Goal: Check status: Check status

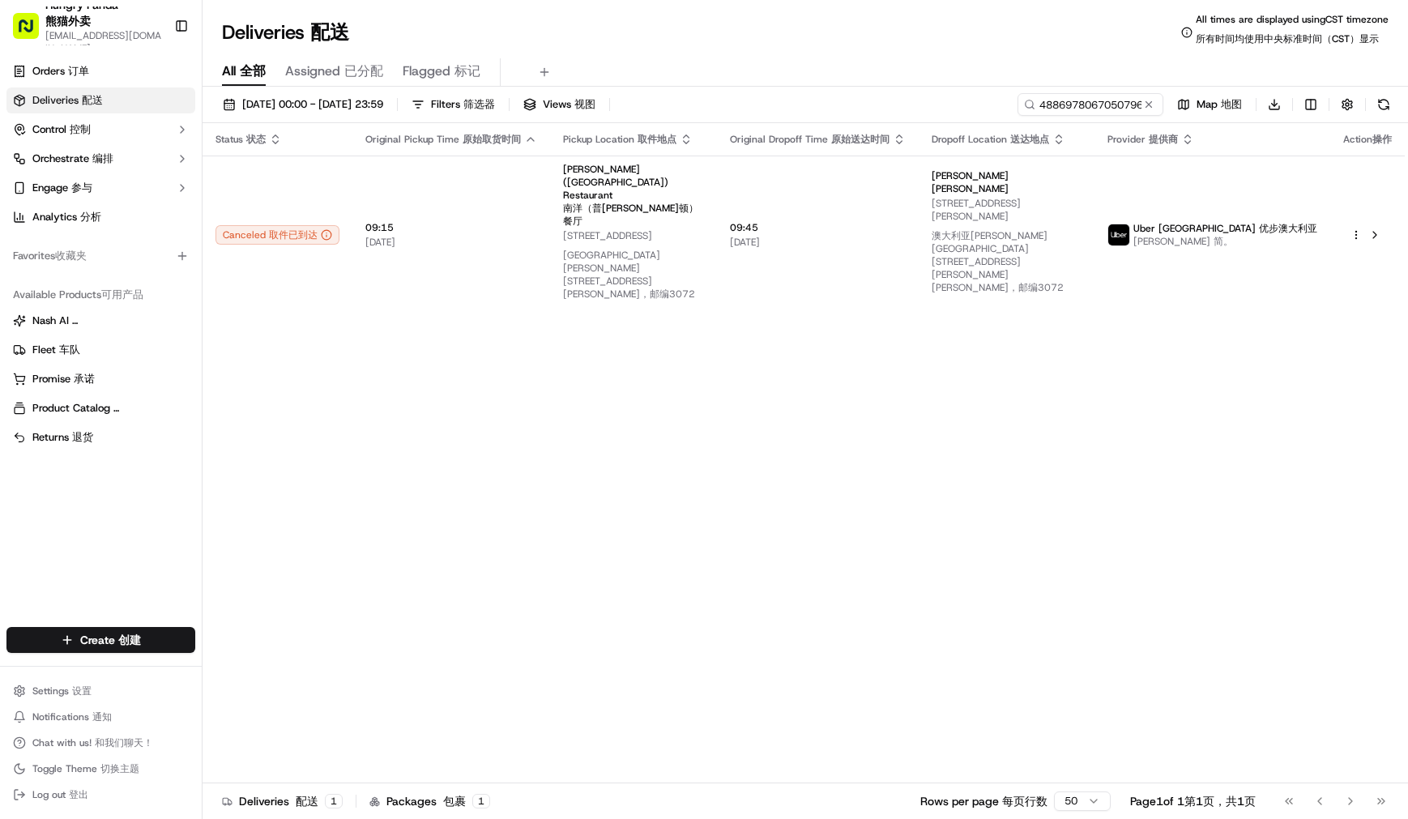
click at [1104, 112] on input "4886978067050796301923" at bounding box center [1090, 104] width 146 height 23
click at [1105, 112] on input "4886978067050796301923" at bounding box center [1090, 104] width 146 height 23
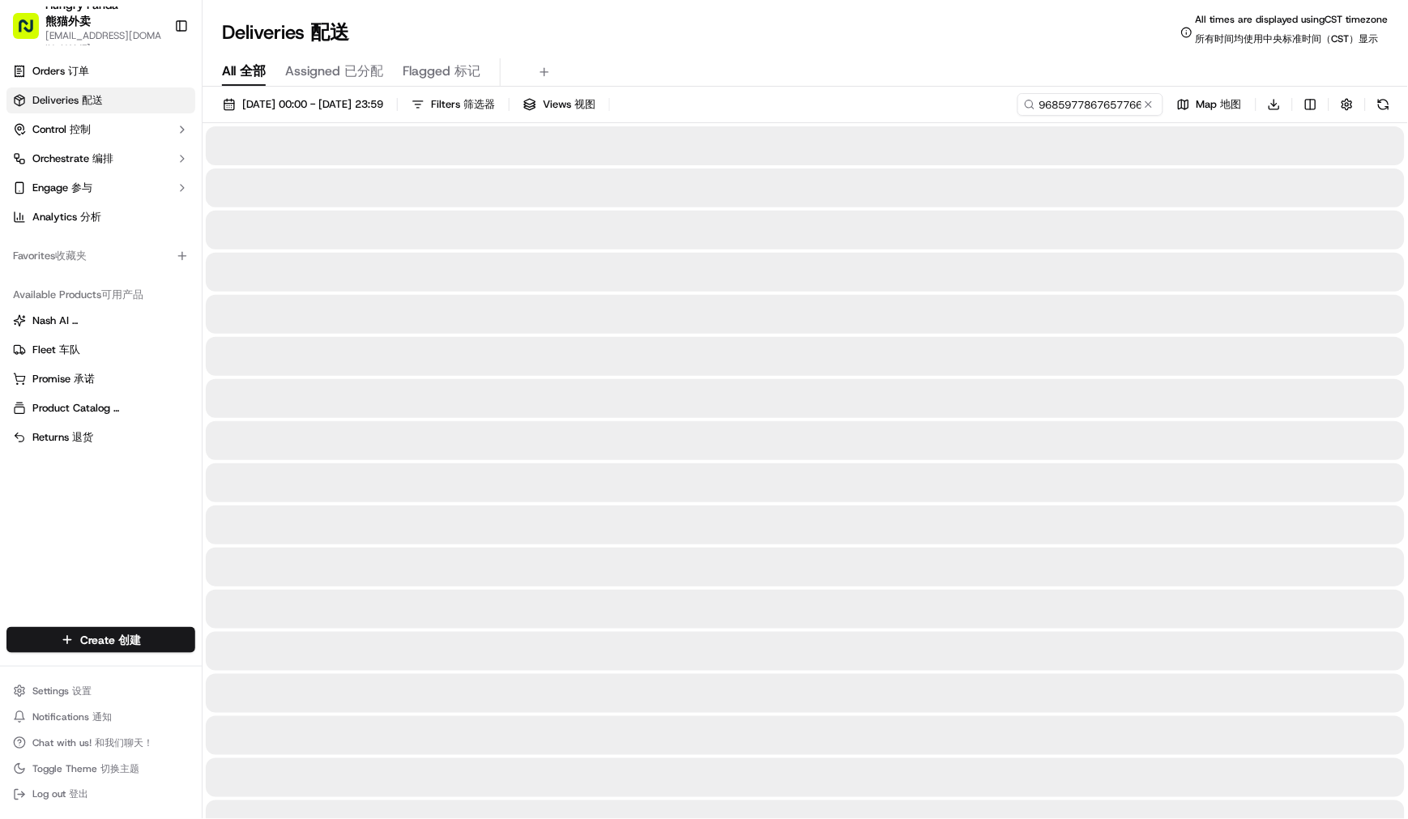
click at [918, 67] on div "All All 全部 Assigned Assigned 已分配 Flagged Flagged 标记" at bounding box center [805, 72] width 1205 height 28
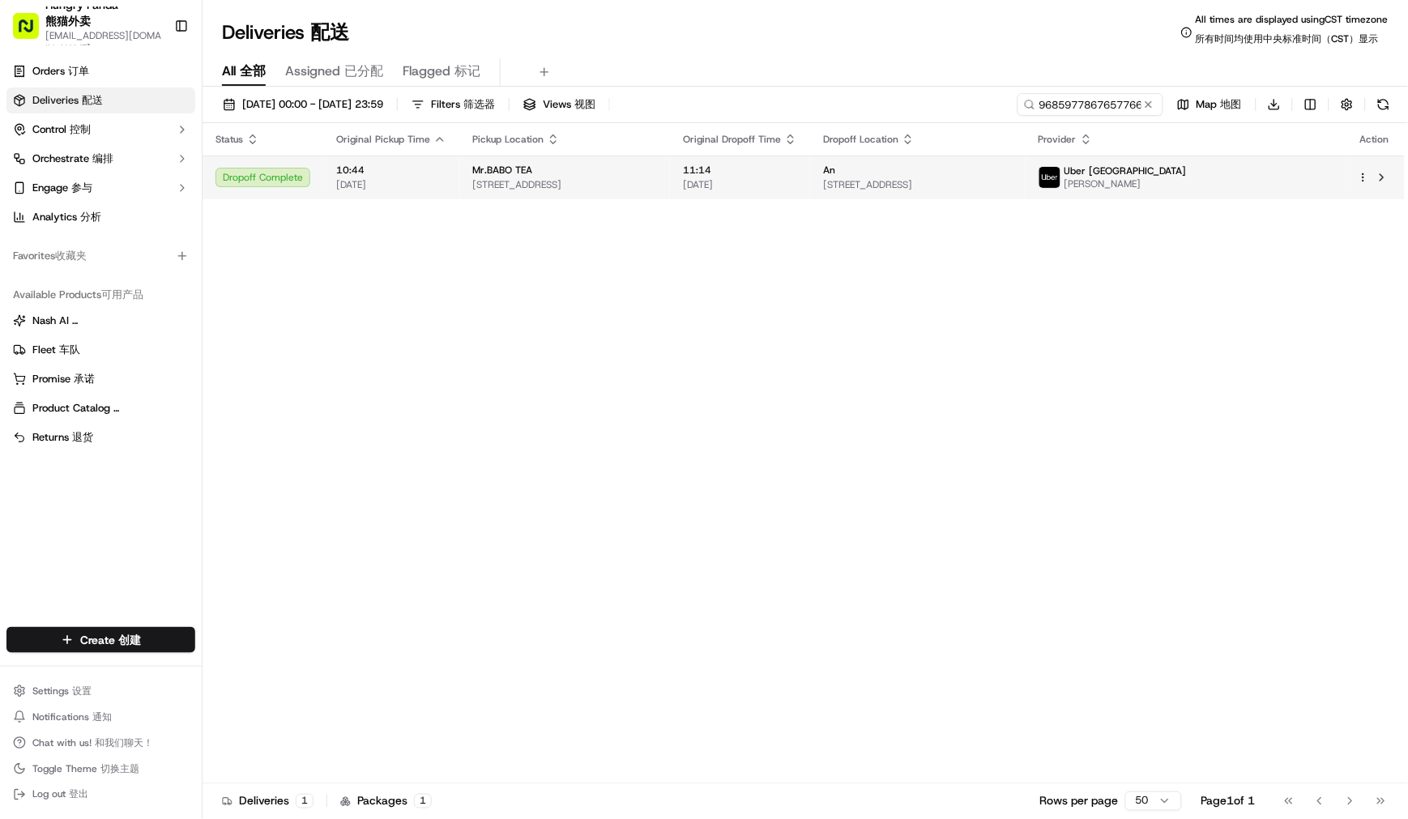
click at [601, 175] on div "Mr.BABO TEA" at bounding box center [564, 170] width 185 height 13
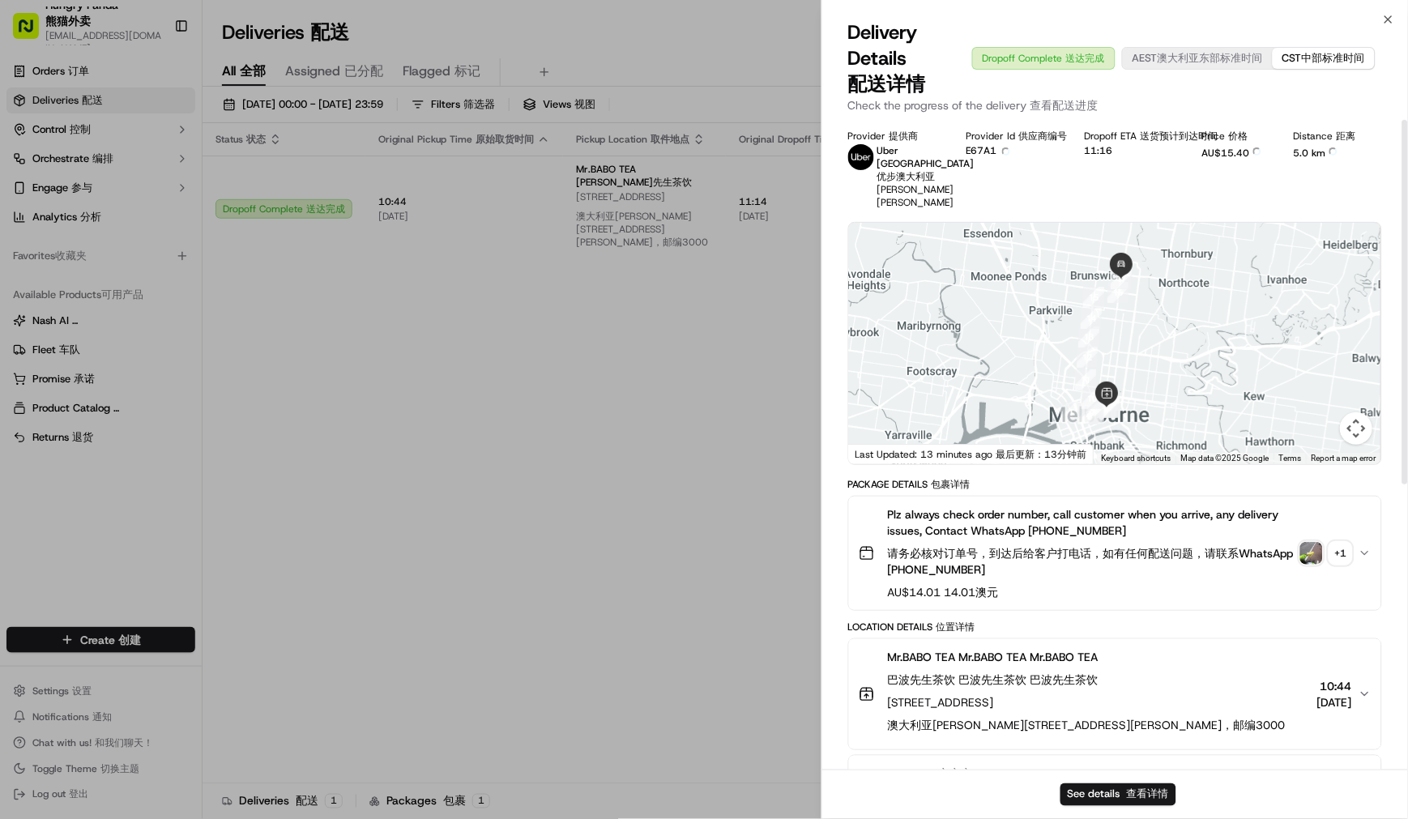
click at [1302, 542] on img "button" at bounding box center [1311, 553] width 23 height 23
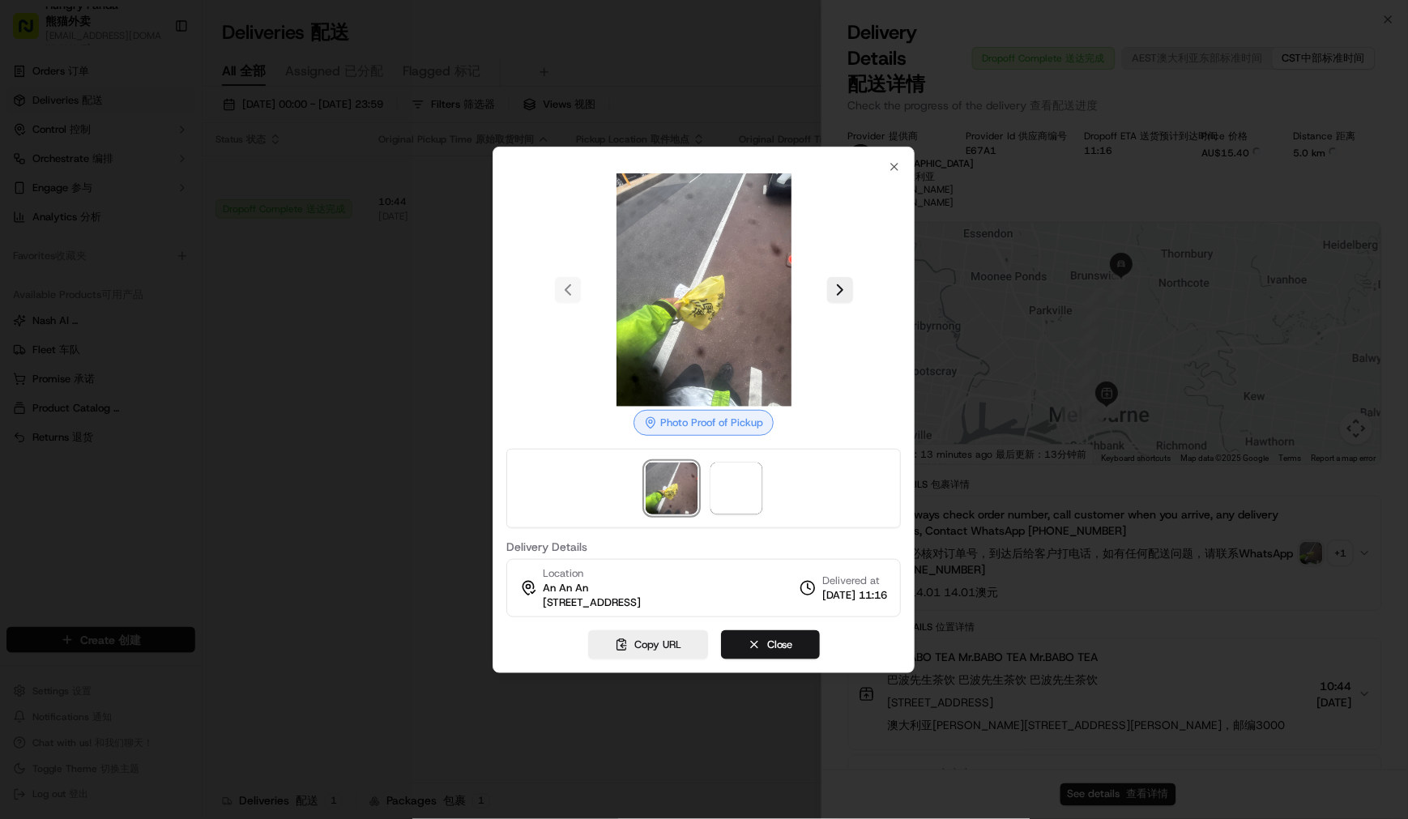
click at [847, 302] on div at bounding box center [703, 289] width 394 height 233
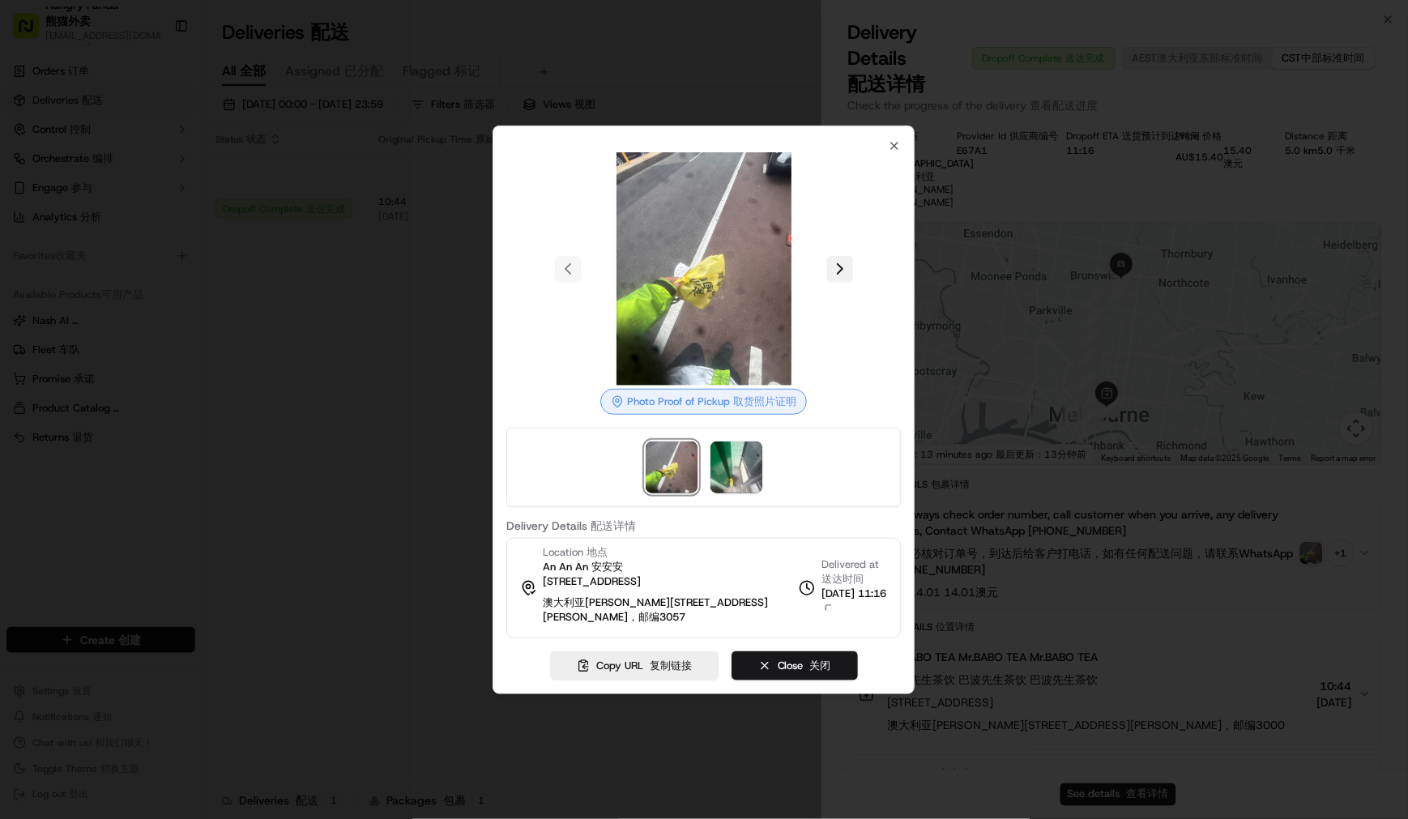
click at [838, 268] on button at bounding box center [840, 269] width 26 height 26
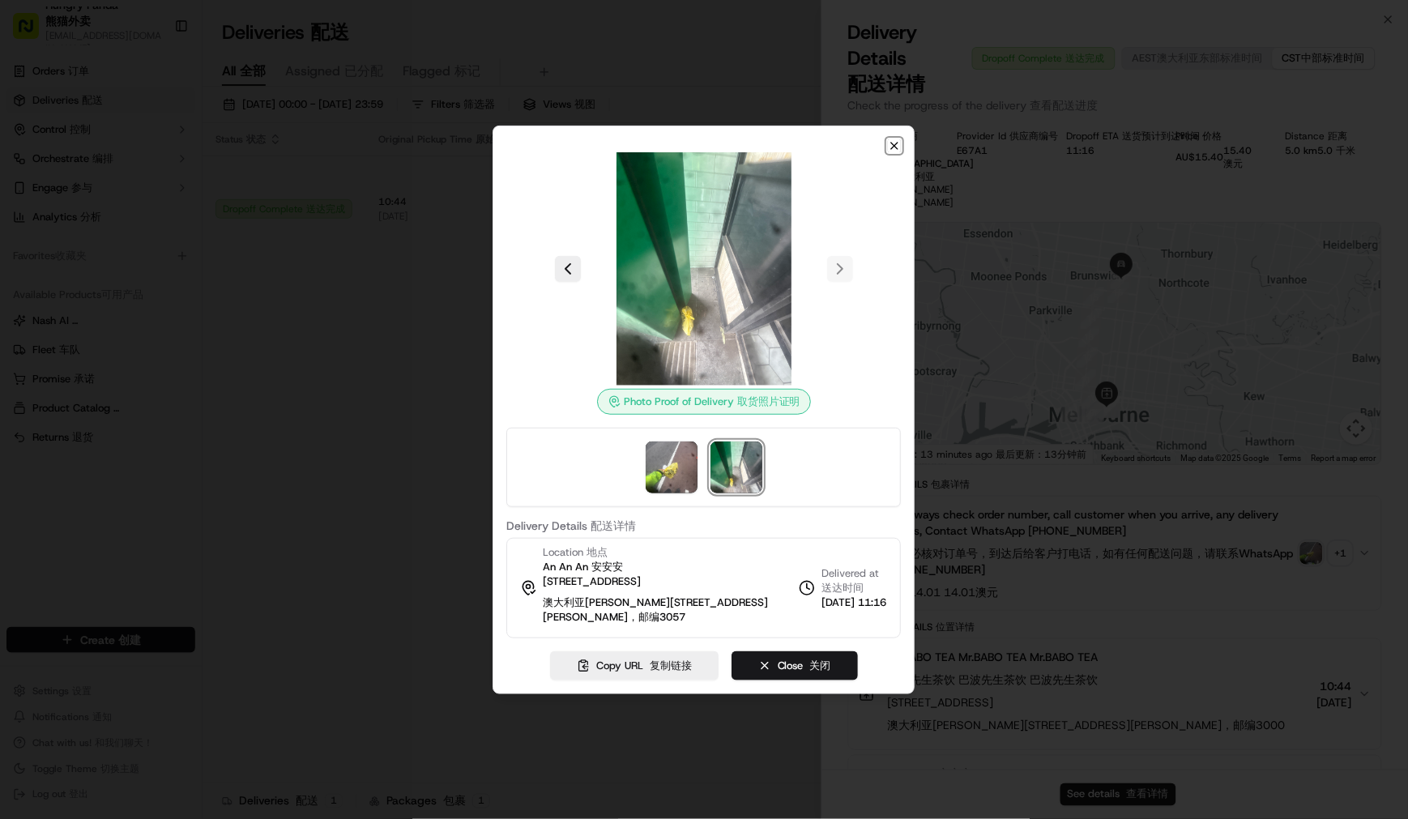
click at [897, 148] on icon "button" at bounding box center [895, 146] width 6 height 6
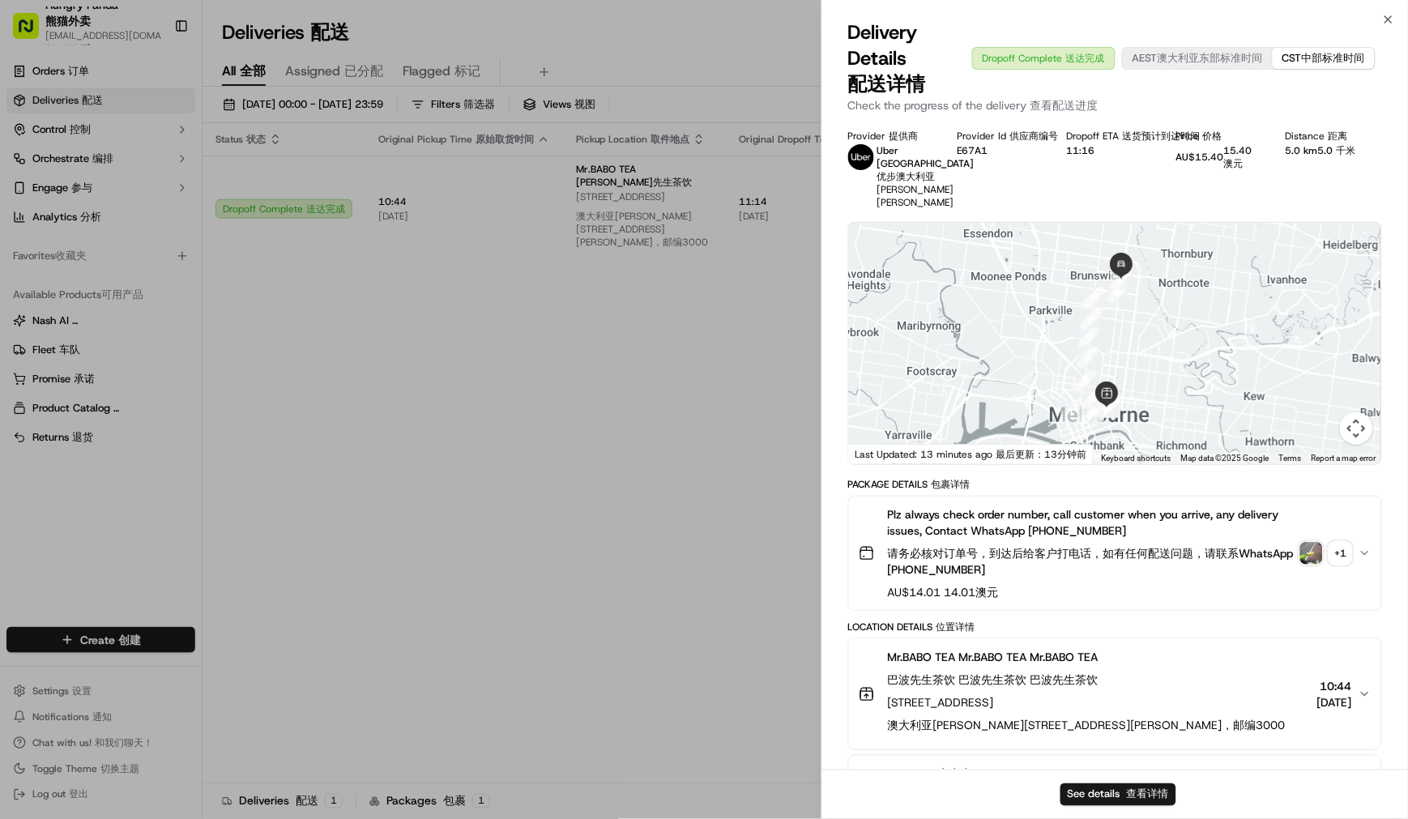
drag, startPoint x: 563, startPoint y: 382, endPoint x: 645, endPoint y: 318, distance: 103.9
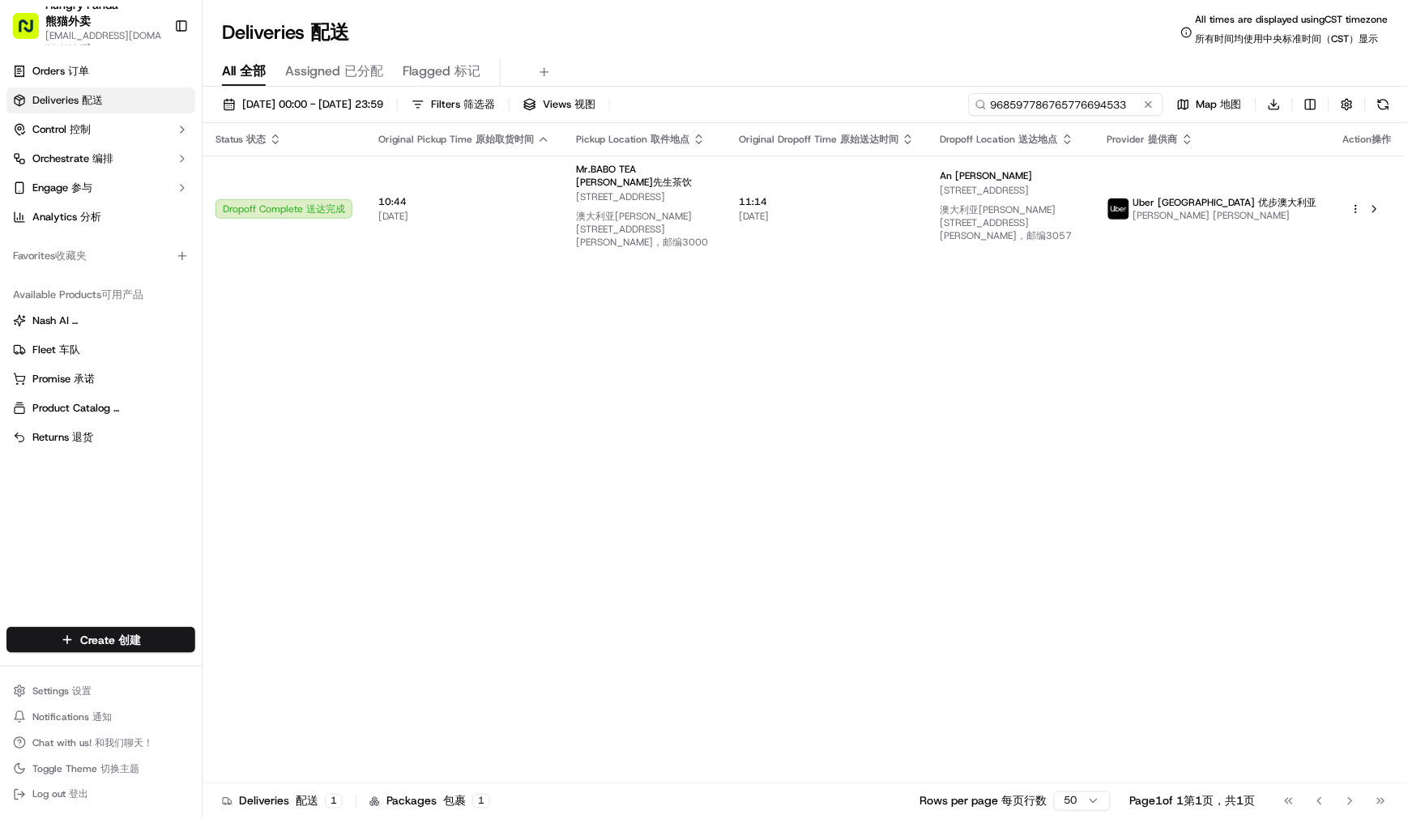
click at [1085, 98] on input "968597786765776694533" at bounding box center [1066, 104] width 194 height 23
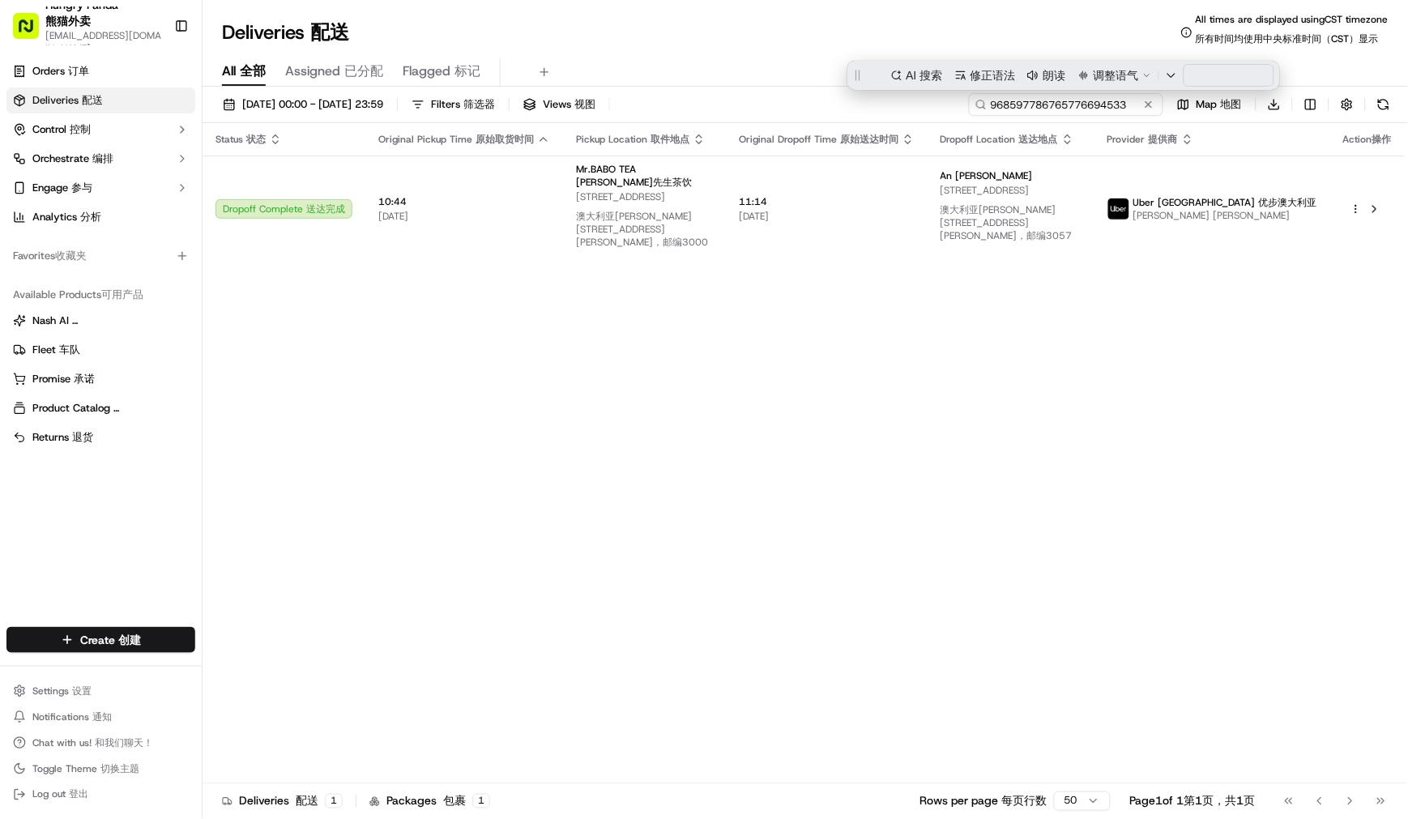
paste input "032671324705273854154"
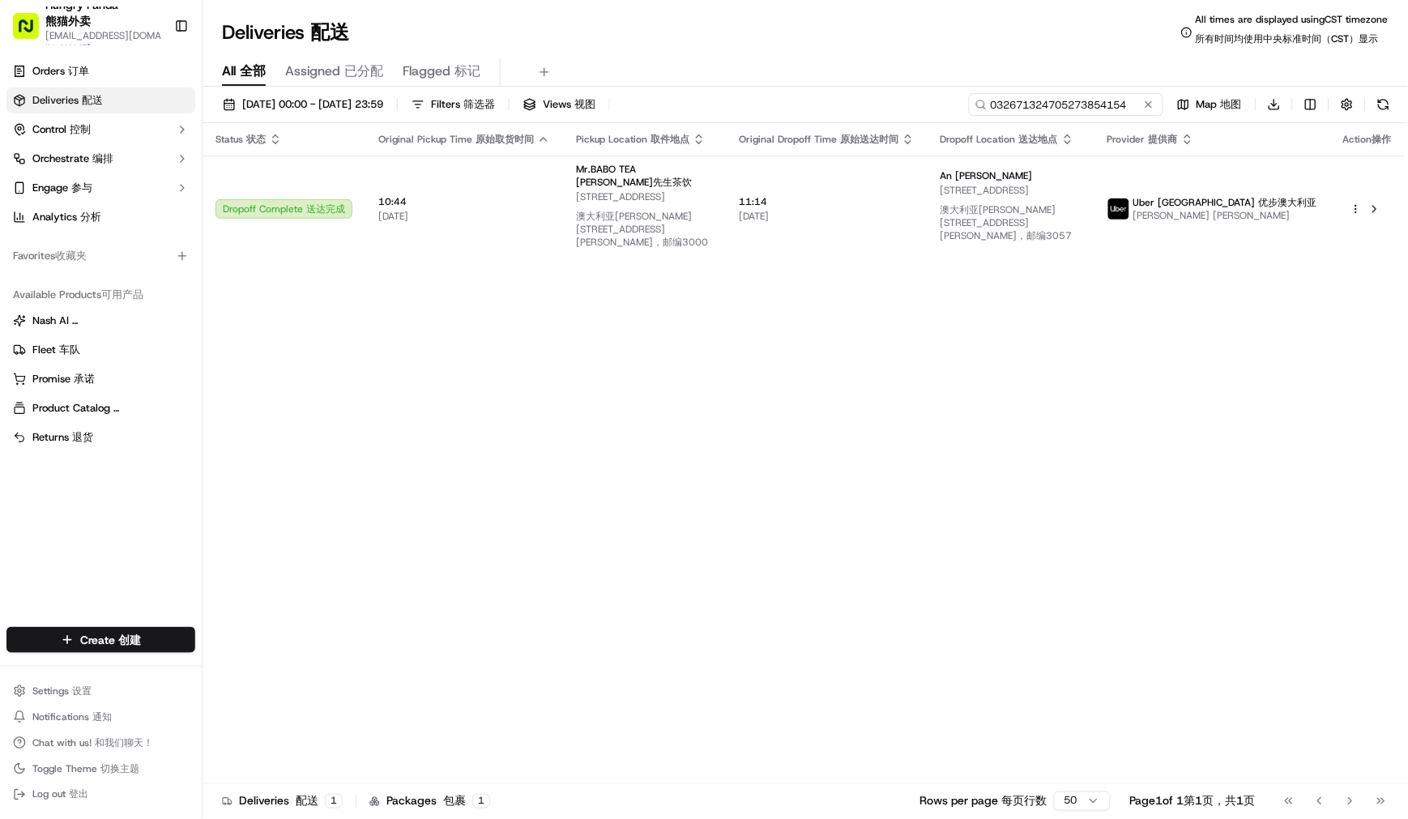
type input "032671324705273854154"
click at [859, 42] on div "Deliveries Deliveries 配送 All times are displayed using CST timezone All times a…" at bounding box center [805, 32] width 1205 height 39
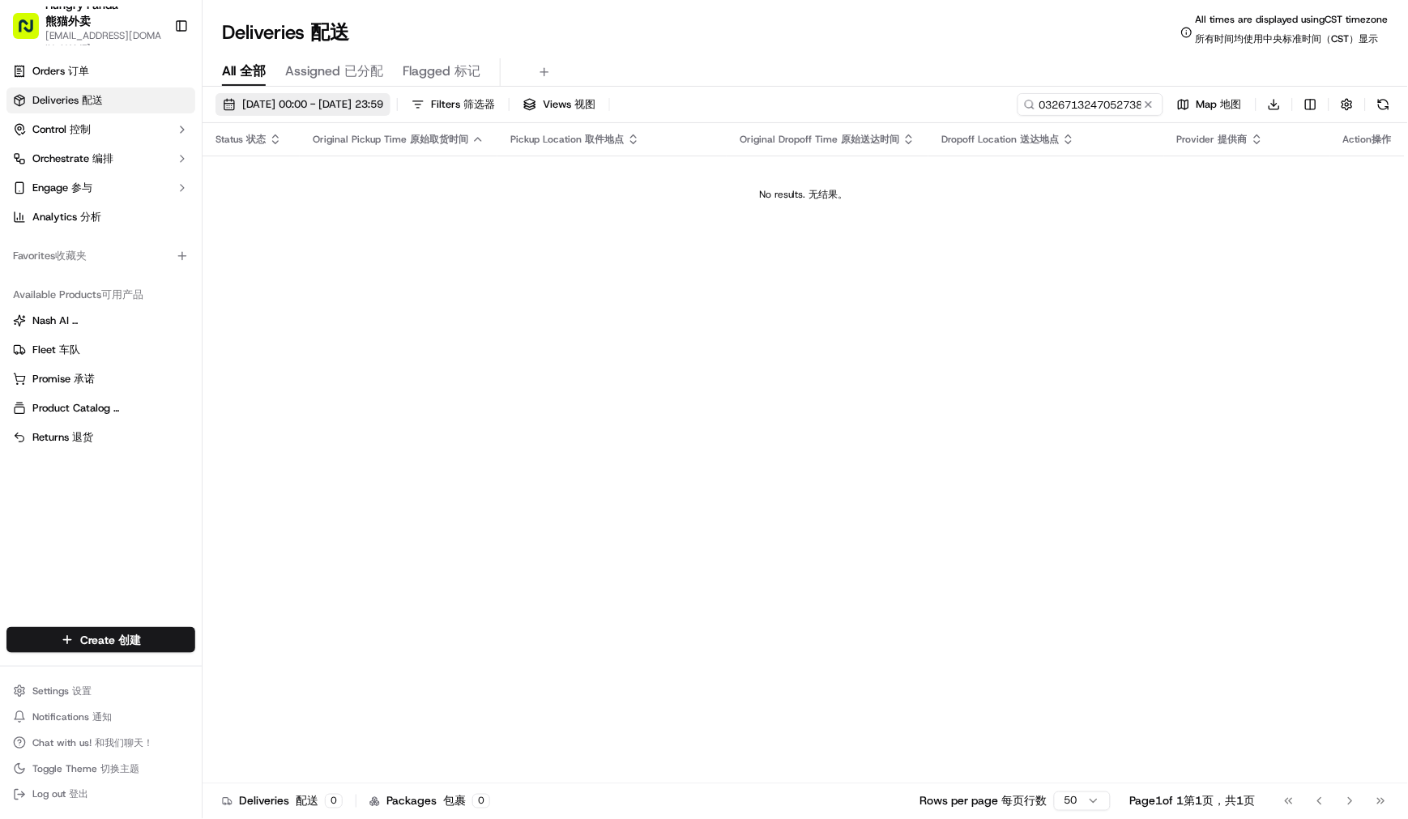
click at [360, 108] on span "[DATE] 00:00 - [DATE] 23:59" at bounding box center [312, 104] width 141 height 15
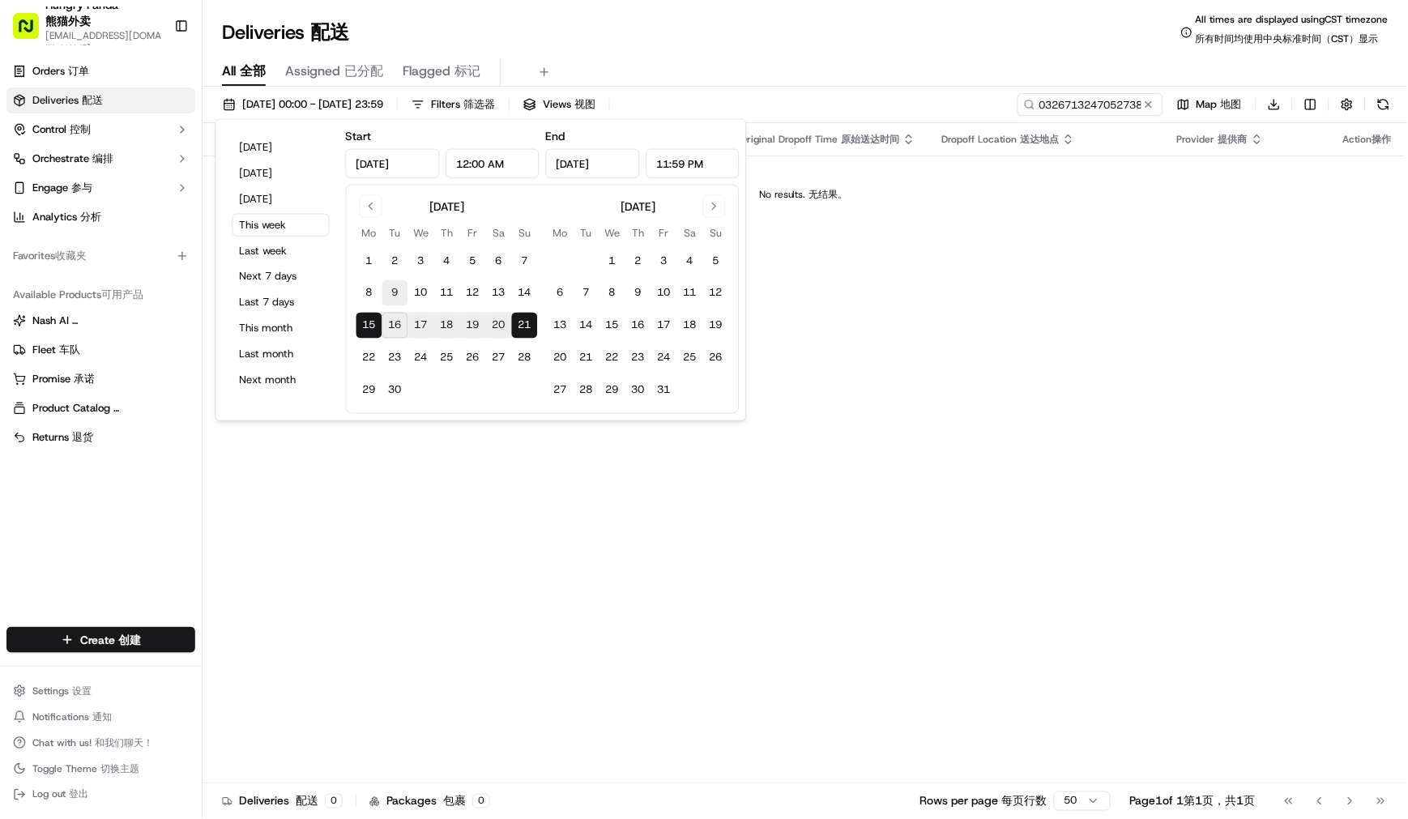
click at [390, 292] on button "9" at bounding box center [395, 293] width 26 height 26
type input "[DATE]"
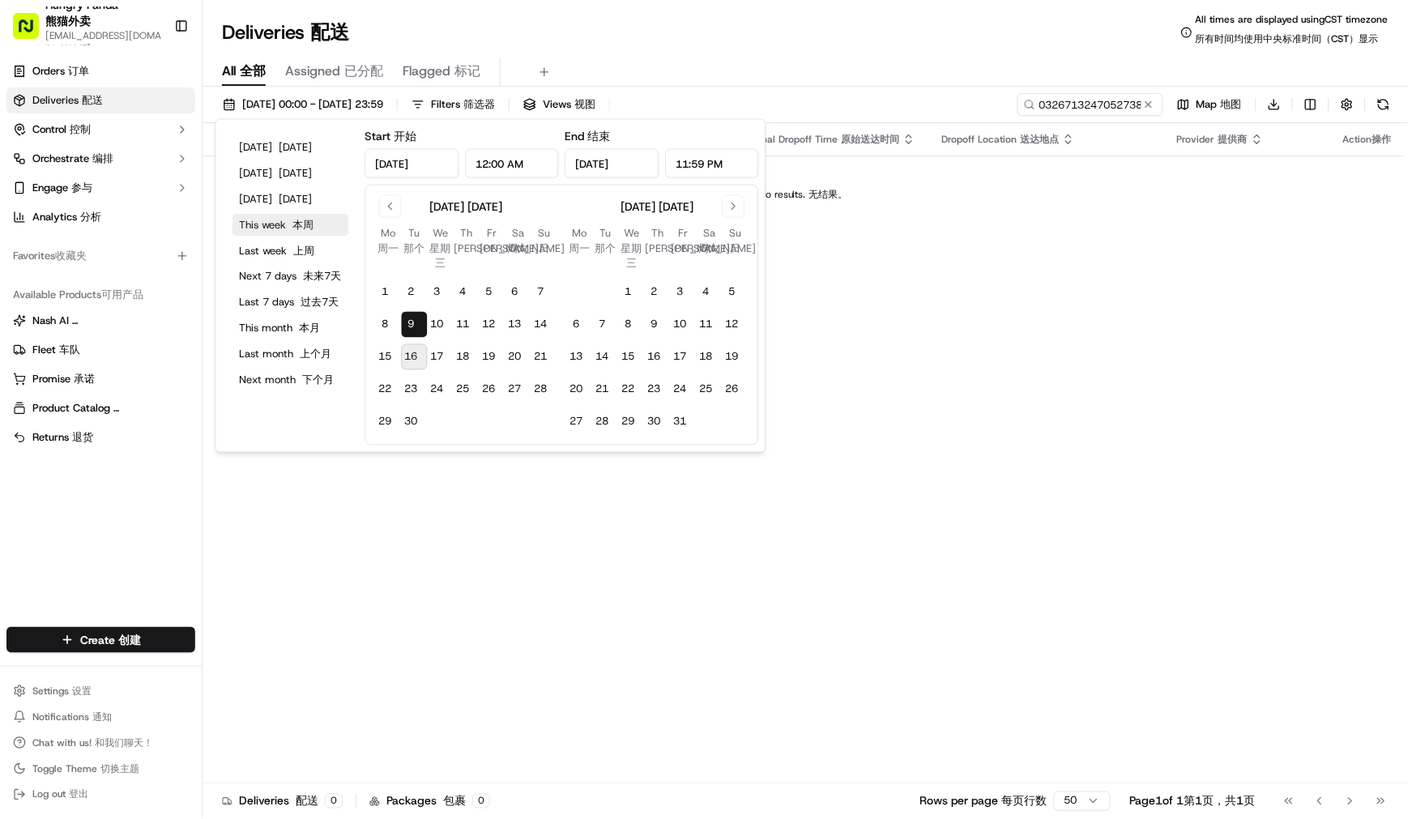
click at [317, 215] on button "This week This week 本周" at bounding box center [290, 225] width 117 height 23
type input "[DATE]"
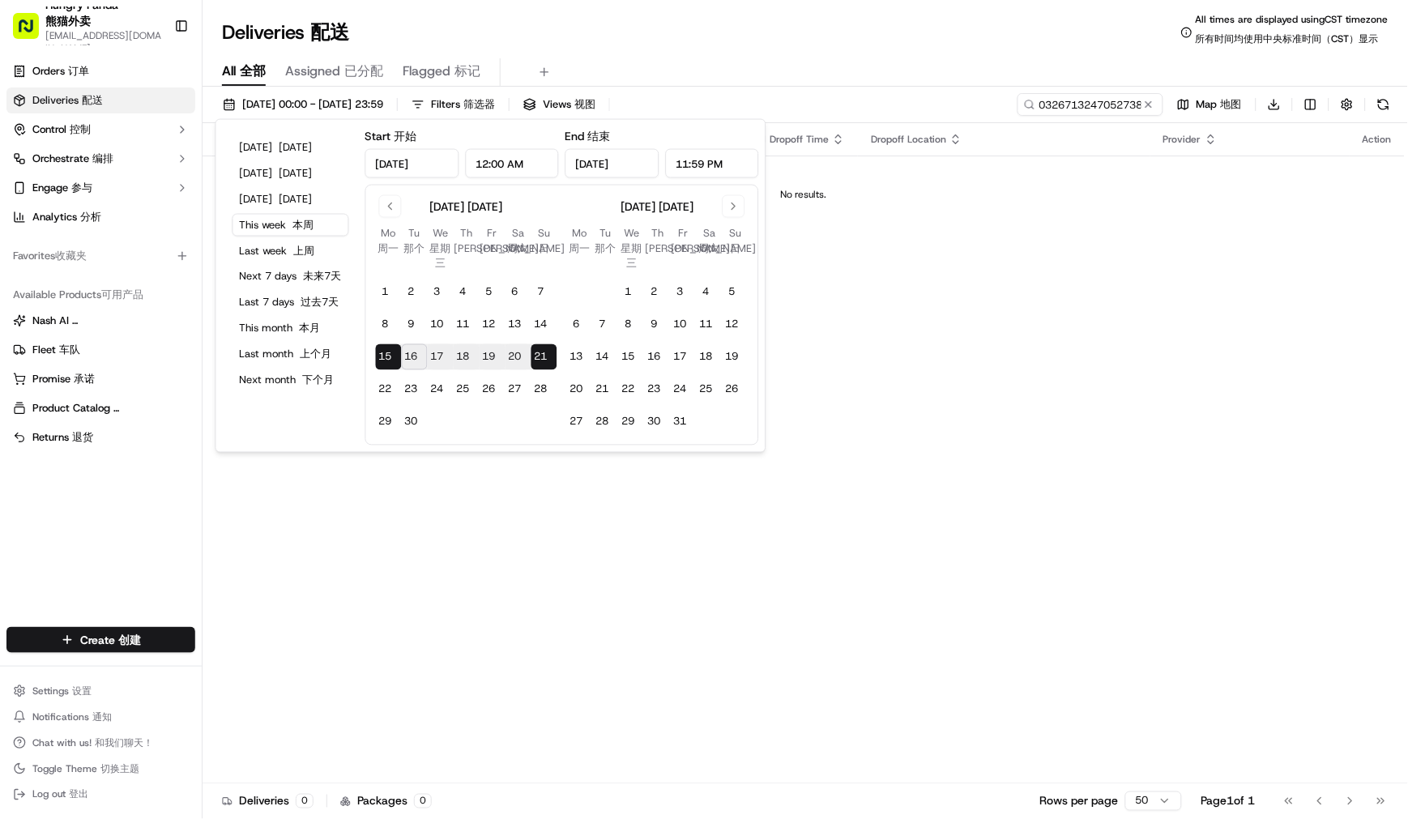
click at [828, 60] on div "All All 全部 Assigned Assigned 已分配 Flagged Flagged 标记" at bounding box center [805, 72] width 1205 height 28
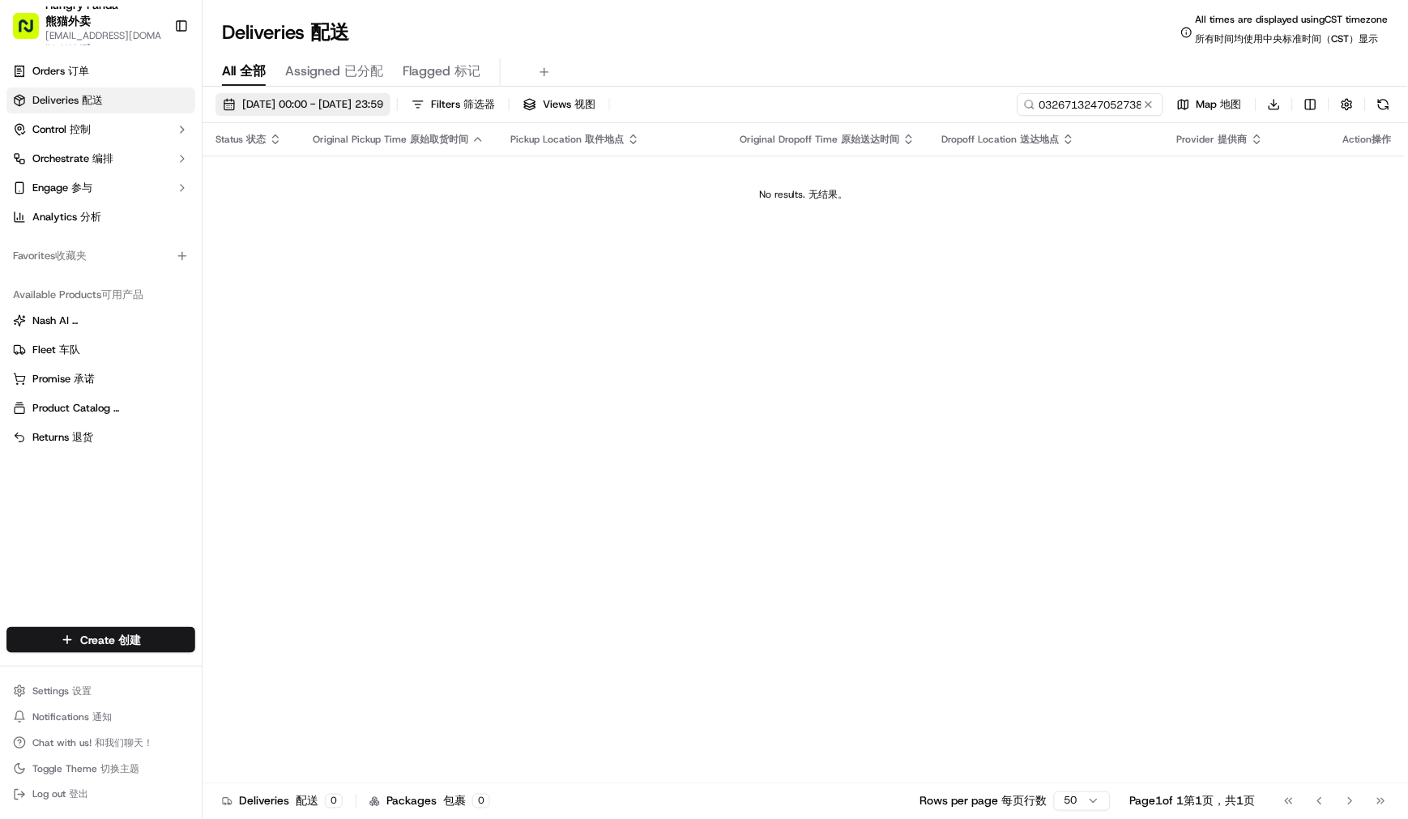
click at [296, 105] on span "[DATE] 00:00 - [DATE] 23:59" at bounding box center [312, 104] width 141 height 15
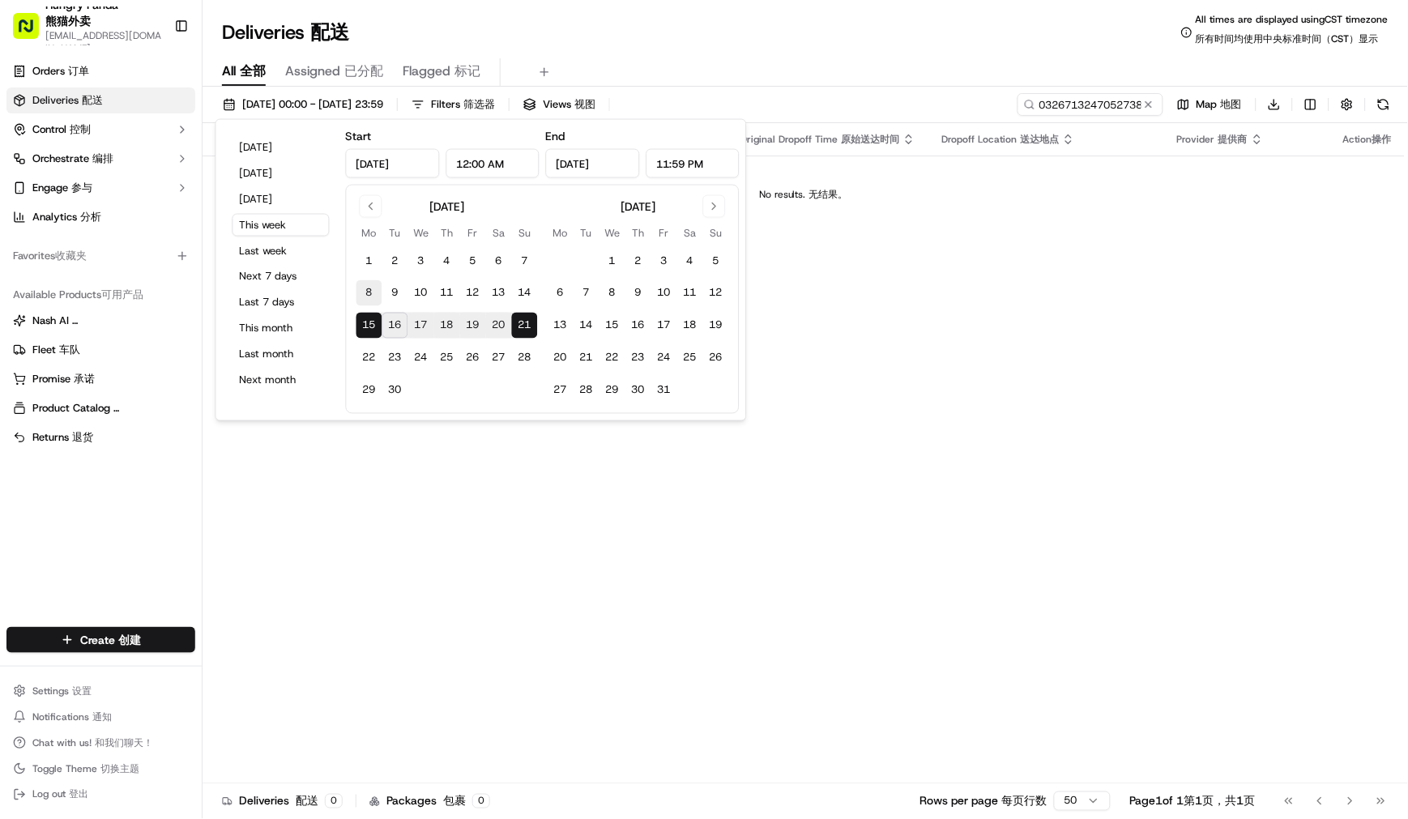
click at [373, 288] on button "8" at bounding box center [369, 293] width 26 height 26
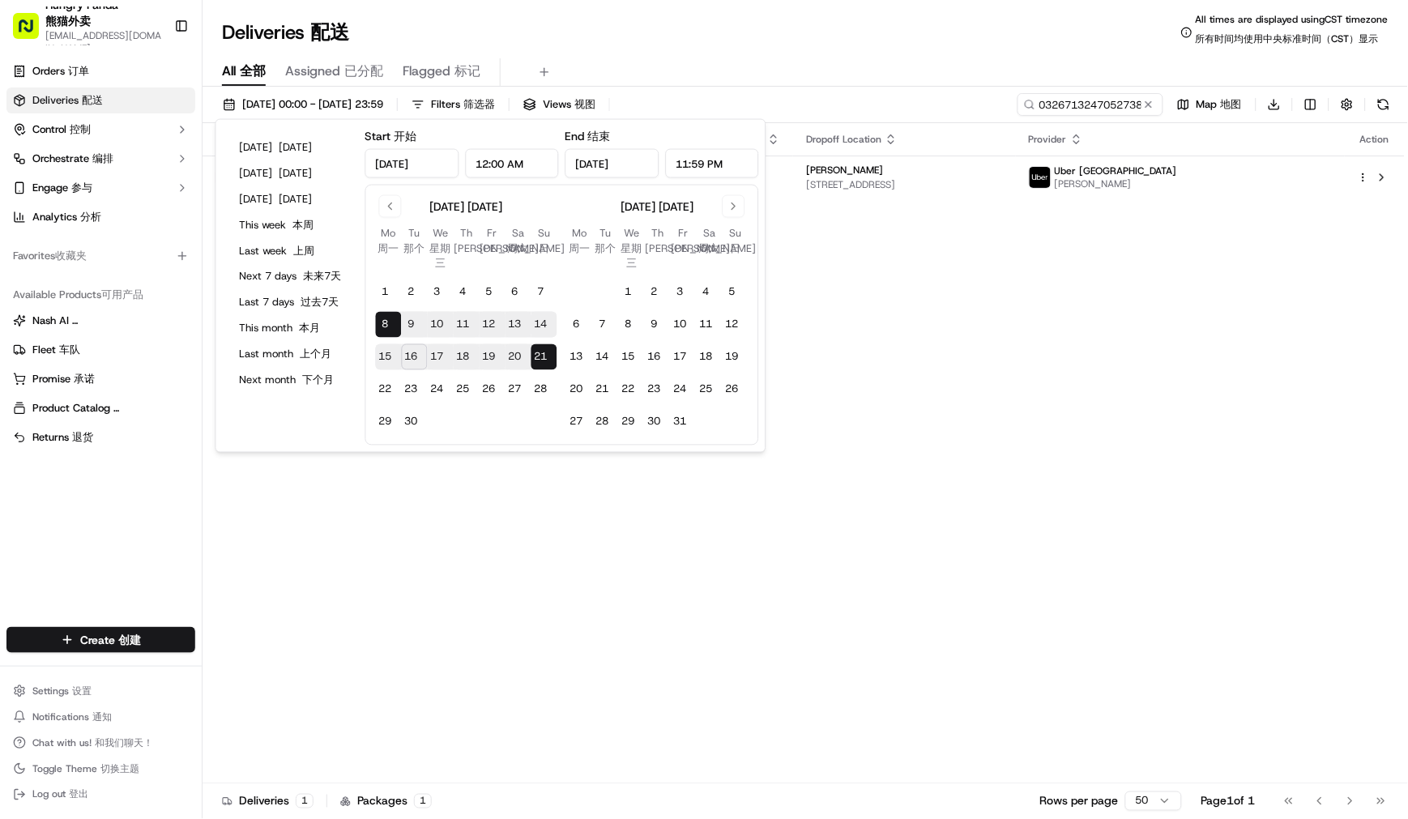
click at [547, 360] on button "21 21" at bounding box center [544, 356] width 26 height 26
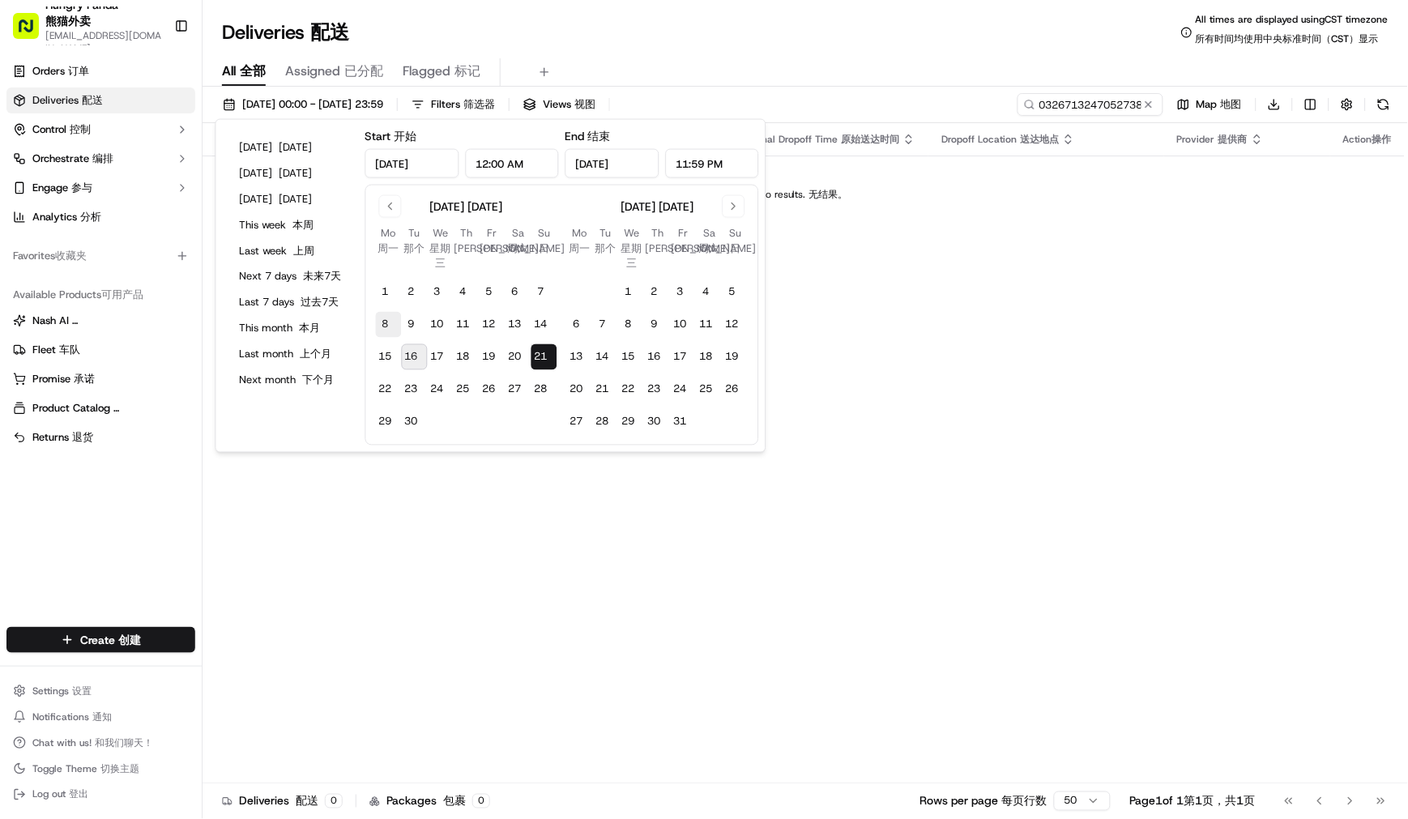
click at [392, 326] on button "8 8" at bounding box center [389, 324] width 26 height 26
type input "[DATE]"
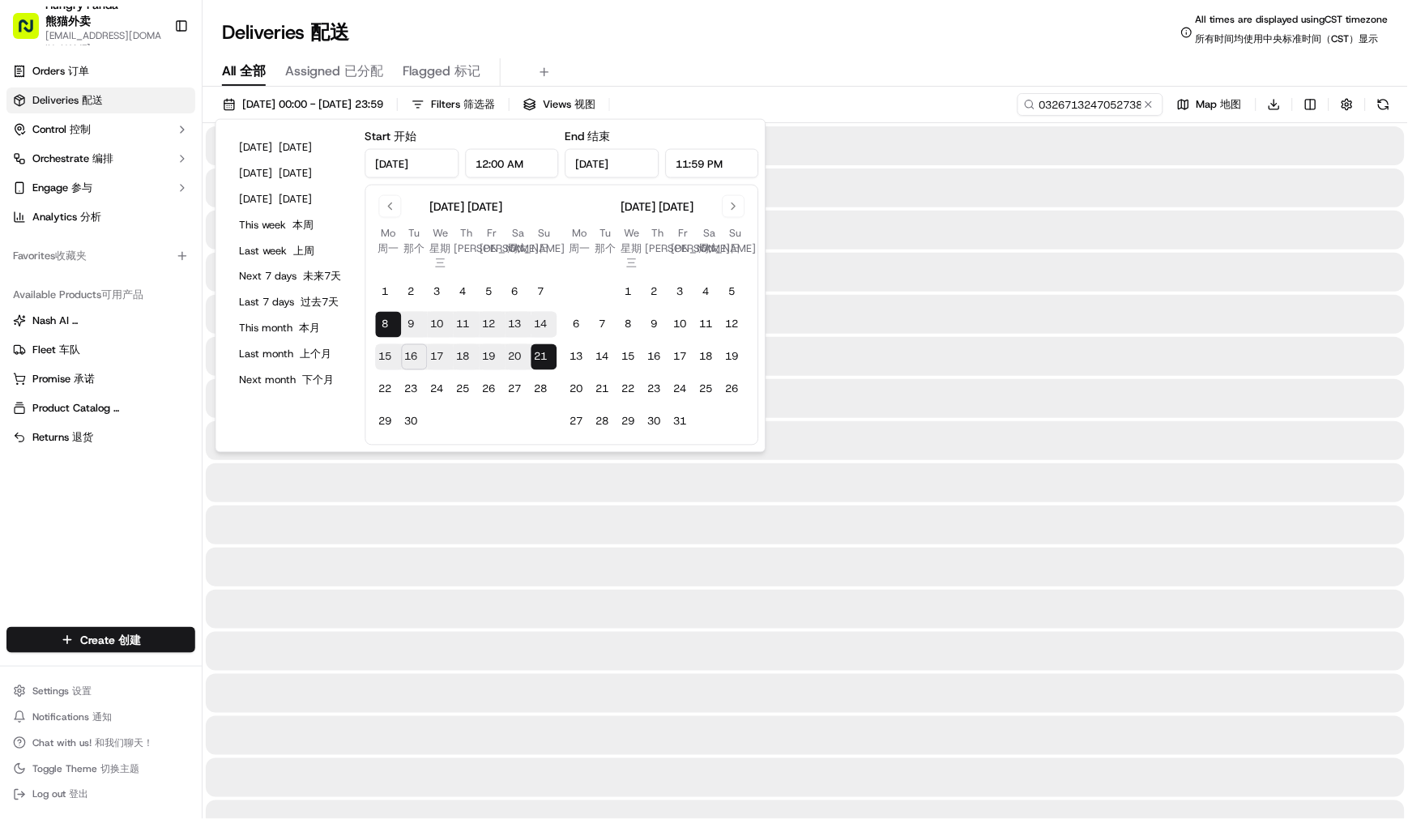
click at [392, 326] on button "8 8" at bounding box center [389, 324] width 26 height 26
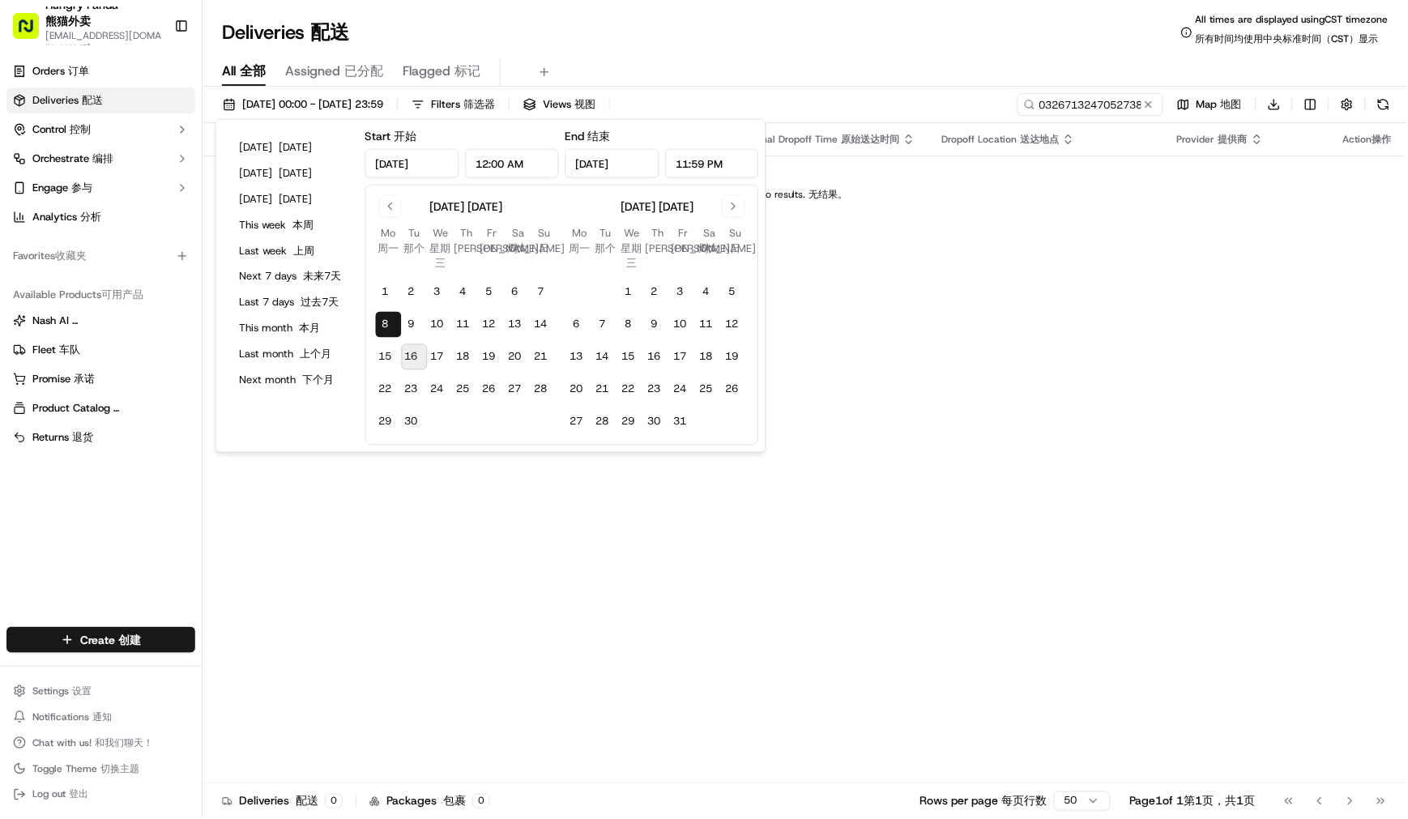
click at [422, 356] on button "16 16" at bounding box center [415, 356] width 26 height 26
type input "[DATE]"
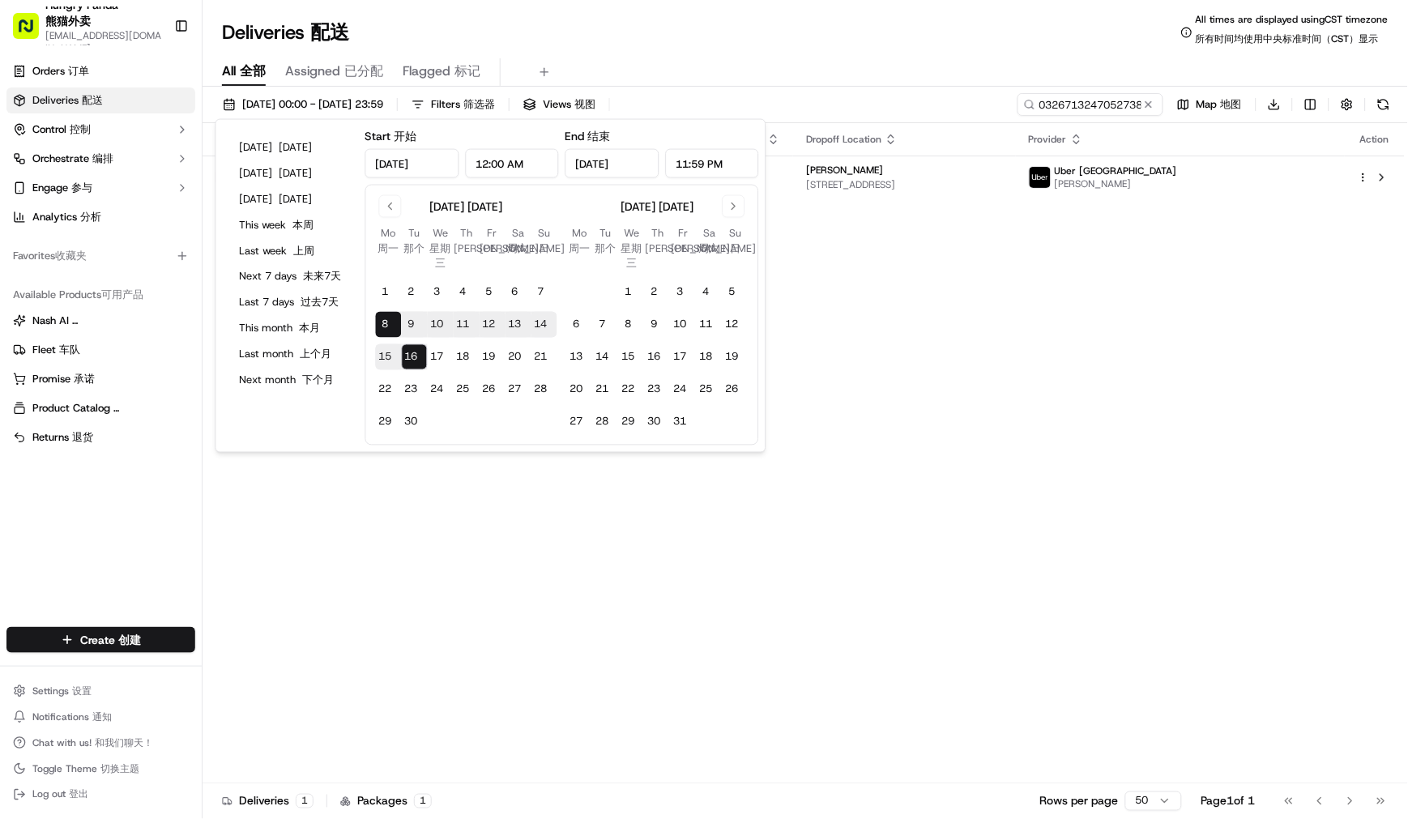
click at [837, 57] on div "All All 全部 Assigned Assigned 已分配 Flagged Flagged 标记" at bounding box center [805, 69] width 1205 height 35
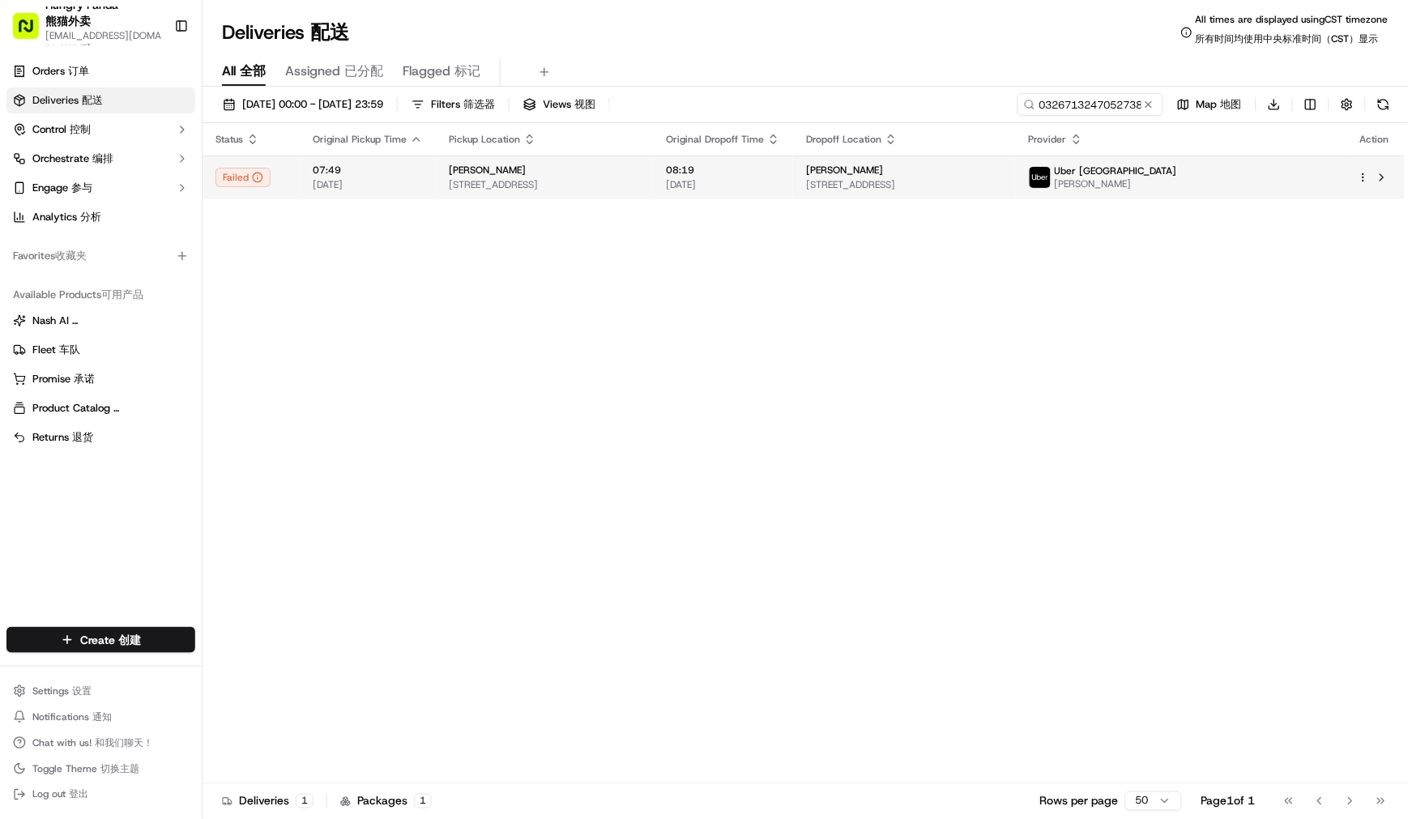
click at [793, 192] on td "08:19 [DATE]" at bounding box center [723, 178] width 140 height 44
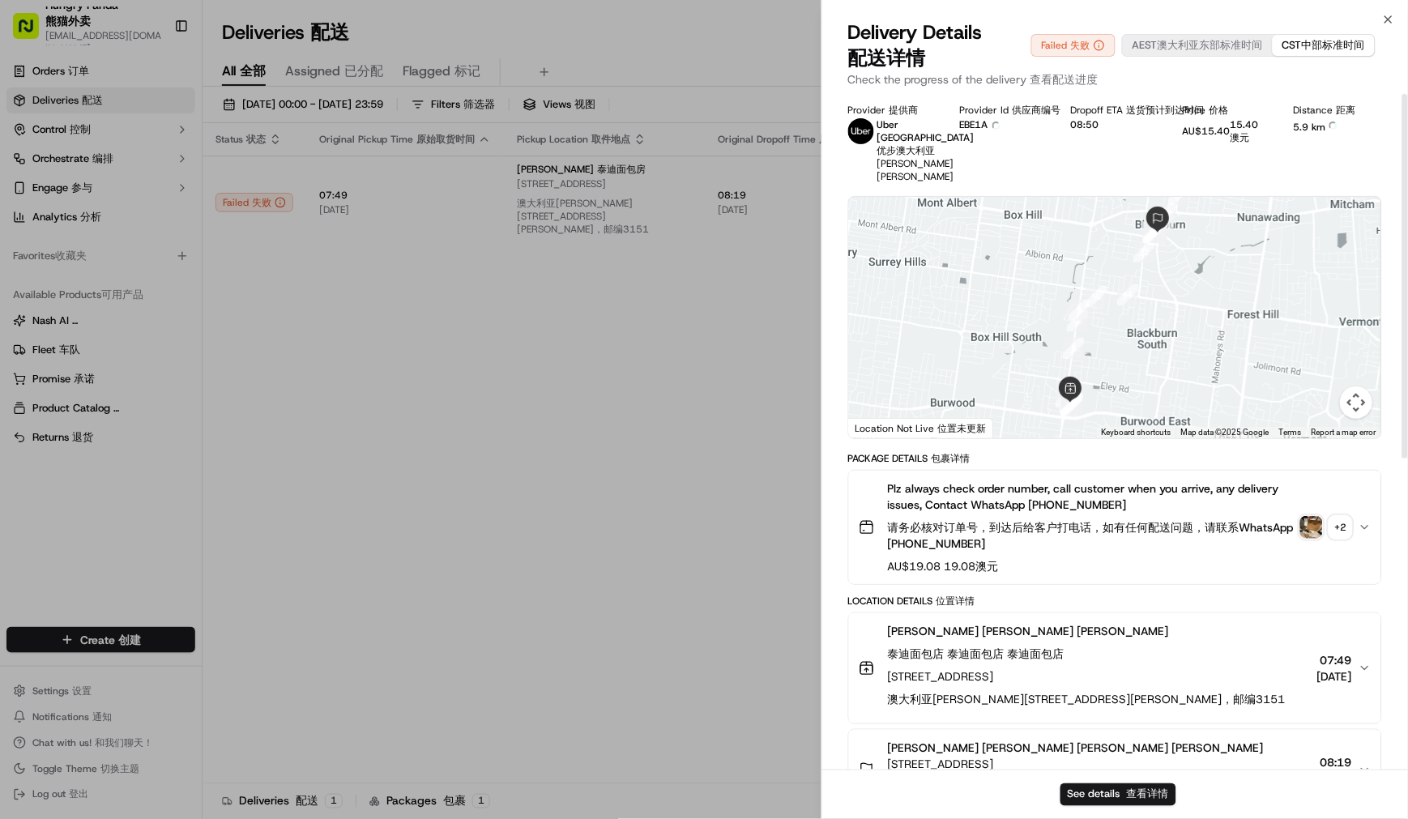
click at [1316, 535] on img "button" at bounding box center [1311, 527] width 23 height 23
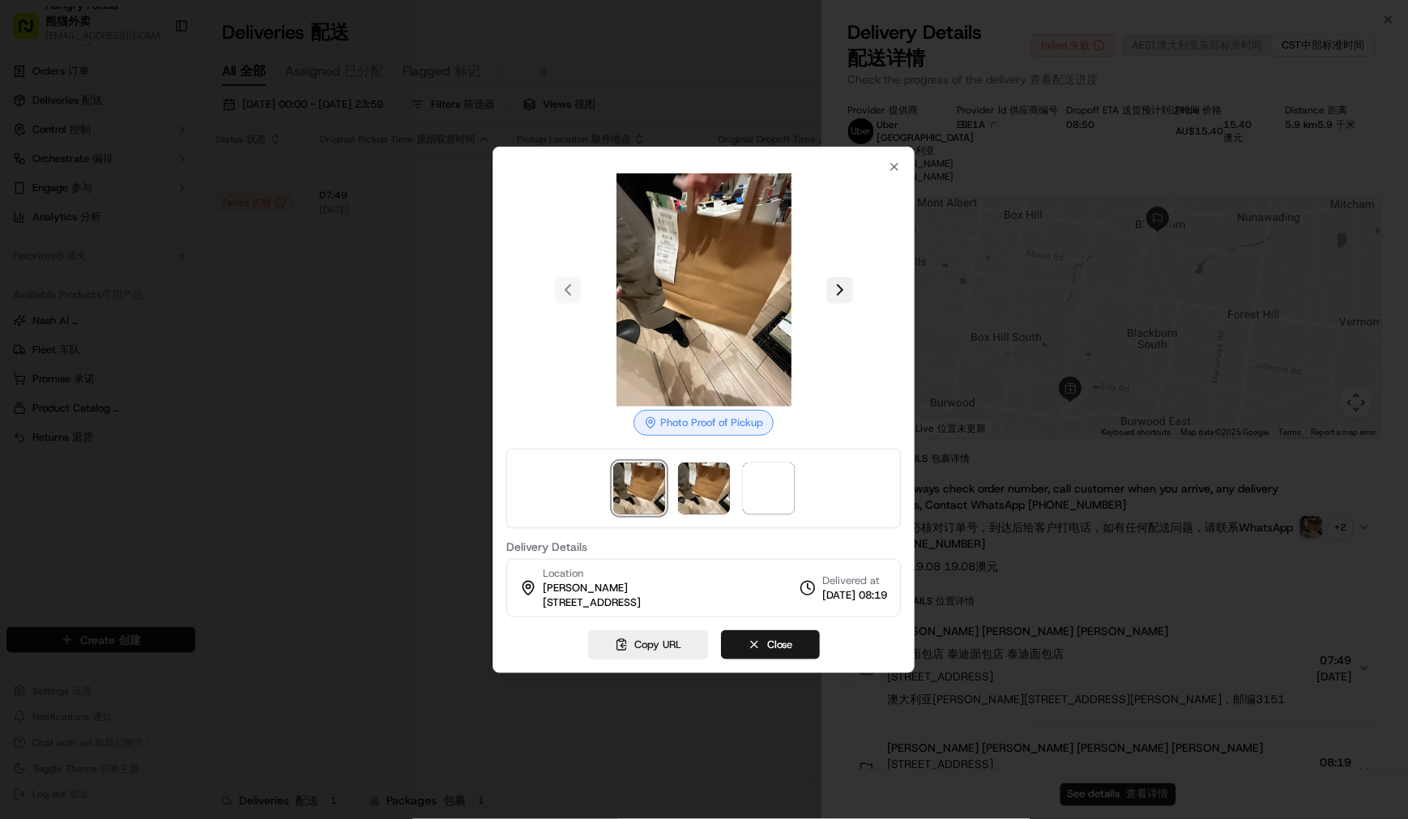
click at [839, 285] on button at bounding box center [840, 290] width 26 height 26
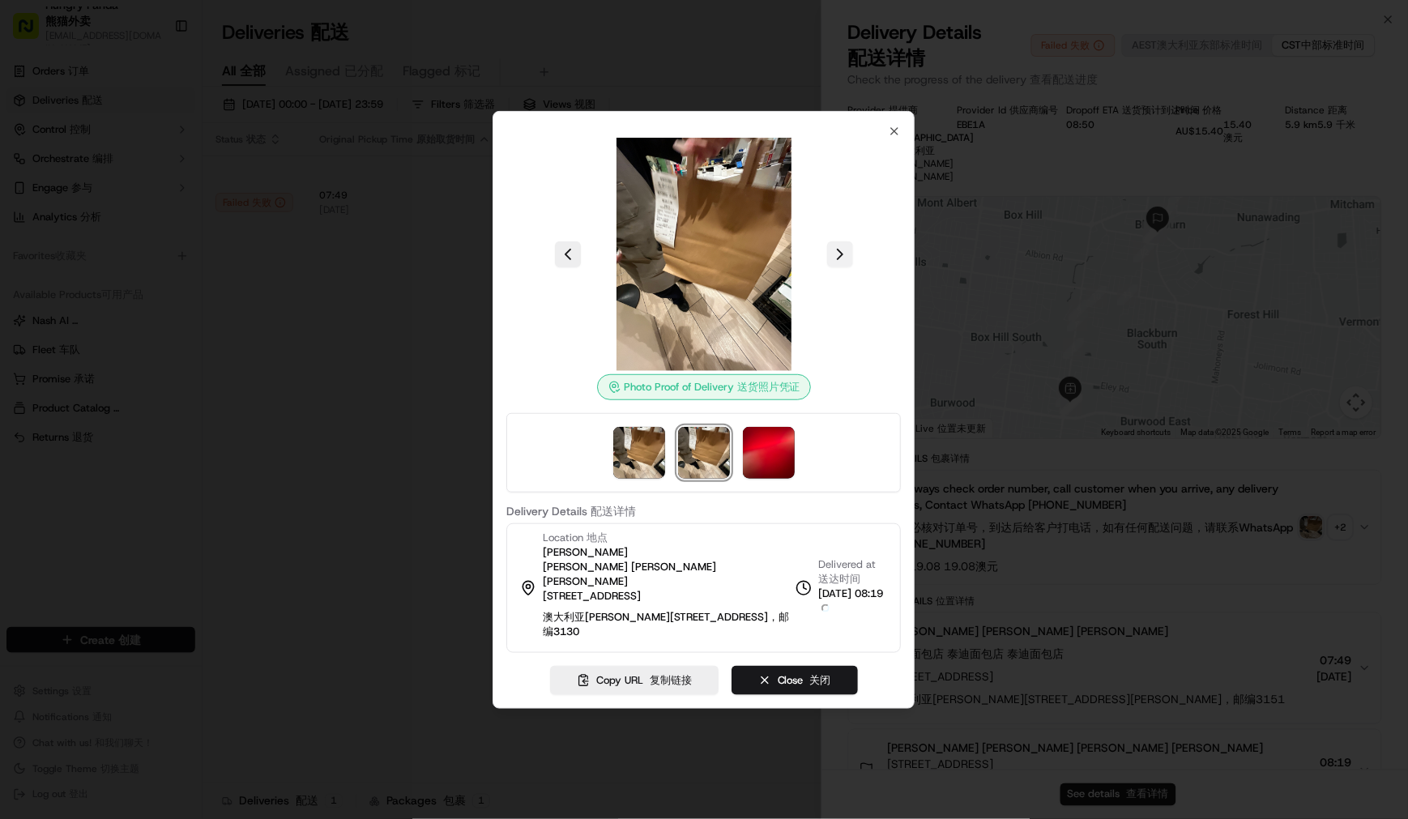
click at [830, 267] on button at bounding box center [840, 254] width 26 height 26
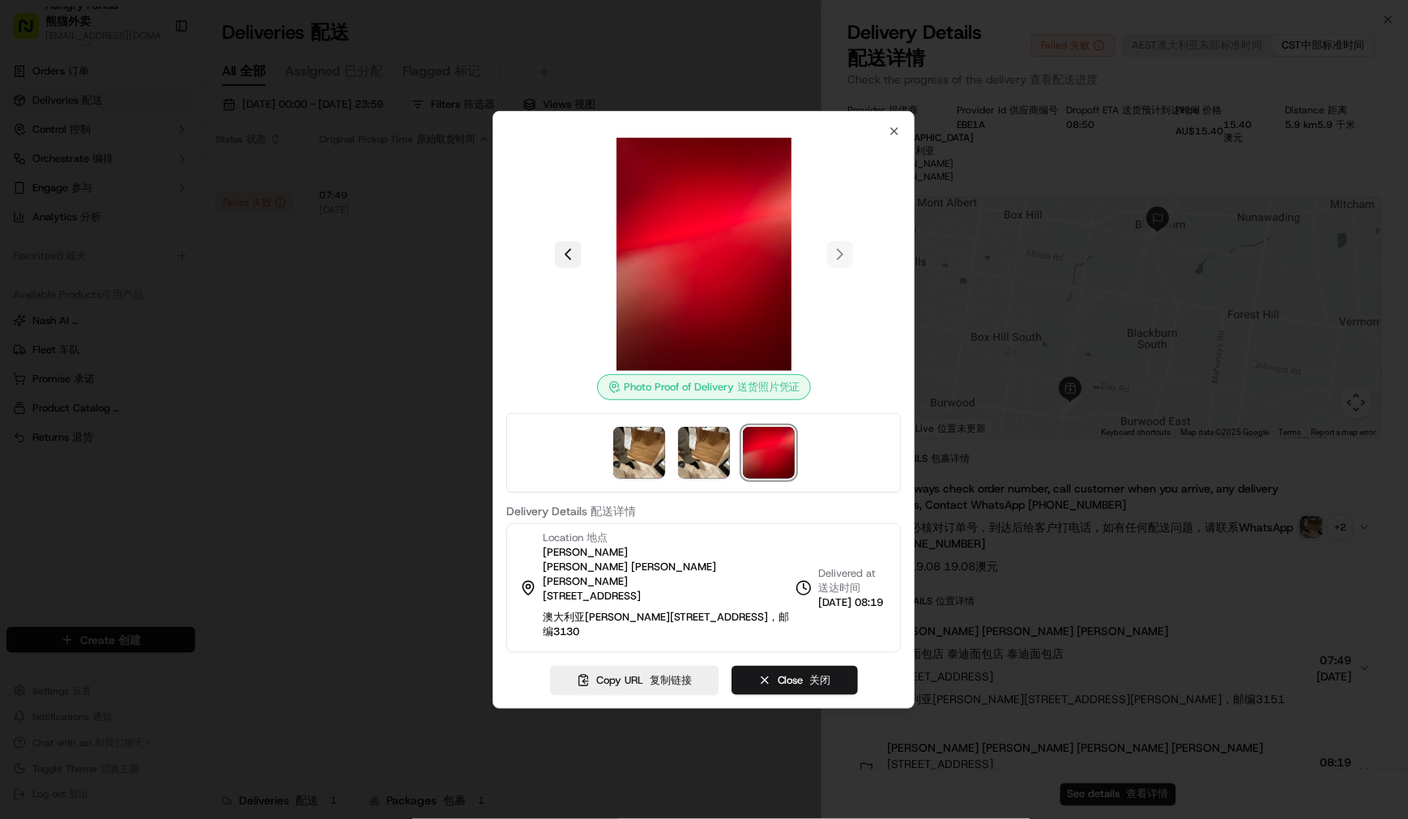
click at [575, 267] on button at bounding box center [568, 254] width 26 height 26
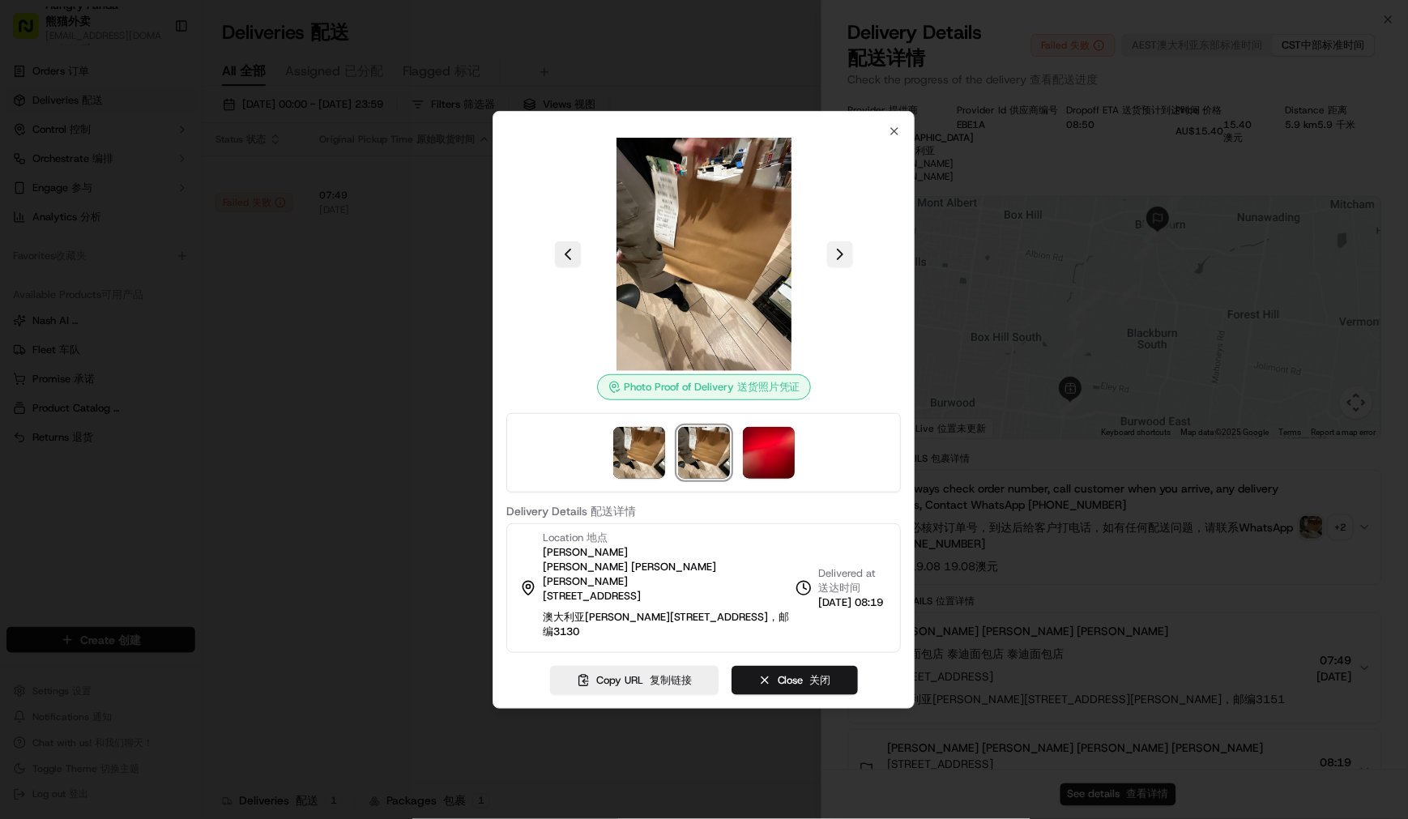
click at [843, 267] on button at bounding box center [840, 254] width 26 height 26
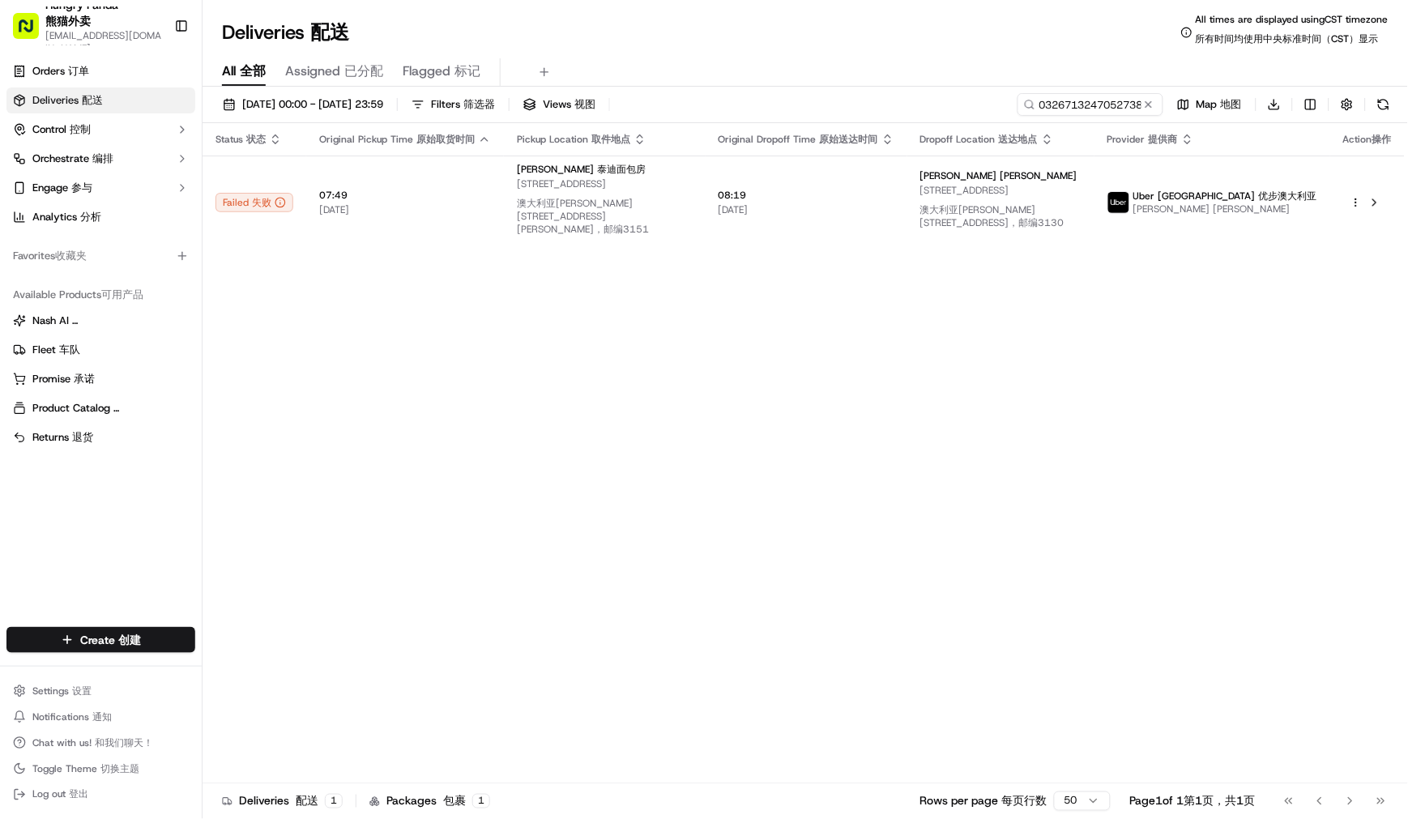
click at [1081, 387] on div "Status Status 状态 Original Pickup Time Original Pickup Time 原始取货时间 Pickup Locati…" at bounding box center [804, 459] width 1202 height 673
click at [1197, 395] on div "Status Status 状态 Original Pickup Time Original Pickup Time 原始取货时间 Pickup Locati…" at bounding box center [804, 459] width 1202 height 673
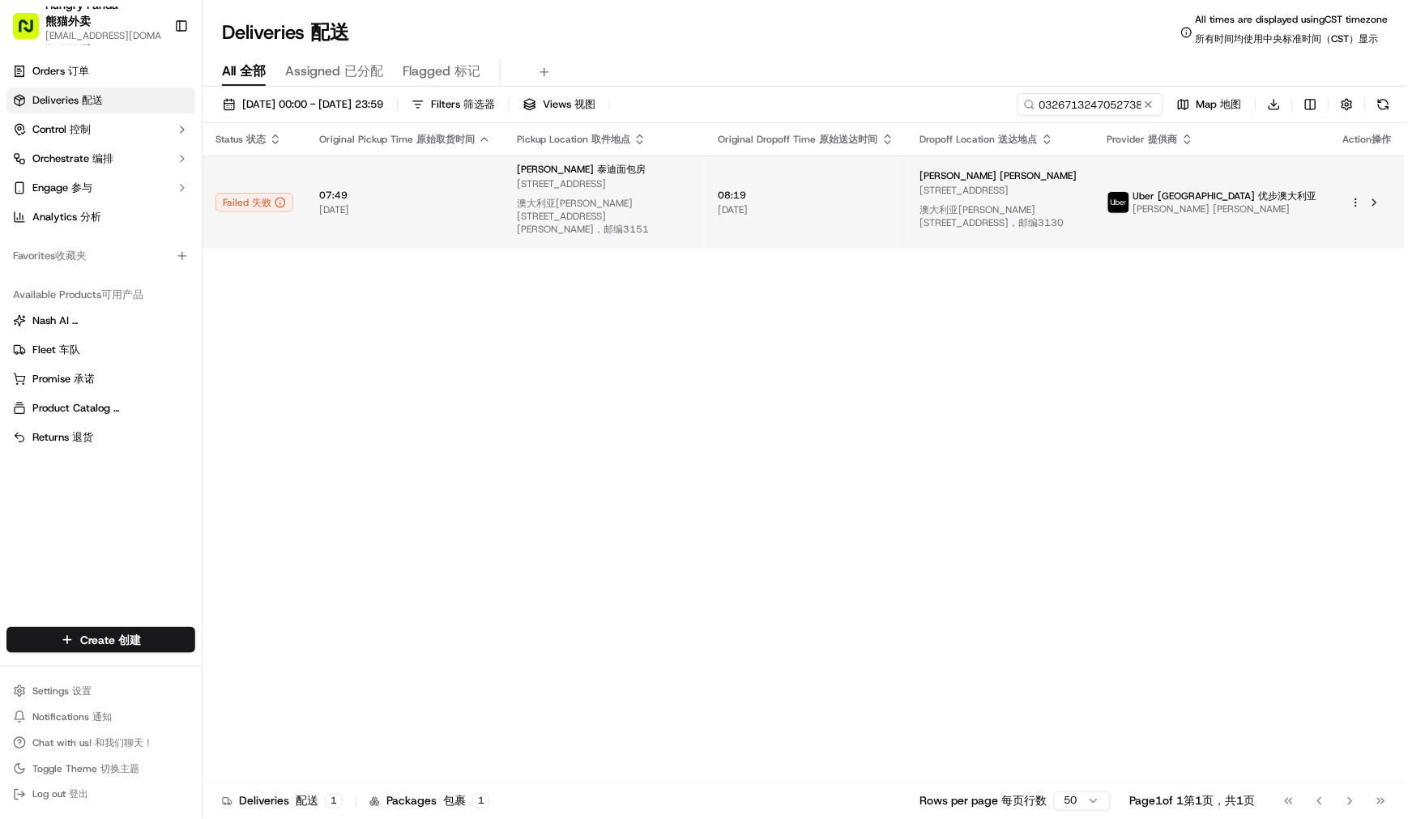
click at [853, 186] on td "08:19 08:19 [DATE] [DATE]" at bounding box center [807, 202] width 202 height 93
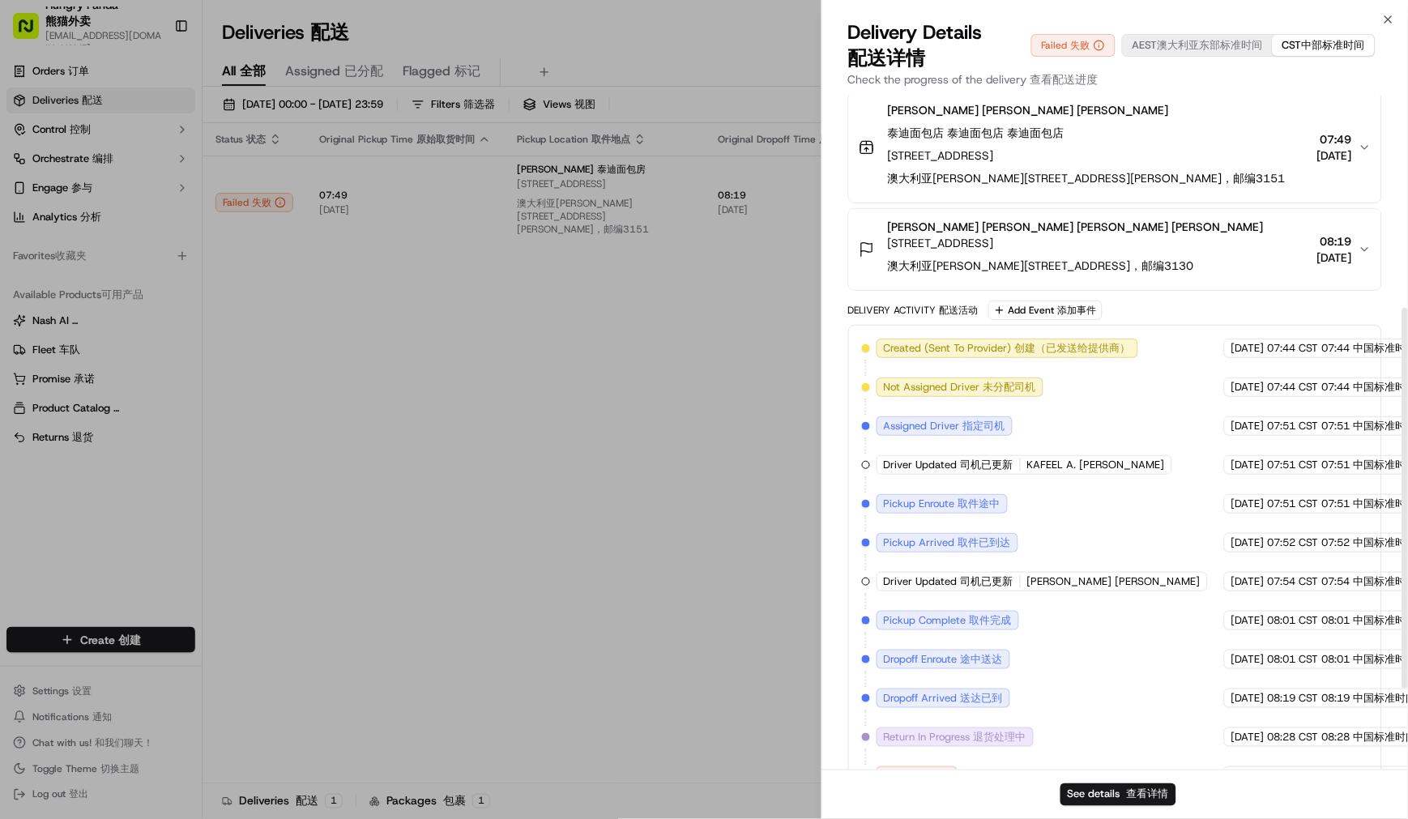
scroll to position [523, 0]
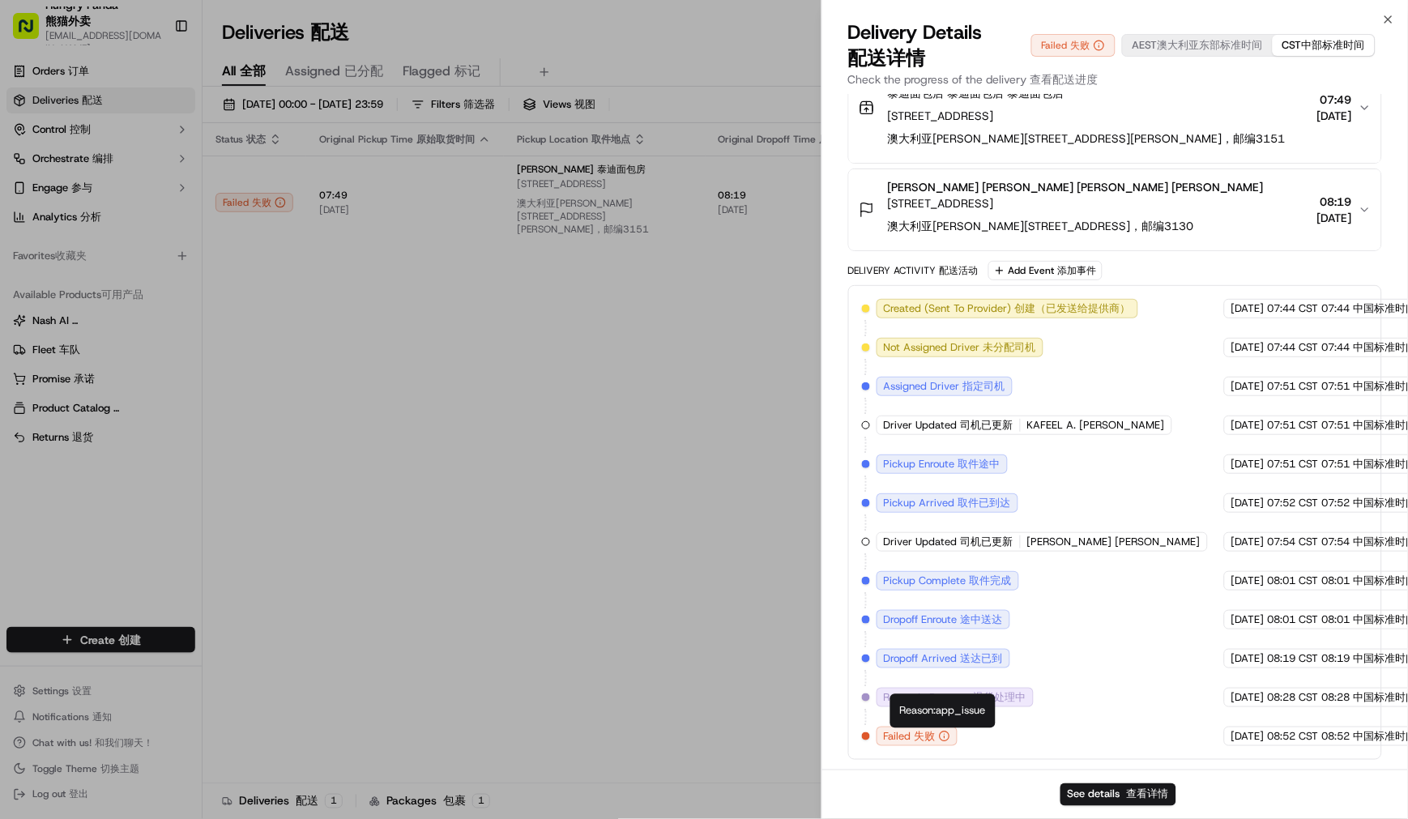
click at [939, 739] on icon "button" at bounding box center [944, 736] width 11 height 11
click at [1205, 257] on div "Package Details Package Details Plz always check order number, call customer wh…" at bounding box center [1115, 325] width 534 height 868
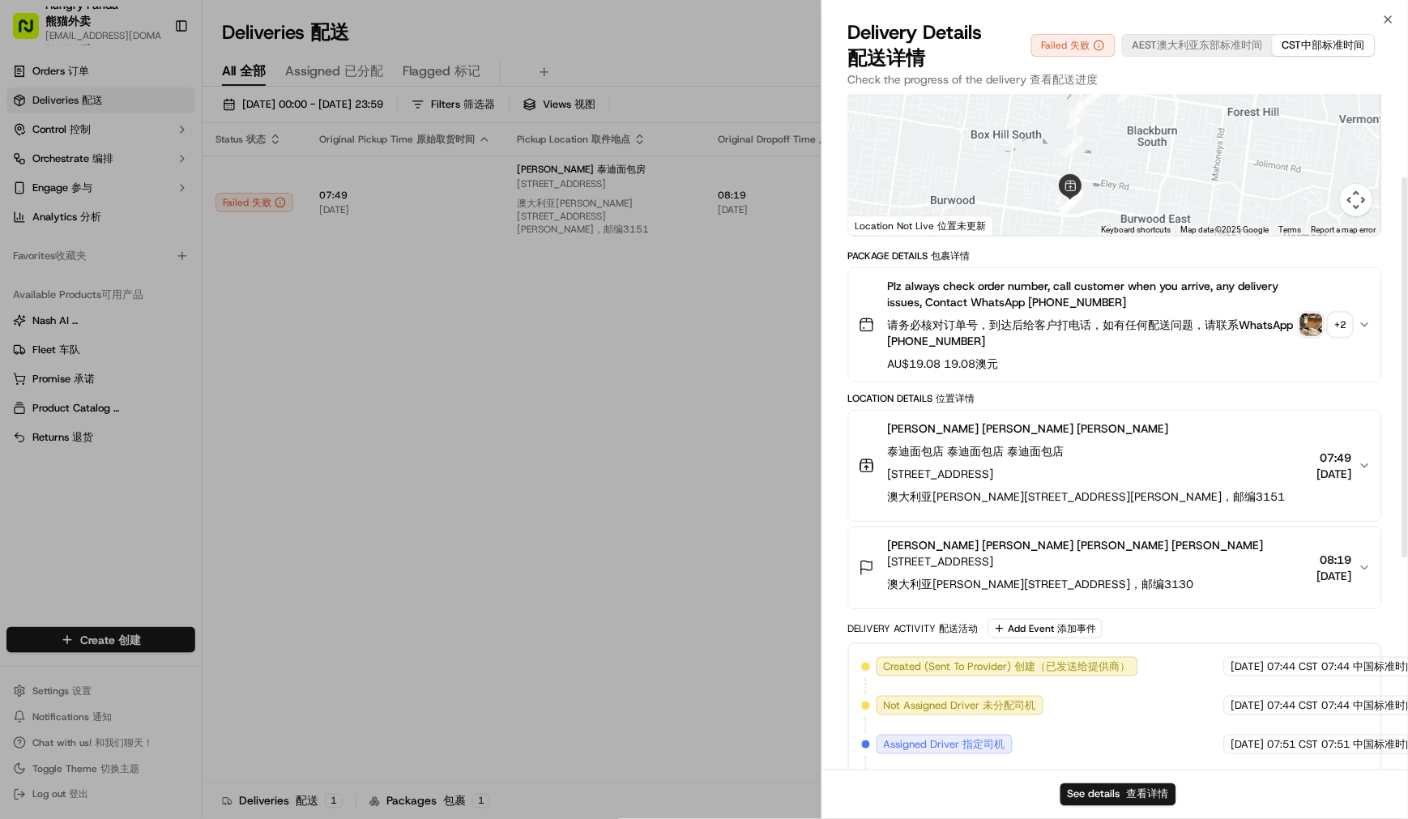
scroll to position [0, 0]
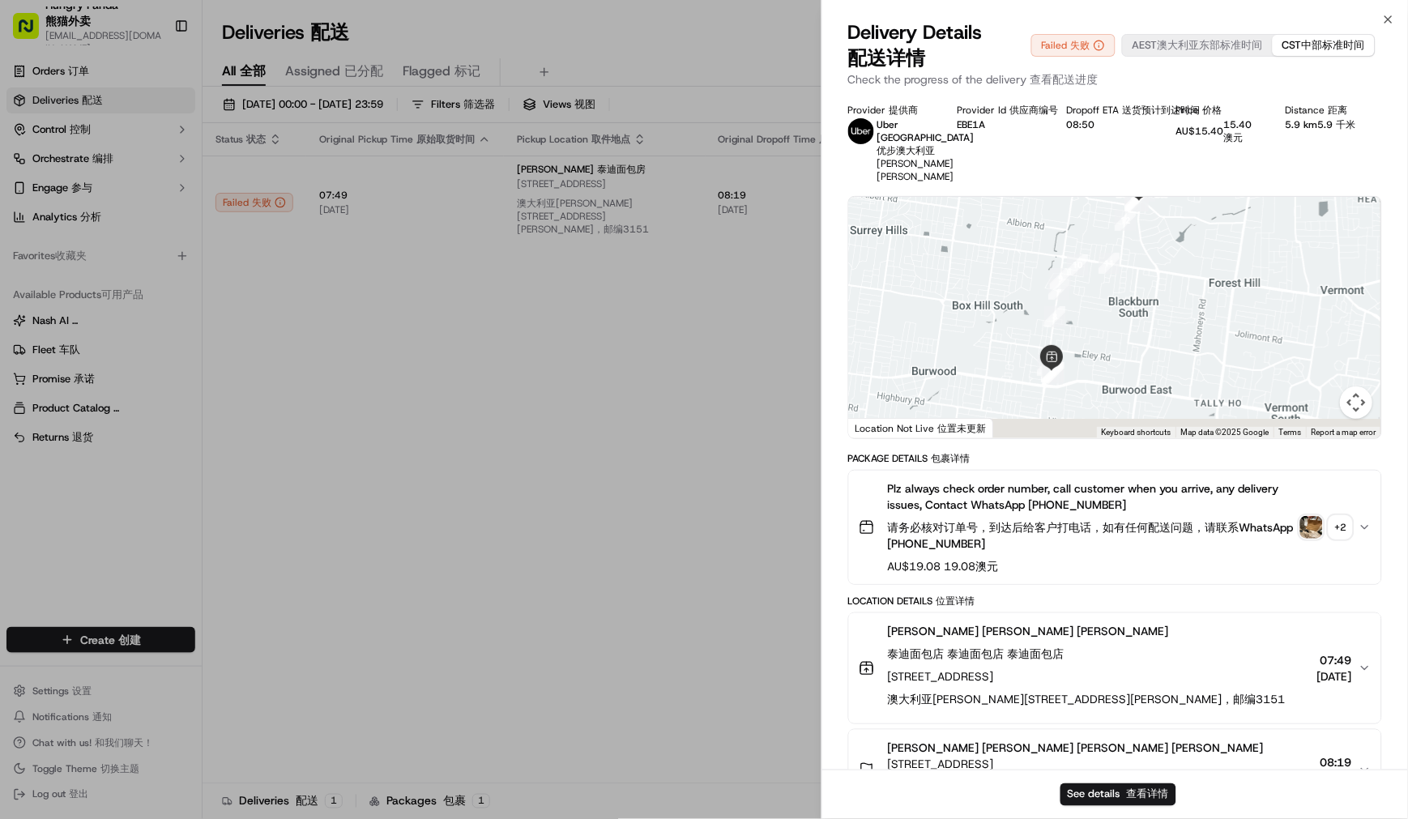
drag, startPoint x: 1123, startPoint y: 334, endPoint x: 1119, endPoint y: 293, distance: 40.8
click at [1124, 281] on div at bounding box center [1115, 317] width 532 height 241
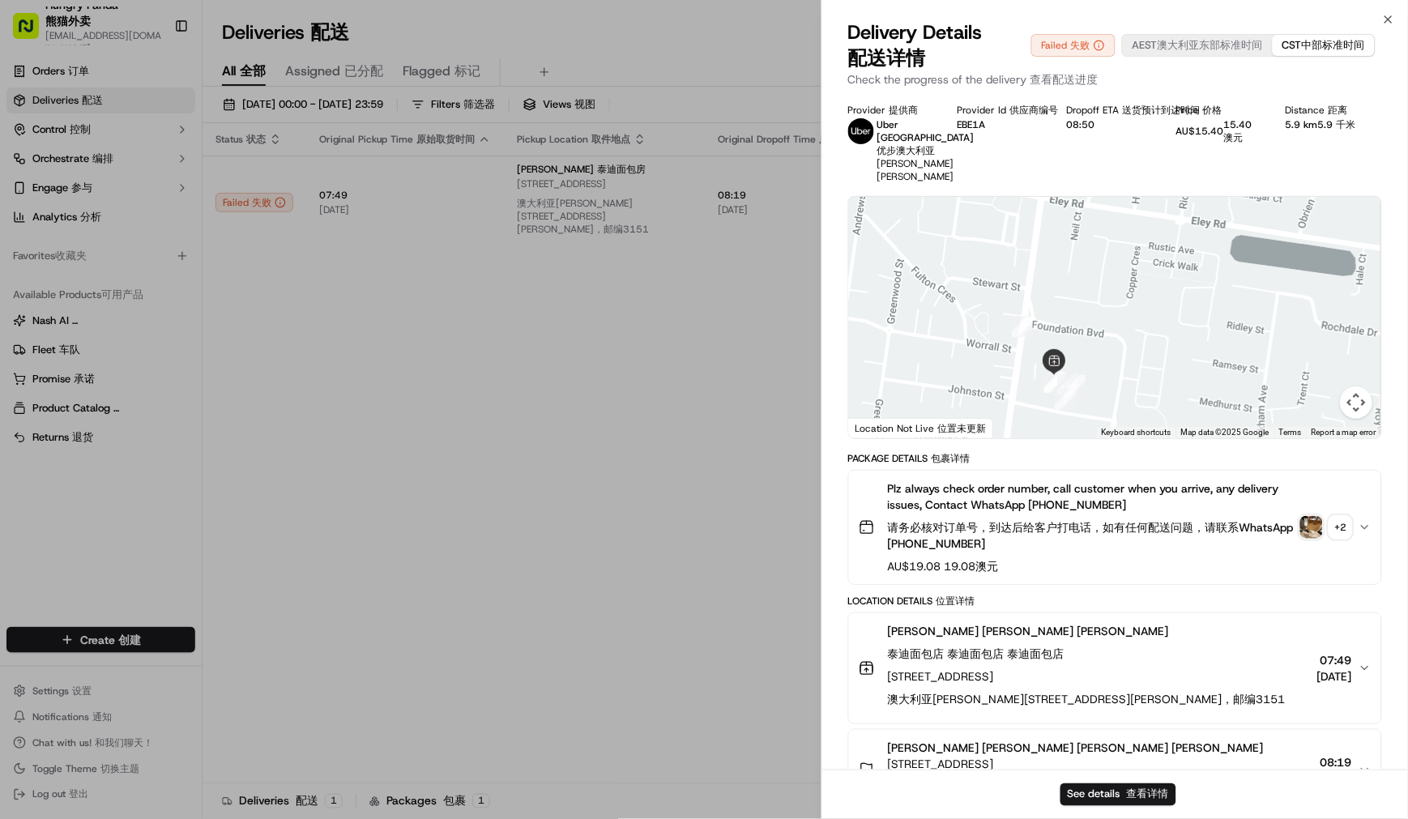
drag, startPoint x: 1086, startPoint y: 403, endPoint x: 1098, endPoint y: 367, distance: 37.7
click at [1098, 367] on div at bounding box center [1115, 317] width 532 height 241
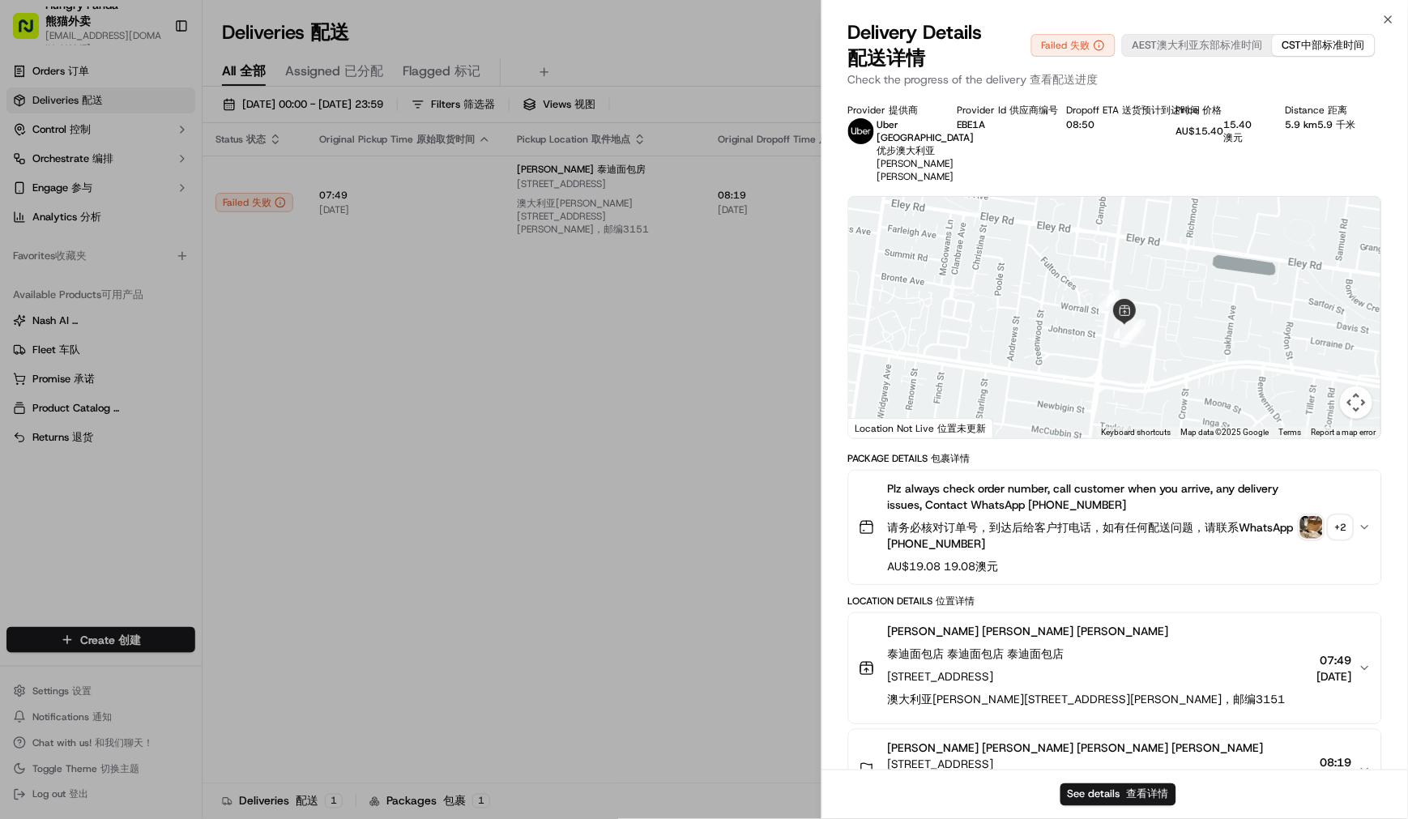
drag, startPoint x: 1111, startPoint y: 376, endPoint x: 1083, endPoint y: 391, distance: 31.5
click at [1086, 390] on div at bounding box center [1115, 317] width 532 height 241
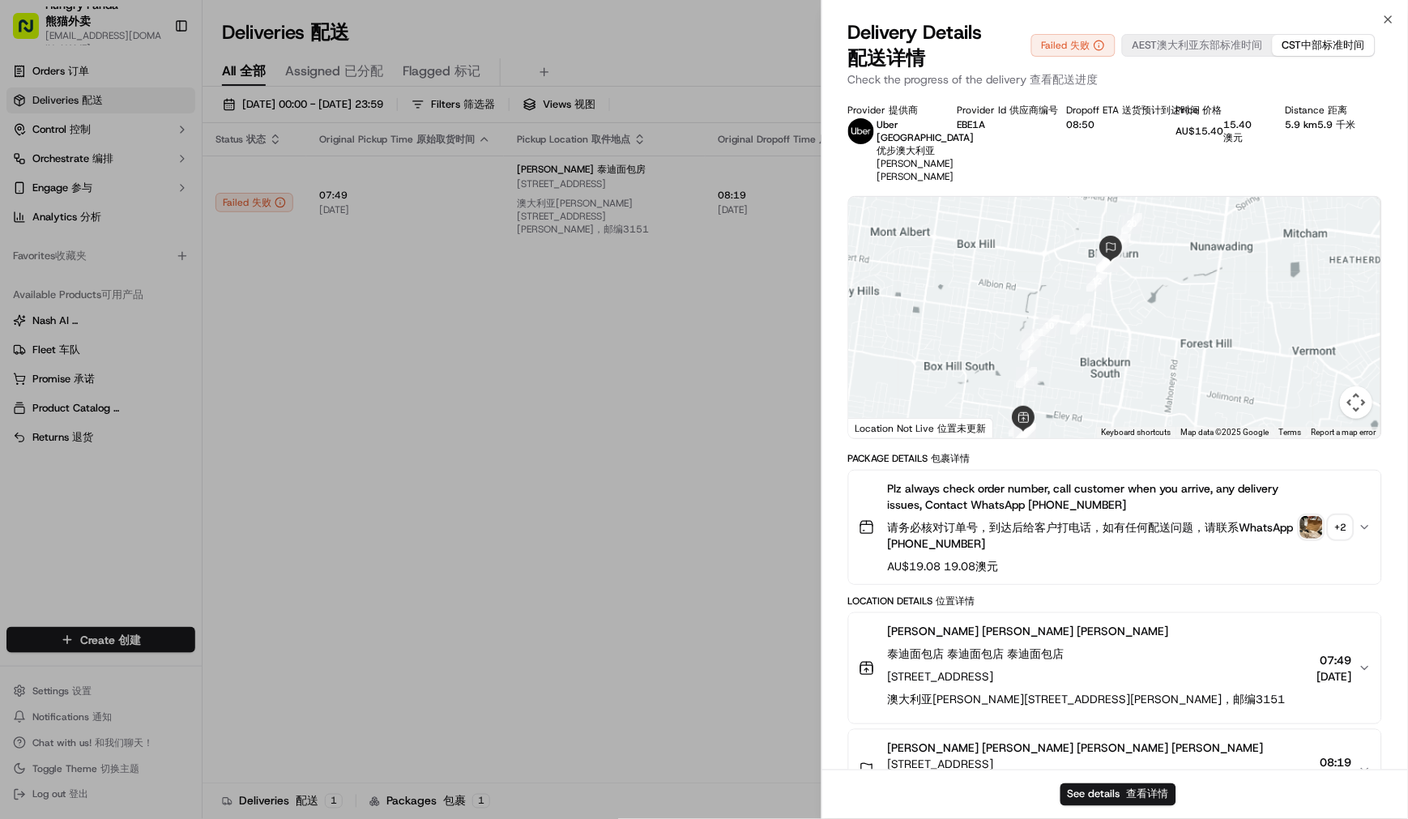
drag, startPoint x: 1124, startPoint y: 349, endPoint x: 1092, endPoint y: 386, distance: 49.4
click at [1094, 389] on div at bounding box center [1115, 317] width 532 height 241
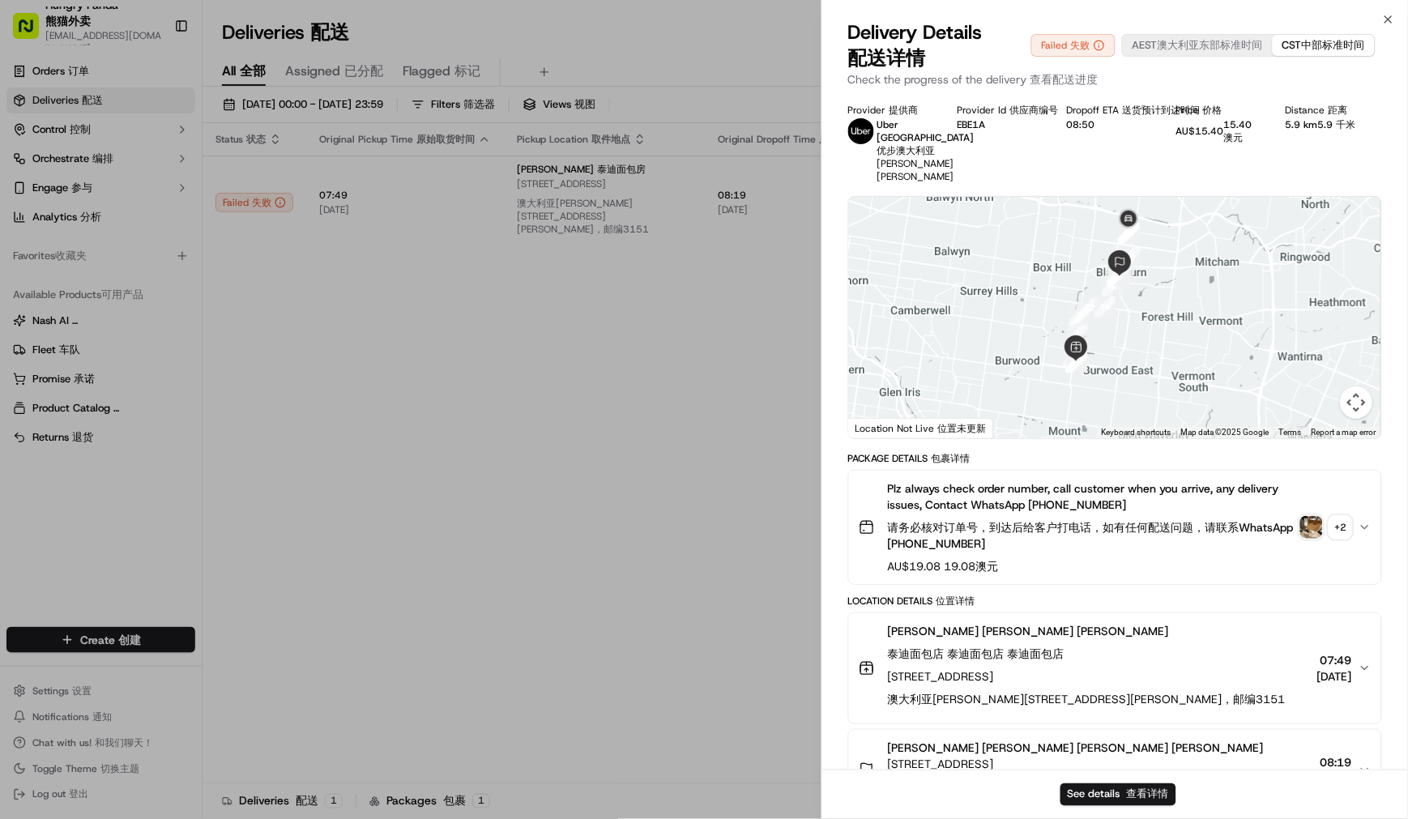
drag, startPoint x: 1167, startPoint y: 286, endPoint x: 1139, endPoint y: 322, distance: 46.2
click at [1139, 322] on div at bounding box center [1115, 317] width 532 height 241
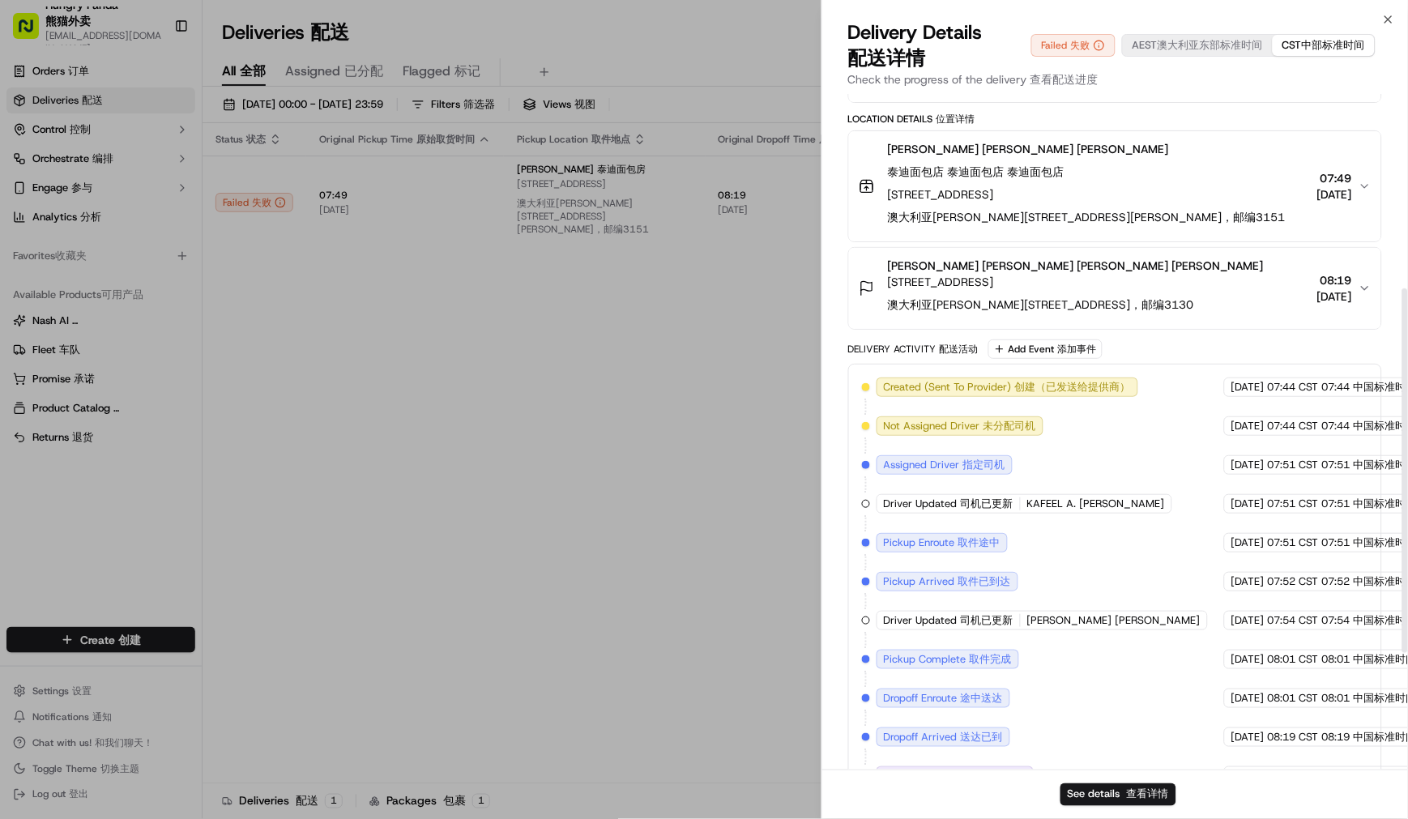
scroll to position [576, 0]
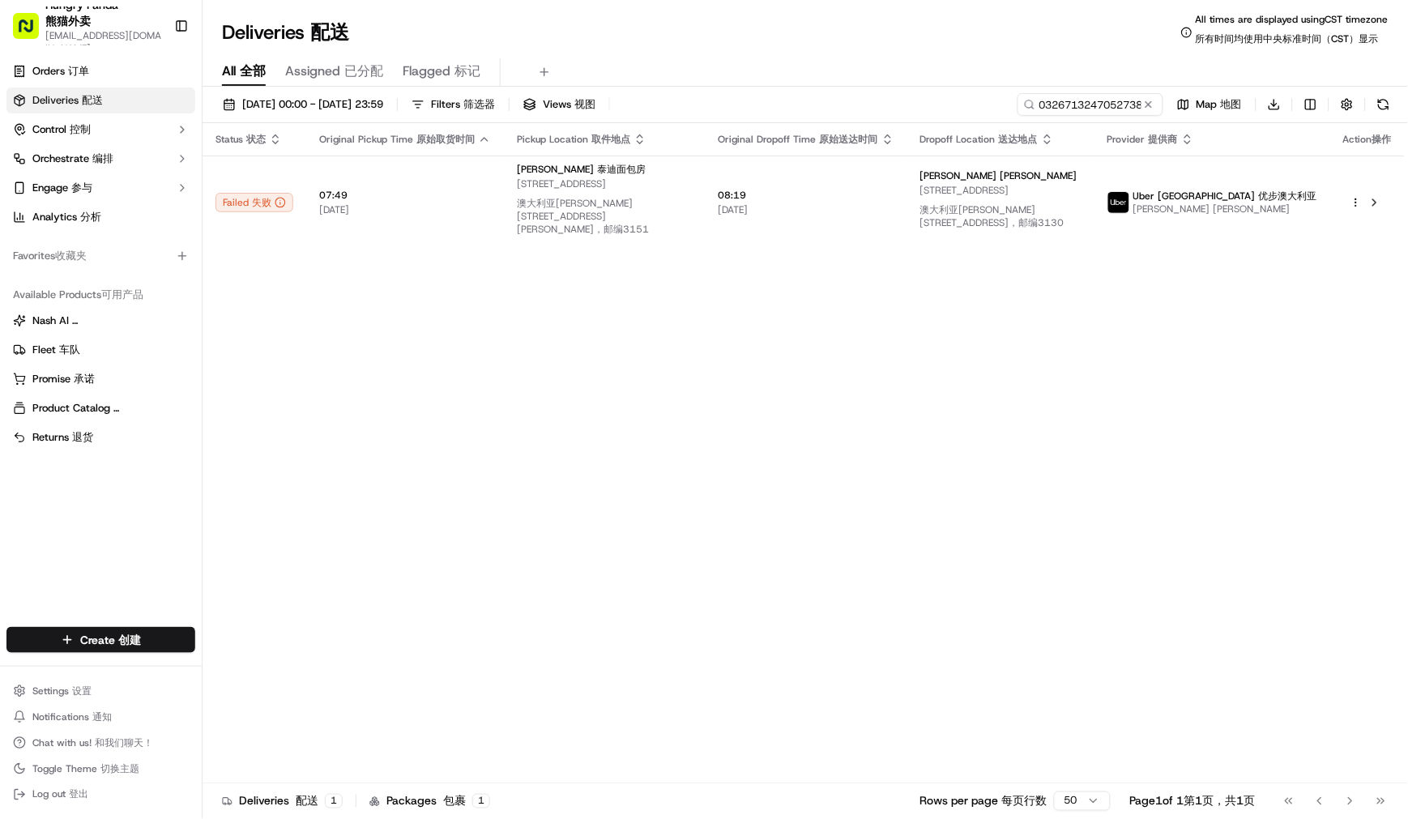
drag, startPoint x: 1162, startPoint y: 399, endPoint x: 1150, endPoint y: 403, distance: 13.1
click at [1163, 399] on div "Status Status 状态 Original Pickup Time Original Pickup Time 原始取货时间 Pickup Locati…" at bounding box center [804, 459] width 1202 height 673
click at [1086, 100] on input "032671324705273854154" at bounding box center [1066, 104] width 194 height 23
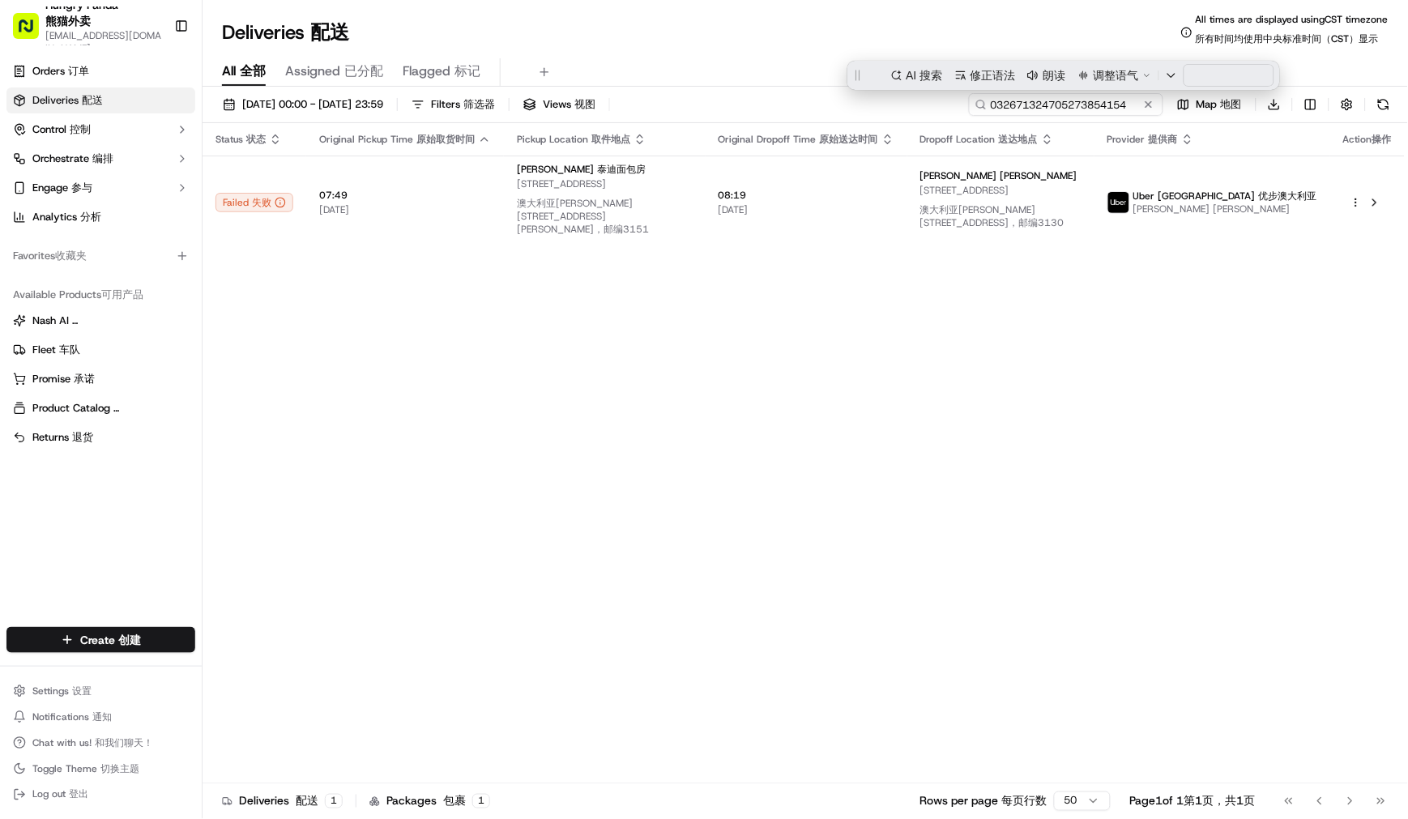
paste input "1793932607255751881752"
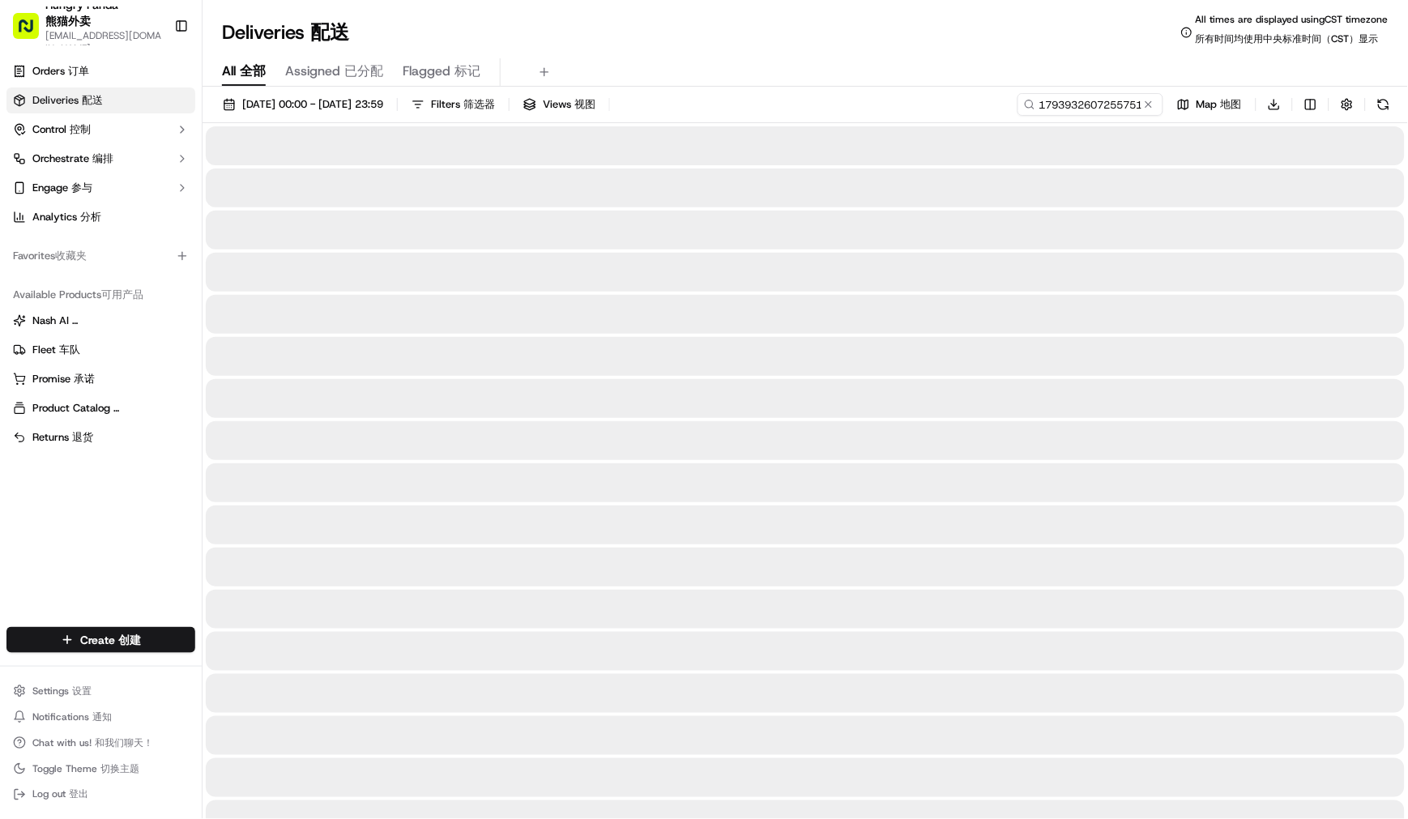
click at [913, 44] on div "Deliveries Deliveries 配送 All times are displayed using CST timezone All times a…" at bounding box center [805, 32] width 1205 height 39
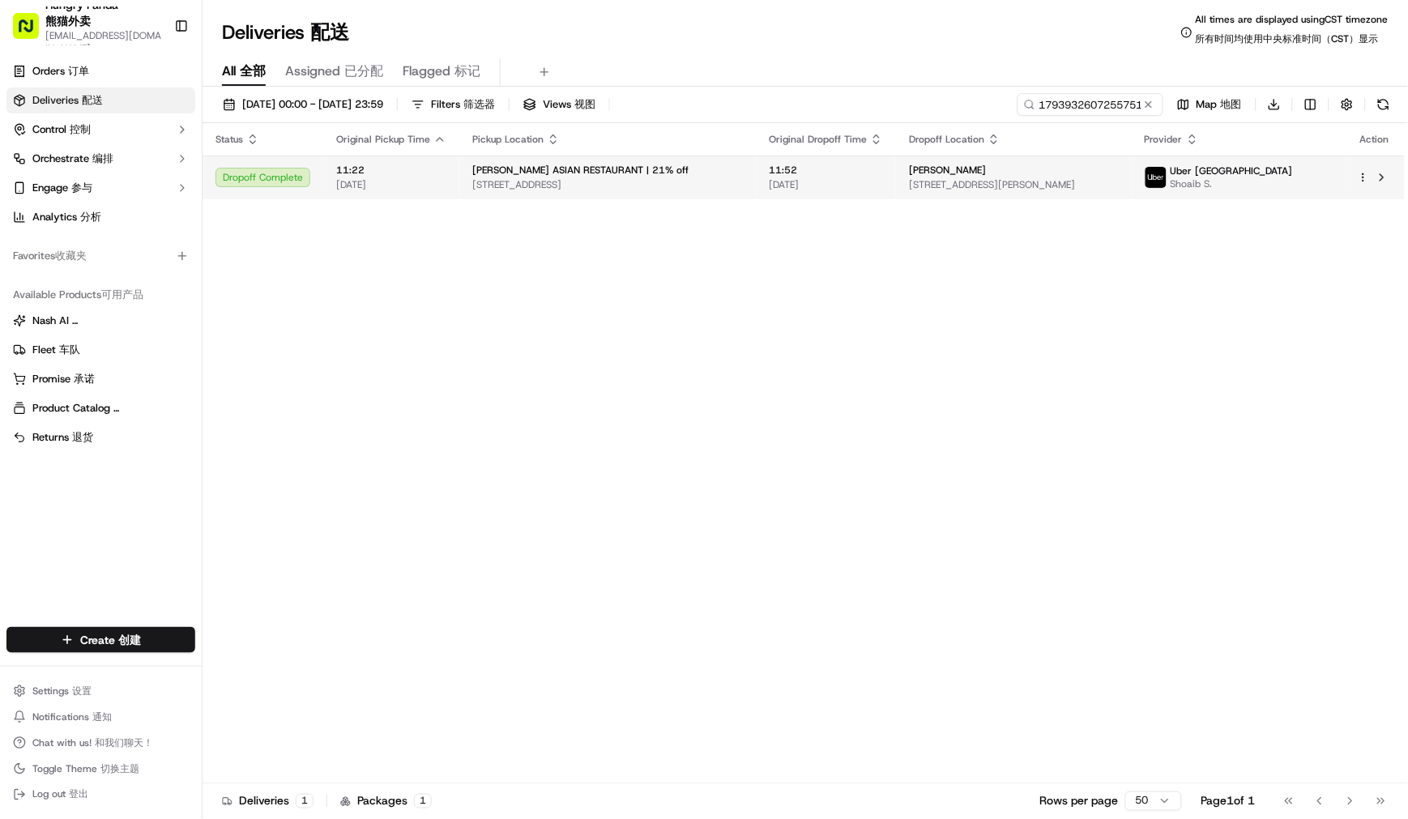
click at [875, 164] on span "11:52" at bounding box center [826, 170] width 114 height 13
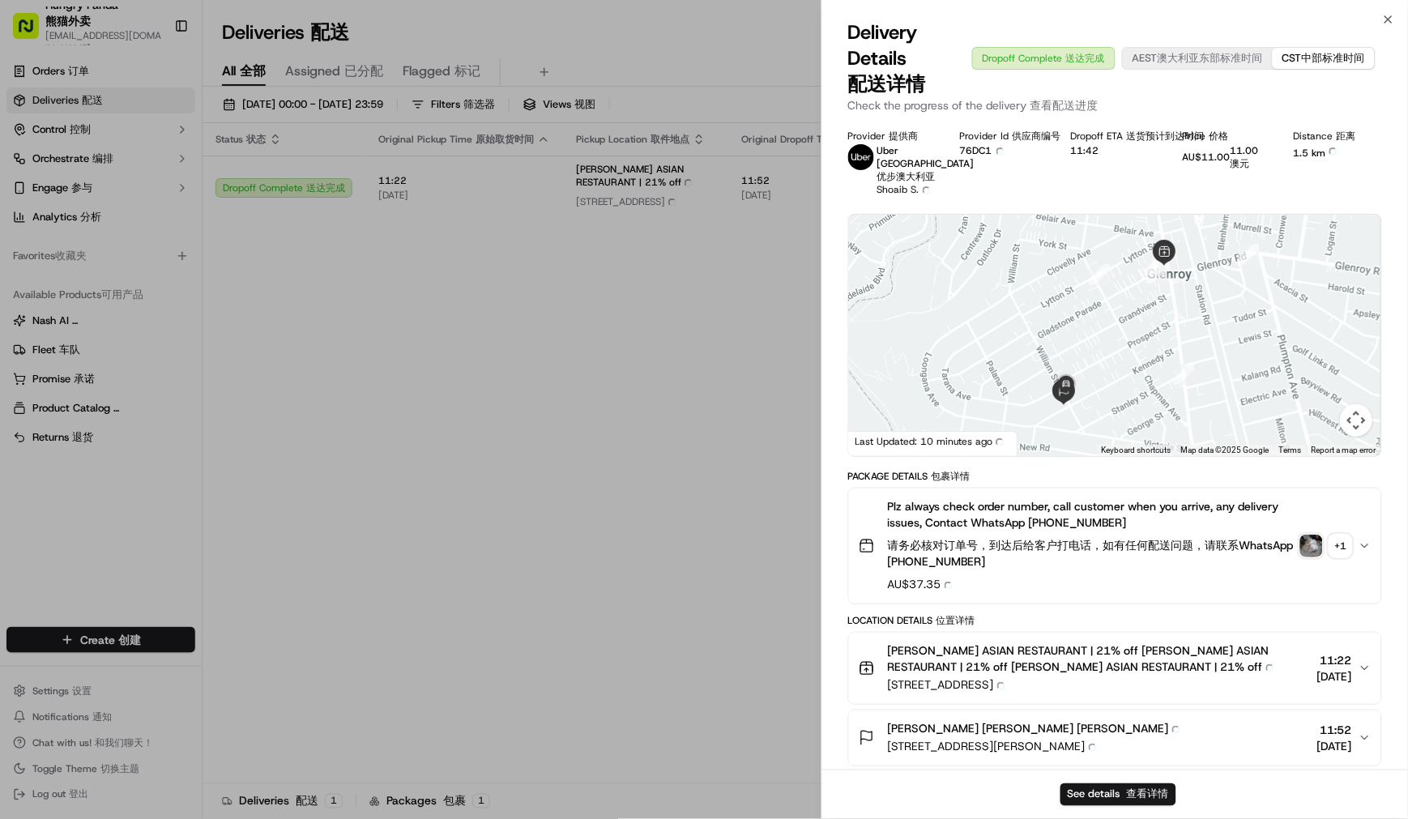
click at [1315, 557] on img "button" at bounding box center [1311, 546] width 23 height 23
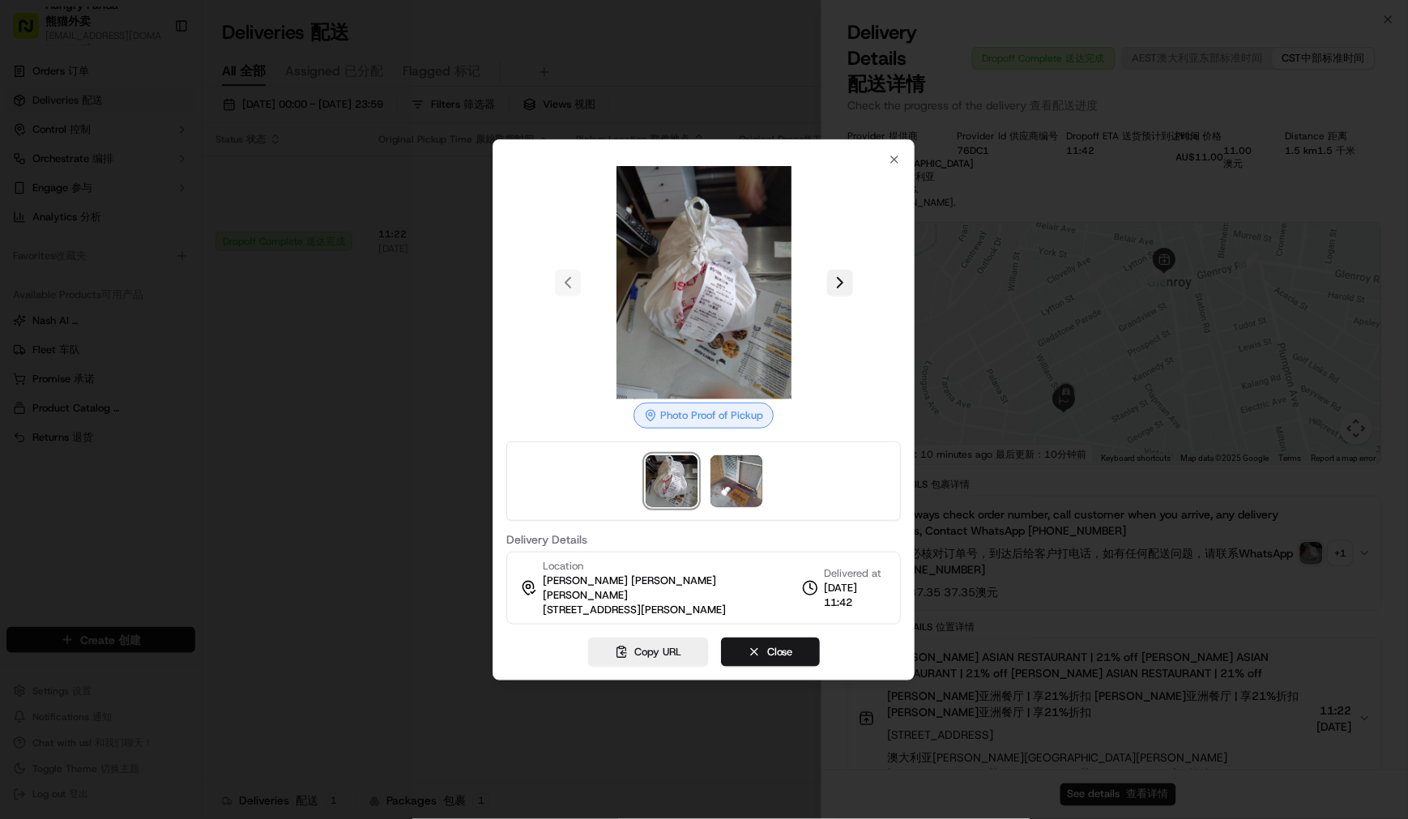
click at [834, 284] on button at bounding box center [840, 283] width 26 height 26
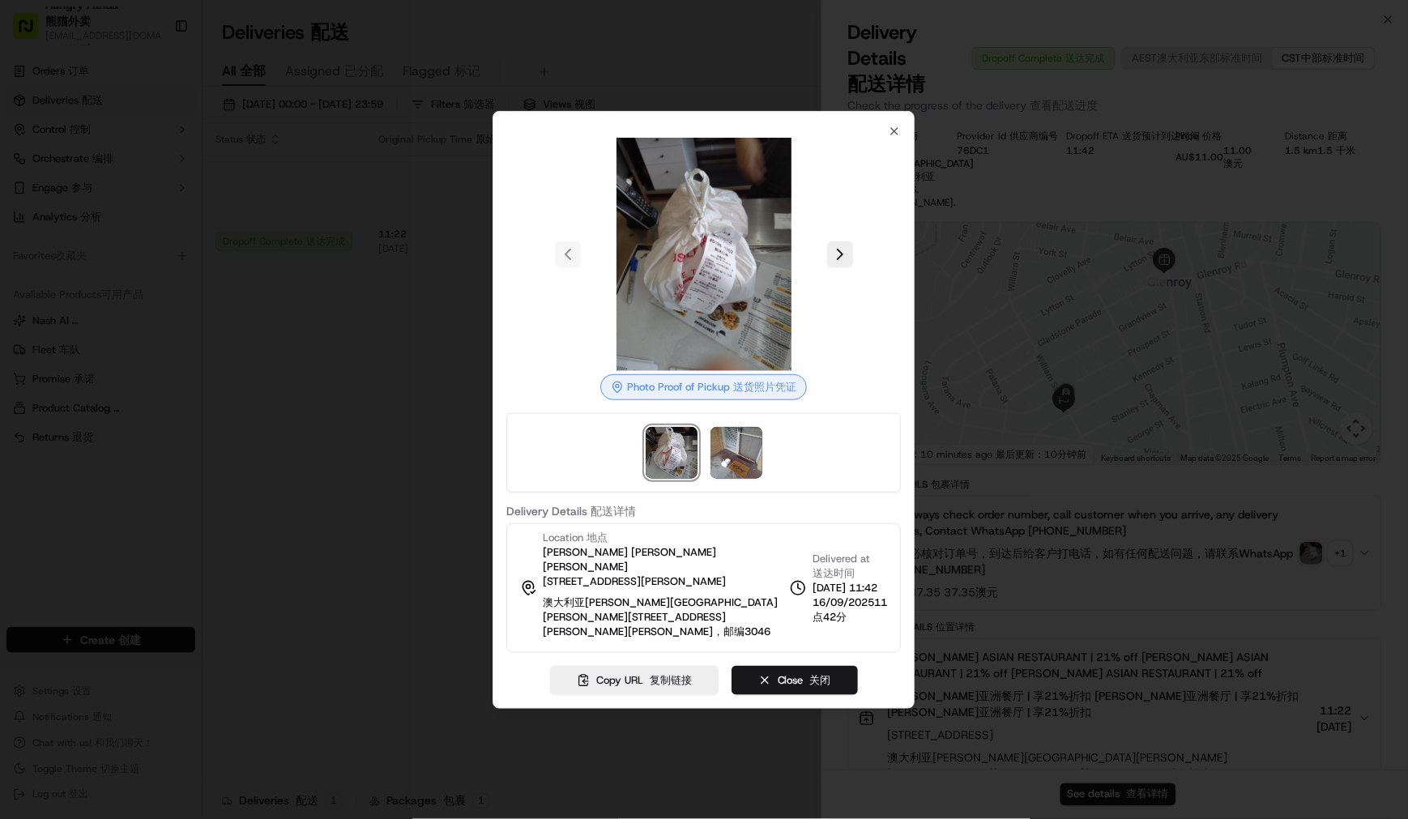
click at [1151, 500] on div at bounding box center [704, 409] width 1408 height 819
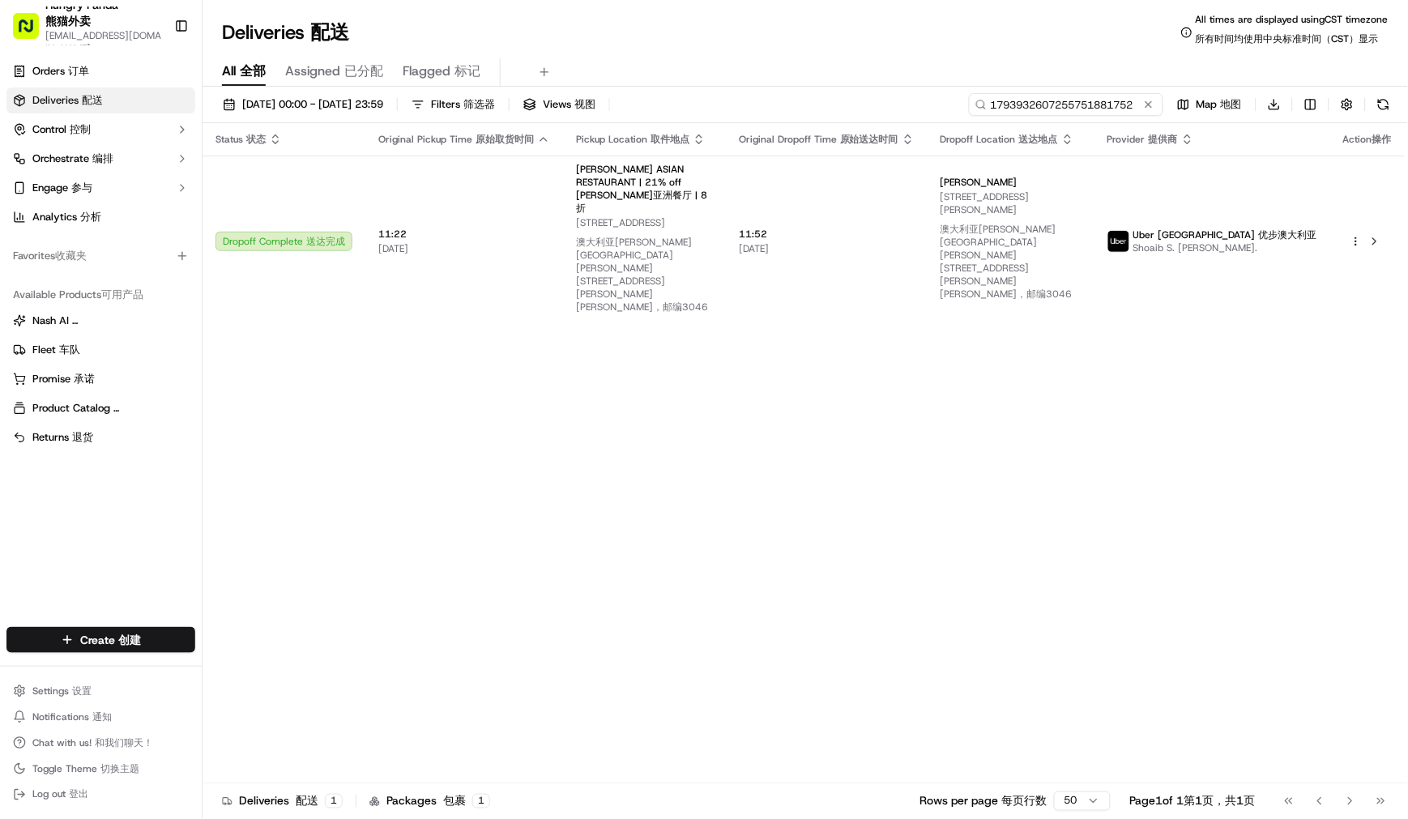
click at [1079, 105] on input "1793932607255751881752" at bounding box center [1066, 104] width 194 height 23
click at [994, 49] on div "Deliveries Deliveries 配送 All times are displayed using CST timezone All times a…" at bounding box center [805, 32] width 1205 height 39
click at [1095, 108] on input "1793932607255751881752" at bounding box center [1066, 104] width 194 height 23
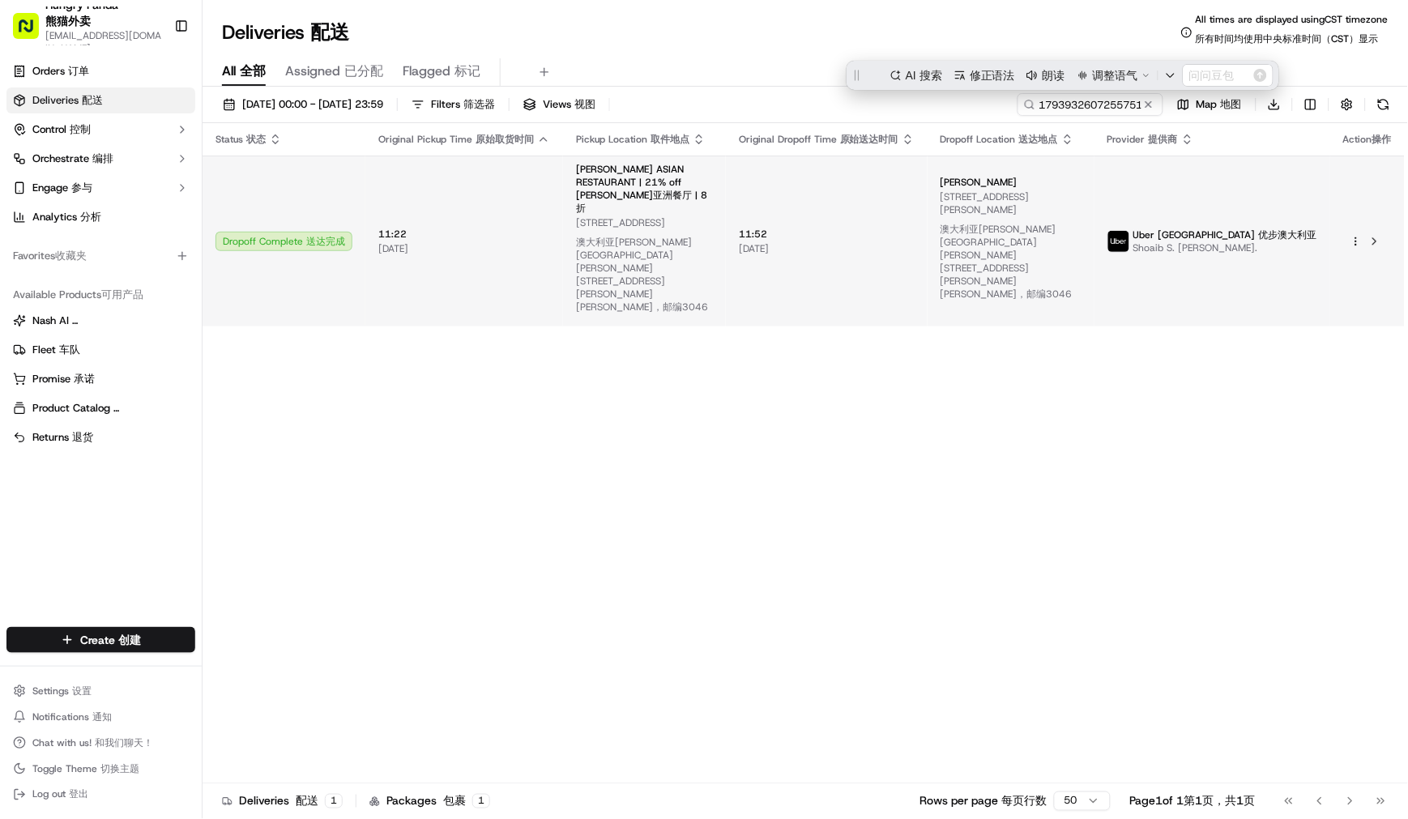
click at [1042, 233] on span "澳大利亚[PERSON_NAME][GEOGRAPHIC_DATA][PERSON_NAME][STREET_ADDRESS][PERSON_NAME][PE…" at bounding box center [1006, 262] width 132 height 78
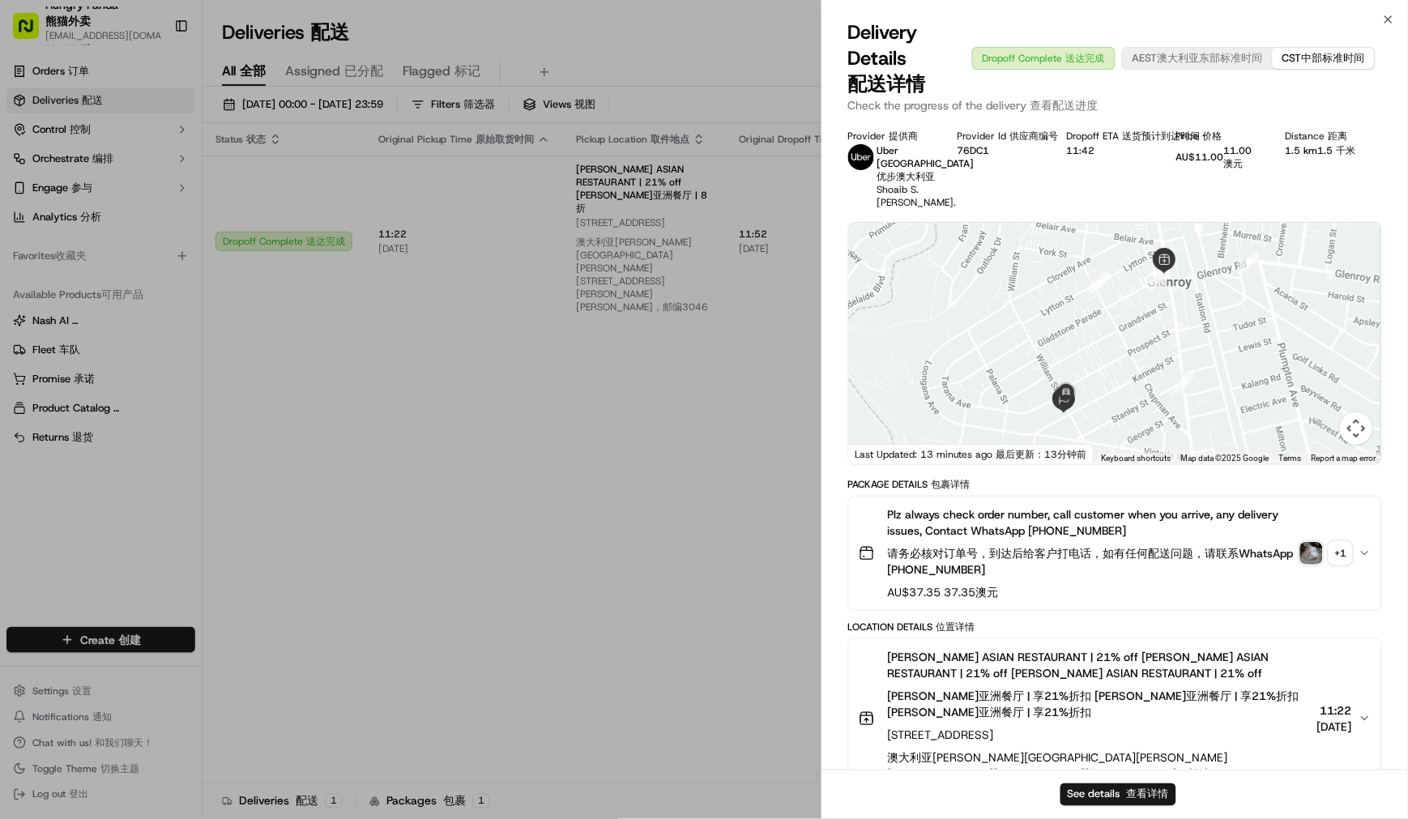
click at [1315, 565] on img "button" at bounding box center [1311, 553] width 23 height 23
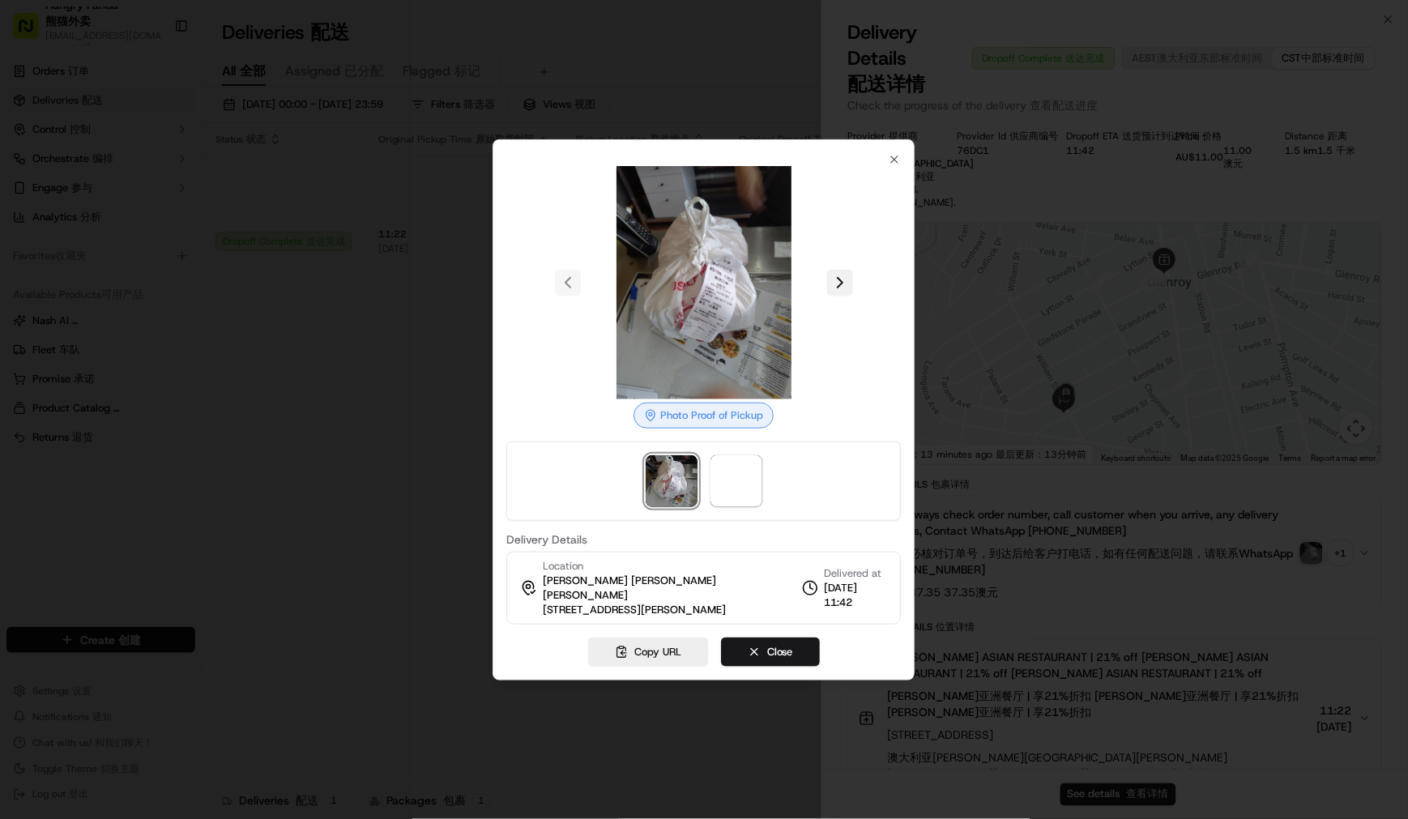
click at [839, 287] on button at bounding box center [840, 283] width 26 height 26
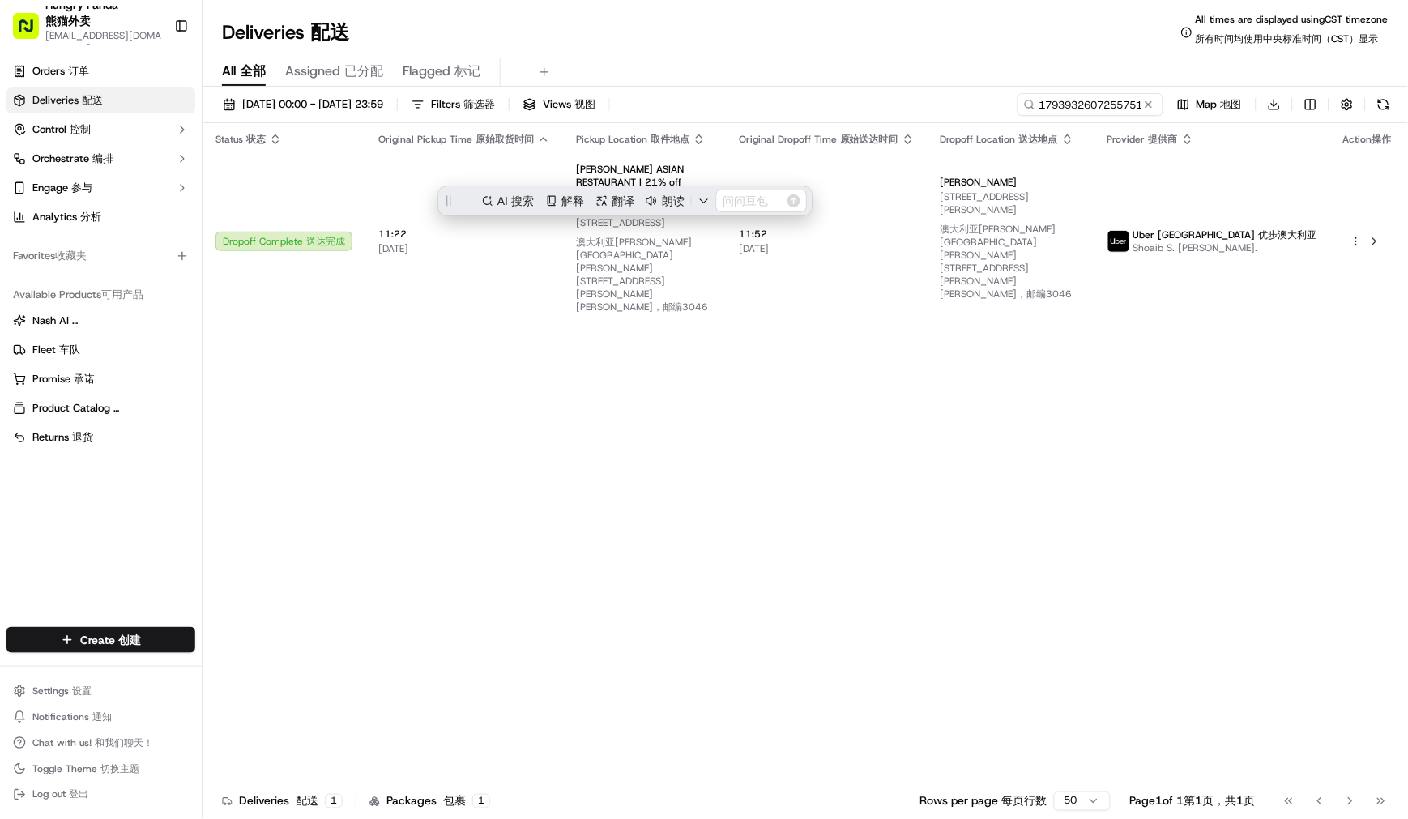
click at [1090, 87] on div "[DATE] 00:00 - [DATE] 23:59 Filters Filters 筛选器 Views Views 视图 1793932607255751…" at bounding box center [805, 461] width 1205 height 748
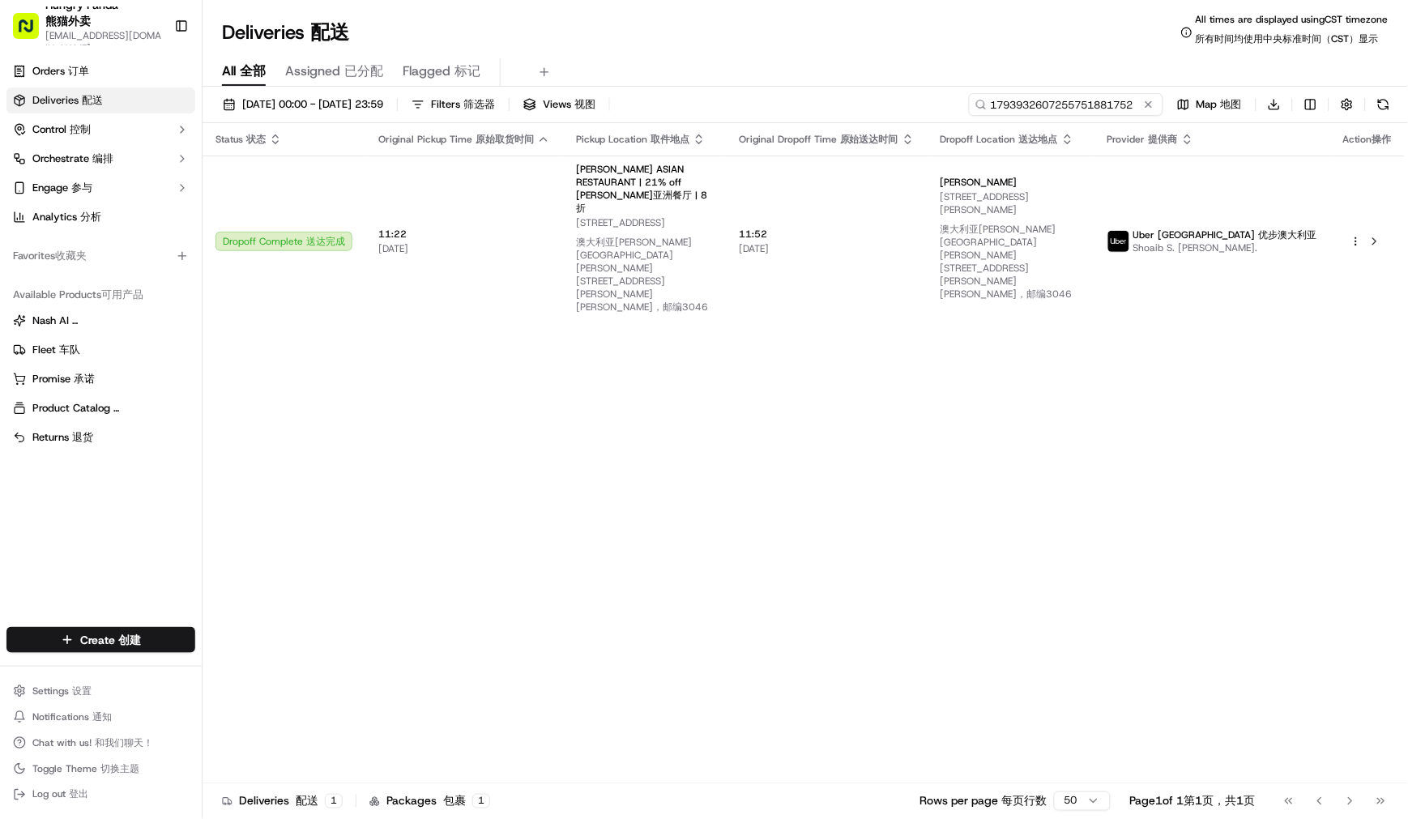
click at [1081, 104] on input "1793932607255751881752" at bounding box center [1066, 104] width 194 height 23
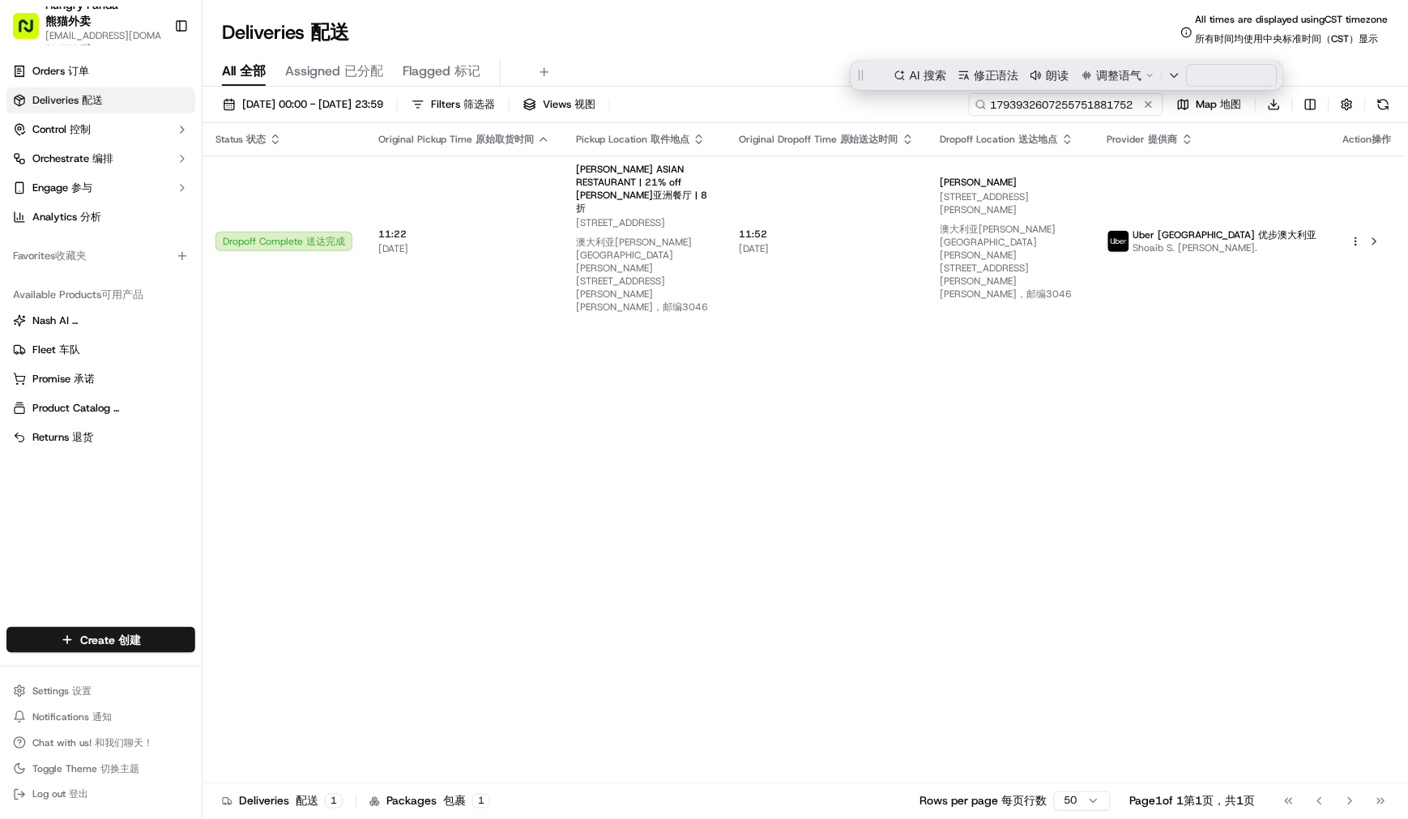
paste input "968597786765776694533"
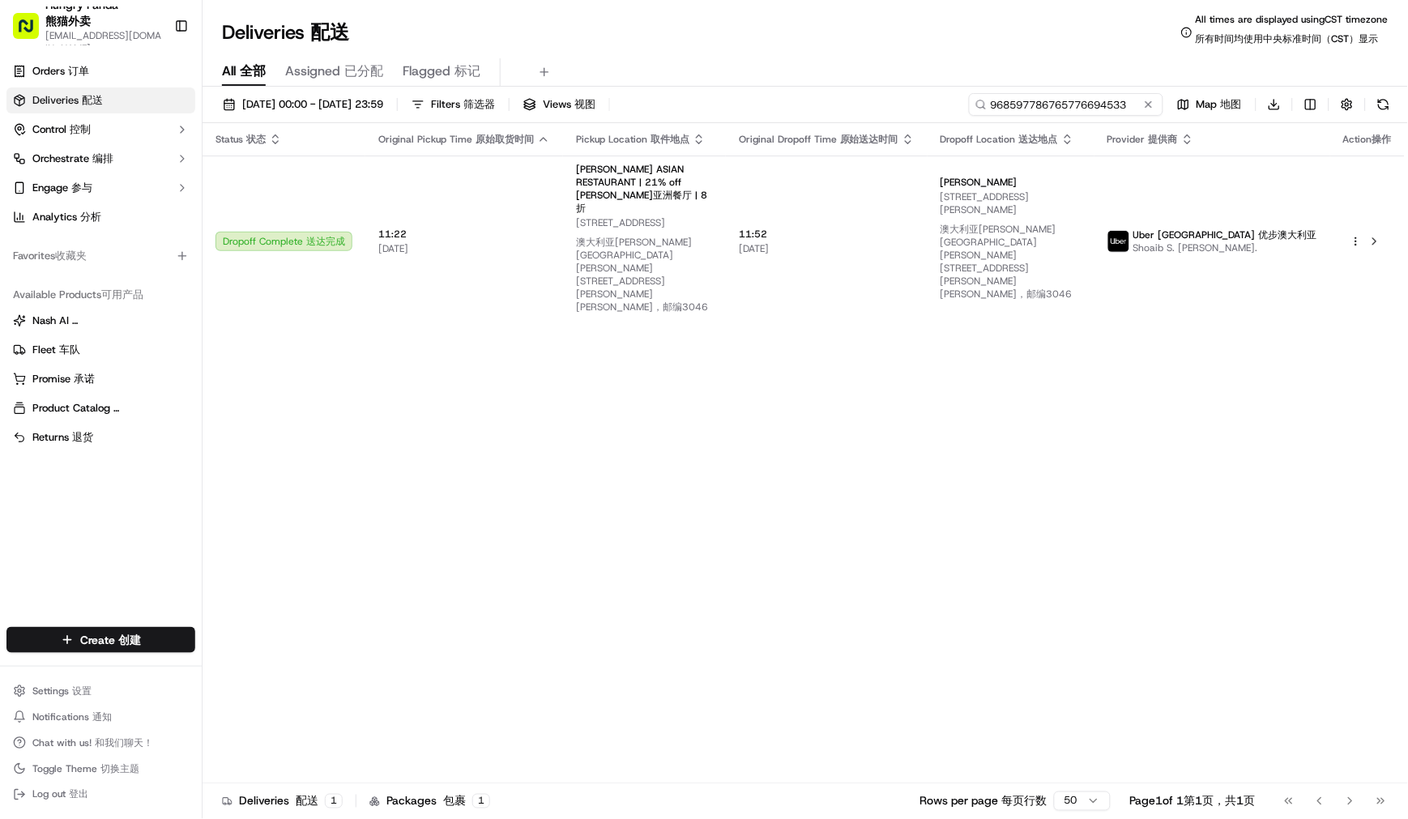
type input "968597786765776694533"
click at [846, 55] on div "All All 全部 Assigned Assigned 已分配 Flagged Flagged 标记" at bounding box center [805, 69] width 1205 height 35
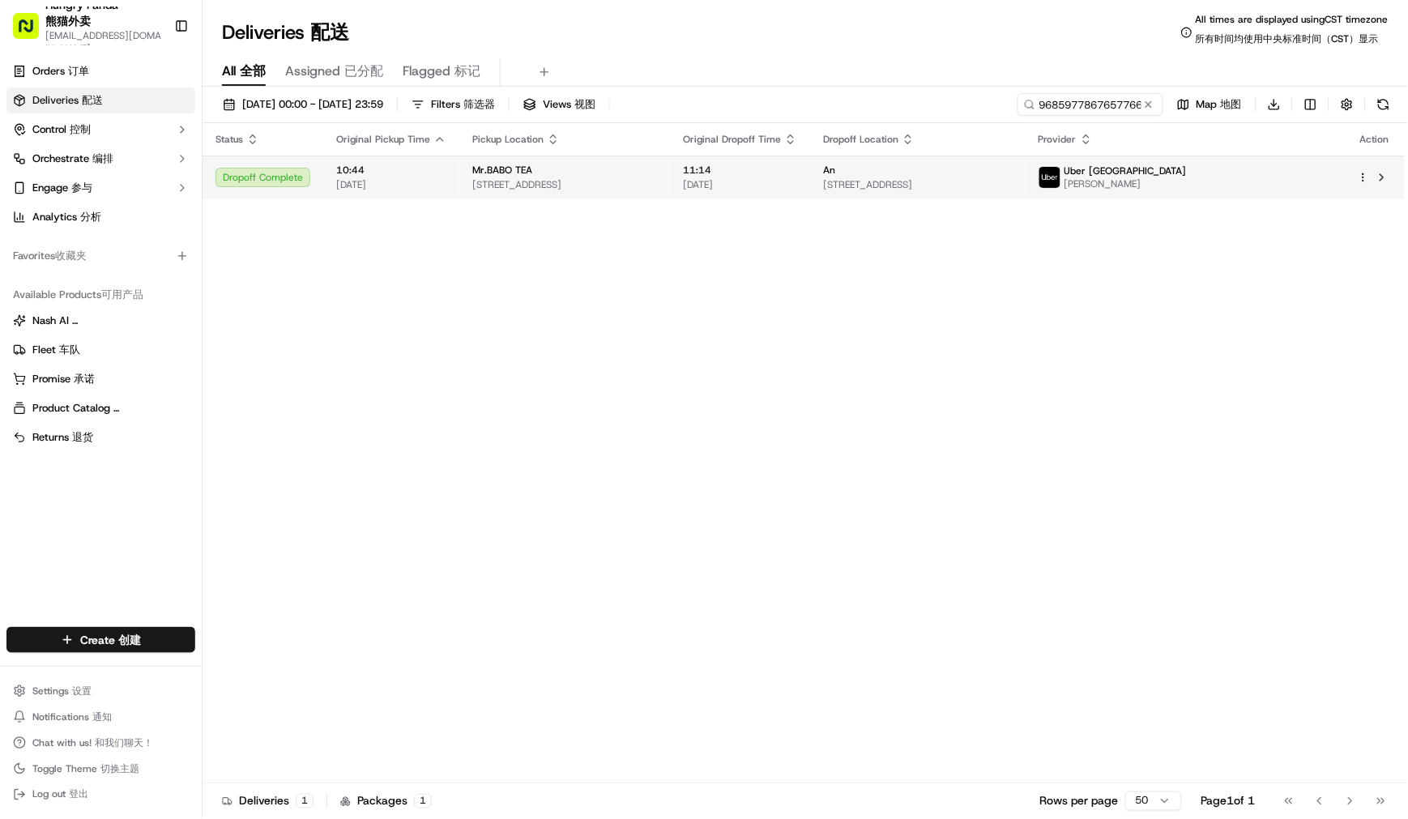
click at [521, 173] on span "Mr.BABO TEA" at bounding box center [502, 170] width 60 height 13
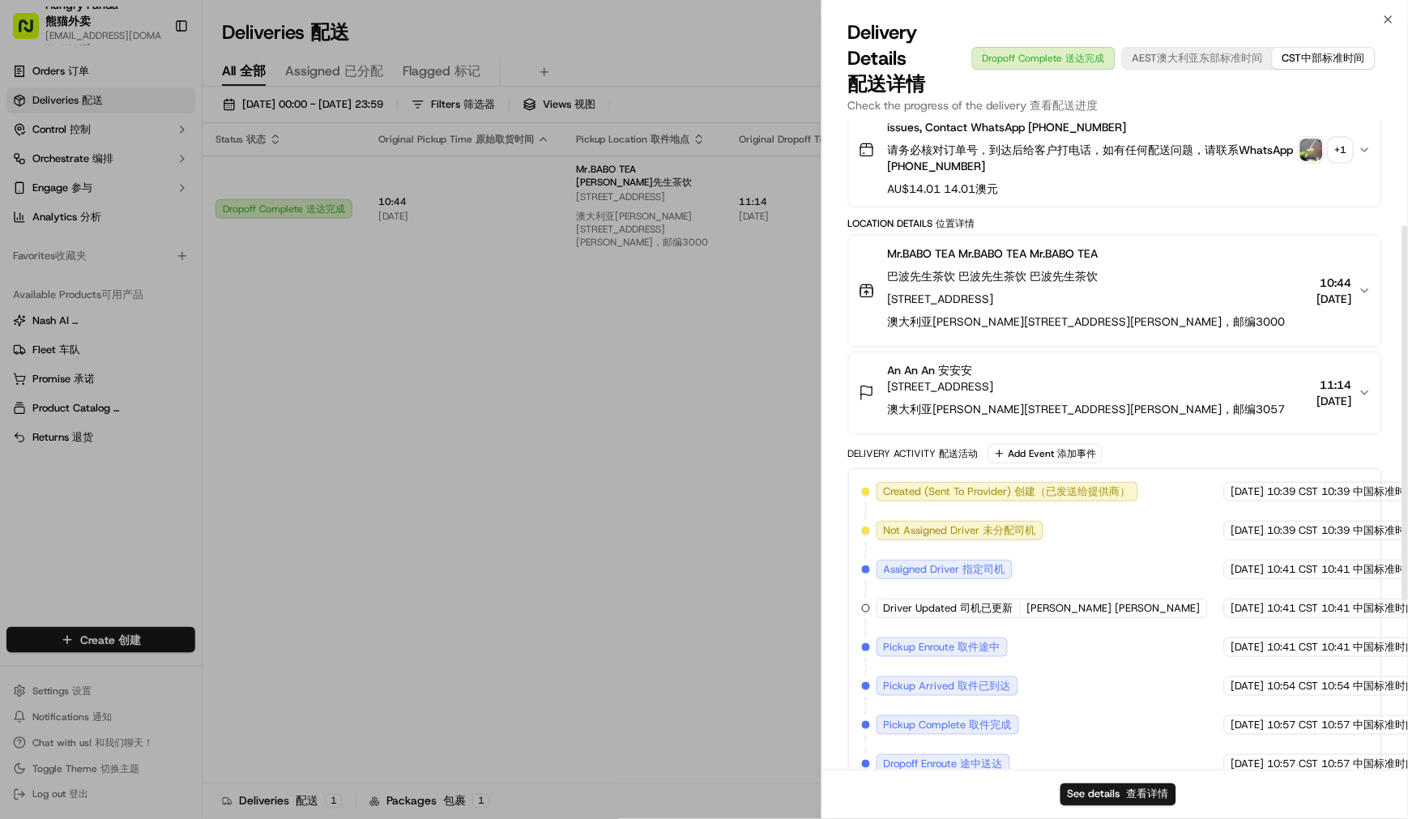
scroll to position [111, 0]
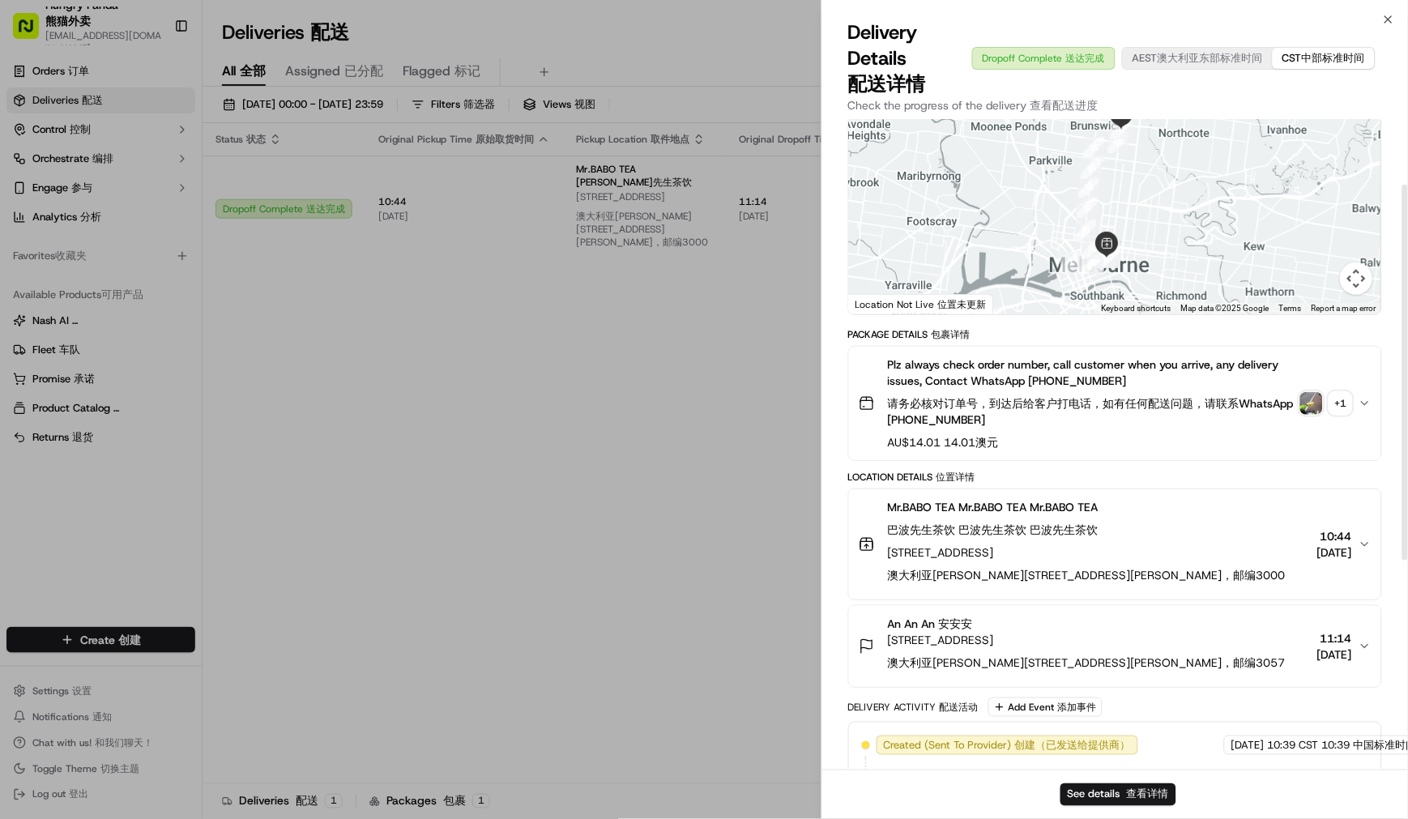
click at [1299, 403] on div "Plz always check order number, call customer when you arrive, any delivery issu…" at bounding box center [1109, 403] width 500 height 94
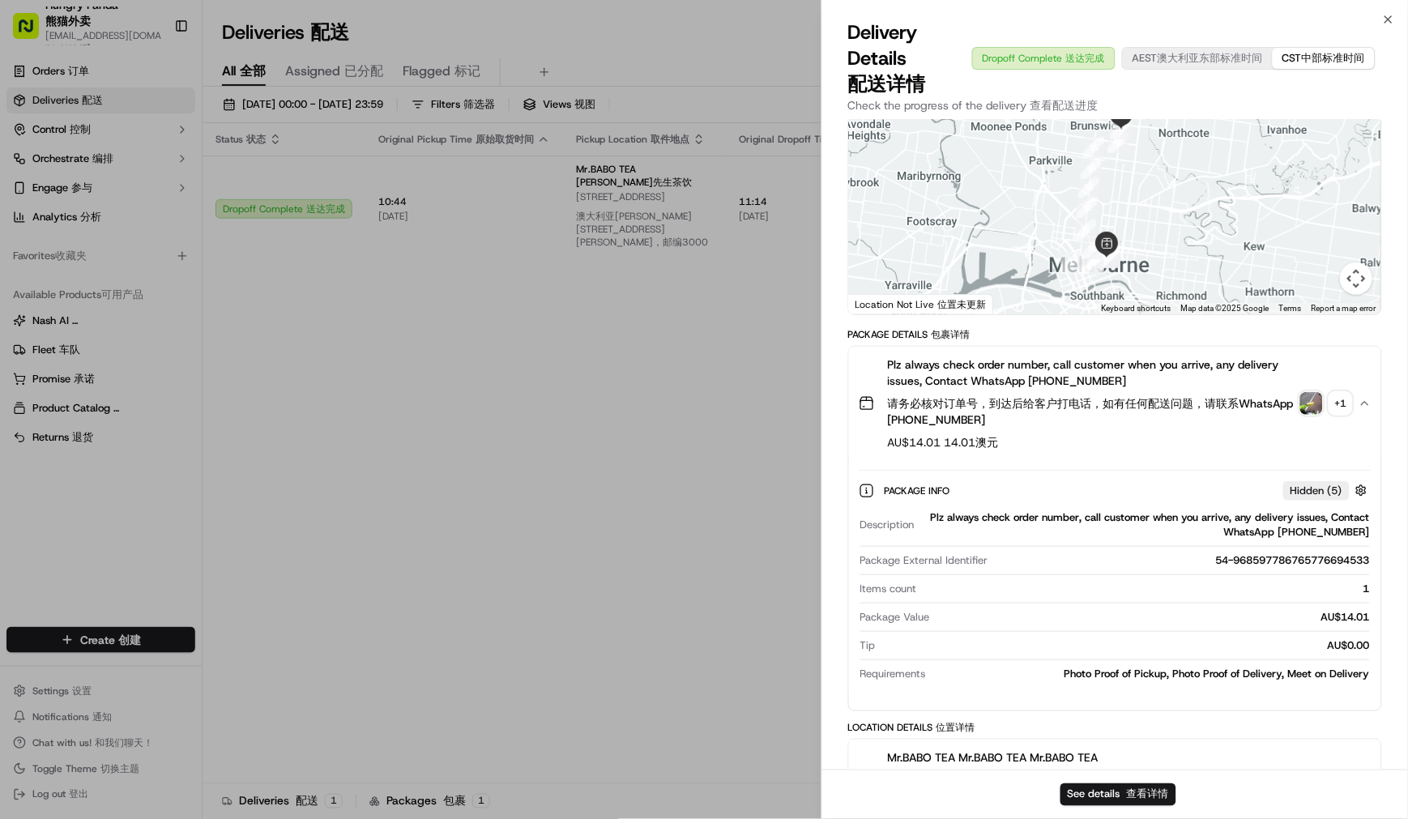
click at [1315, 402] on img "button" at bounding box center [1311, 403] width 23 height 23
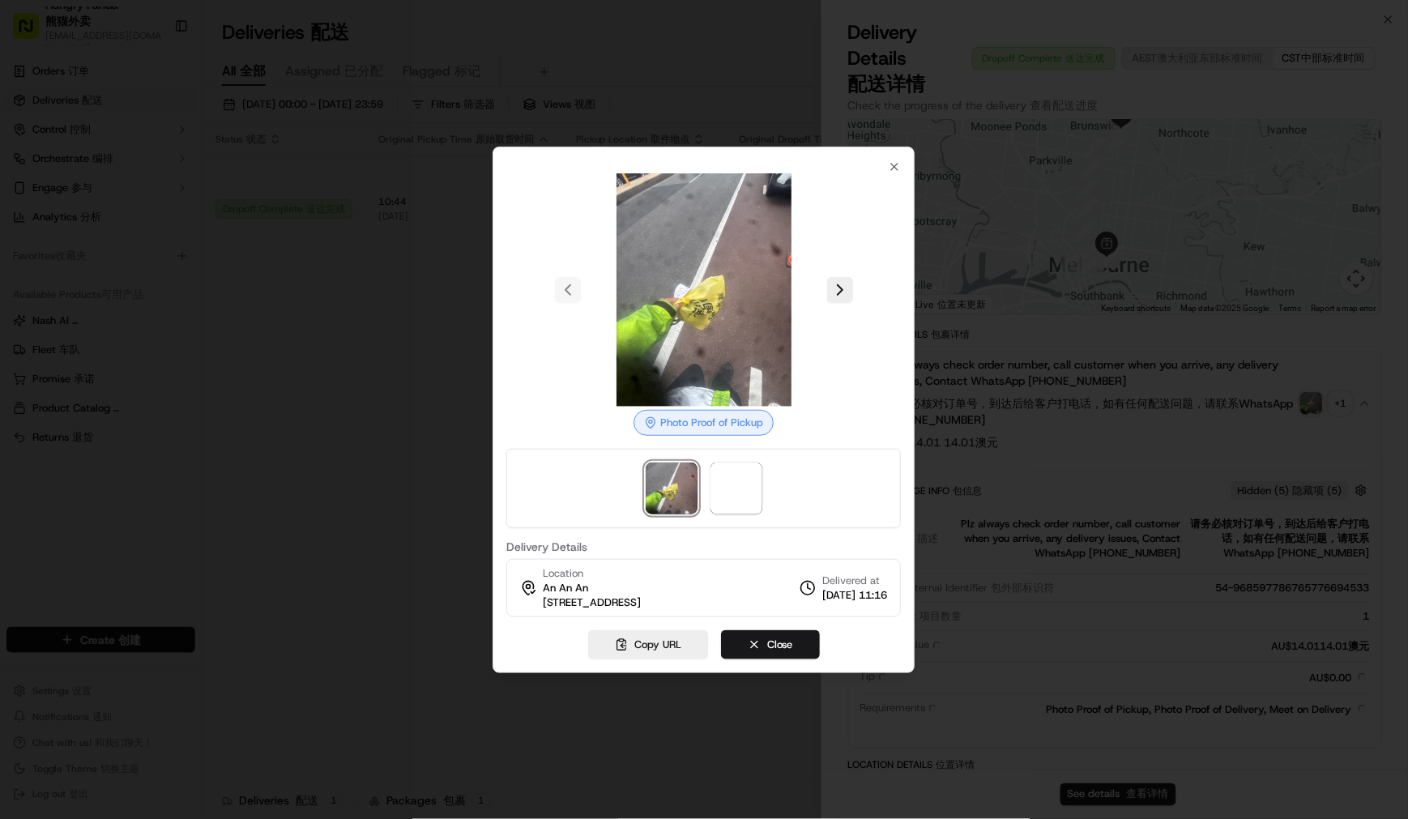
click at [854, 292] on div at bounding box center [703, 289] width 394 height 233
click at [844, 290] on div at bounding box center [703, 289] width 394 height 233
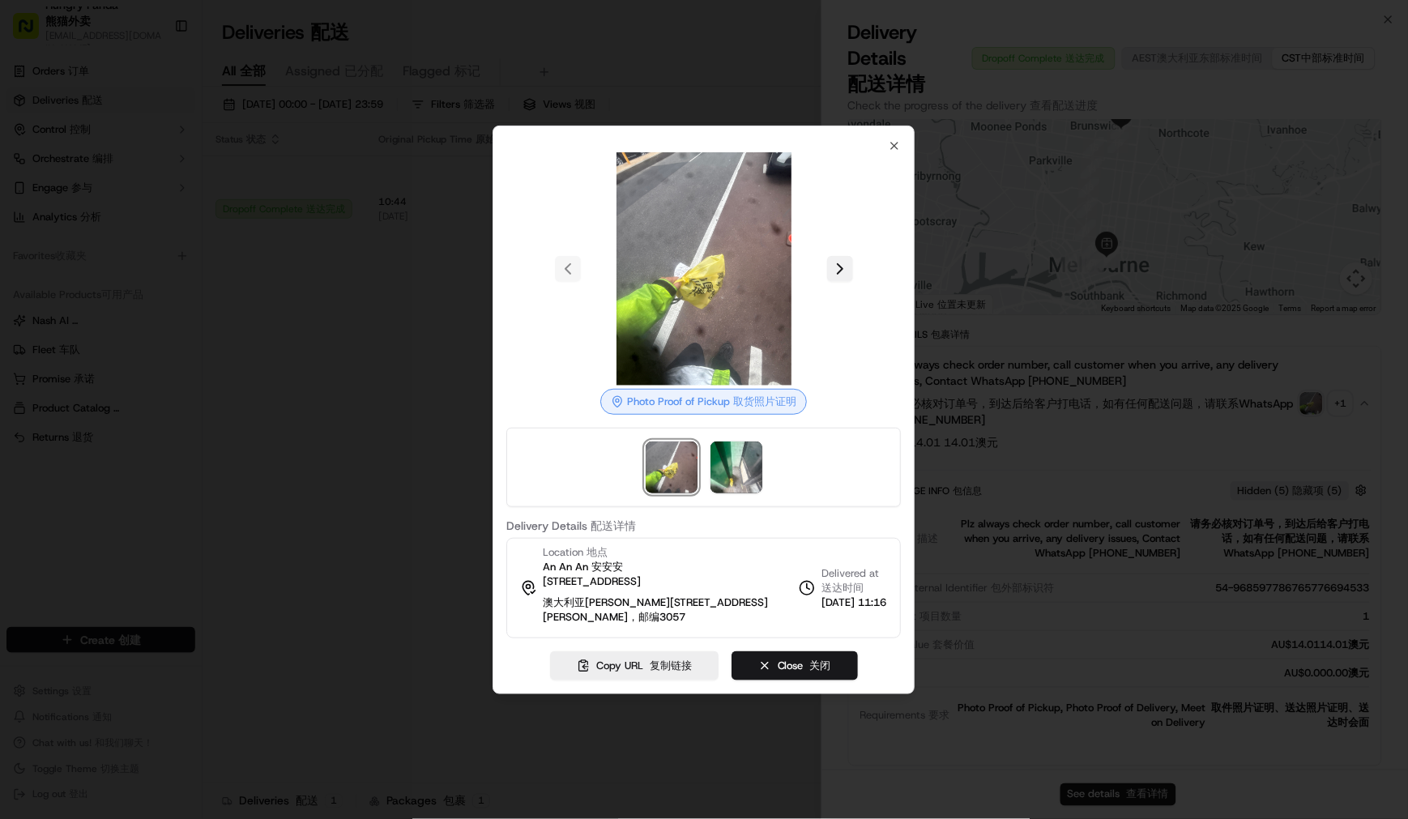
click at [839, 265] on button at bounding box center [840, 269] width 26 height 26
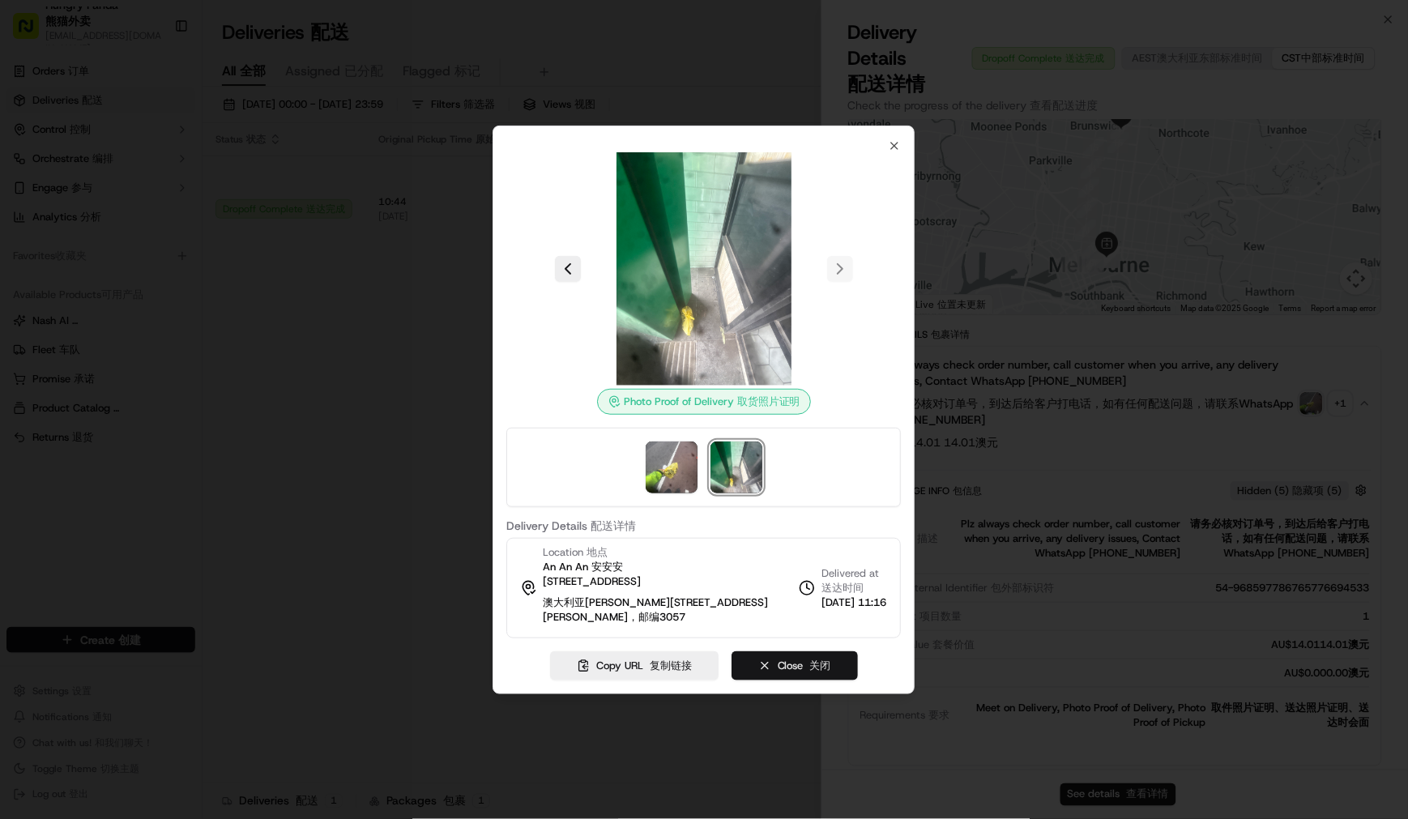
click at [787, 664] on button "Close Close 关闭" at bounding box center [794, 665] width 126 height 29
